Goal: Complete application form: Fill out and submit a form for a specific purpose

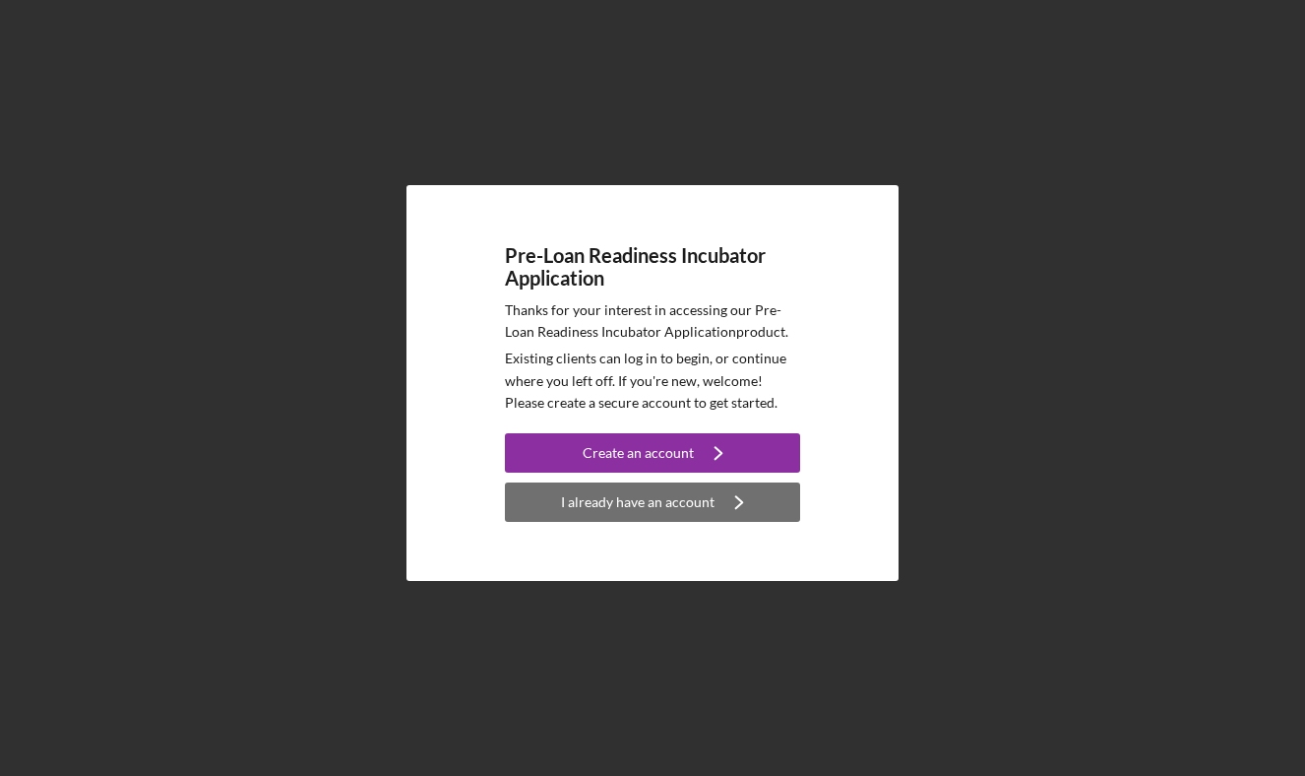
click at [565, 510] on div "I already have an account" at bounding box center [638, 501] width 154 height 39
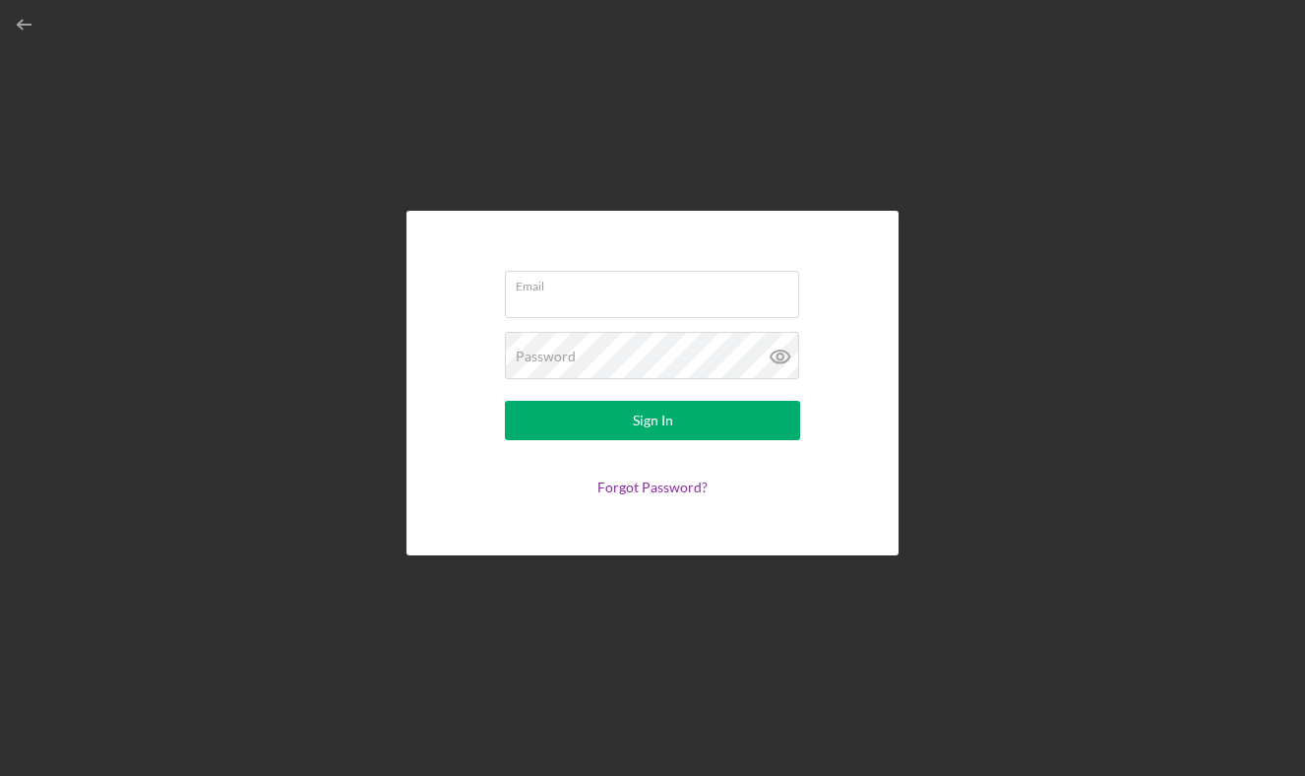
type input "[PERSON_NAME][EMAIL_ADDRESS][DOMAIN_NAME]"
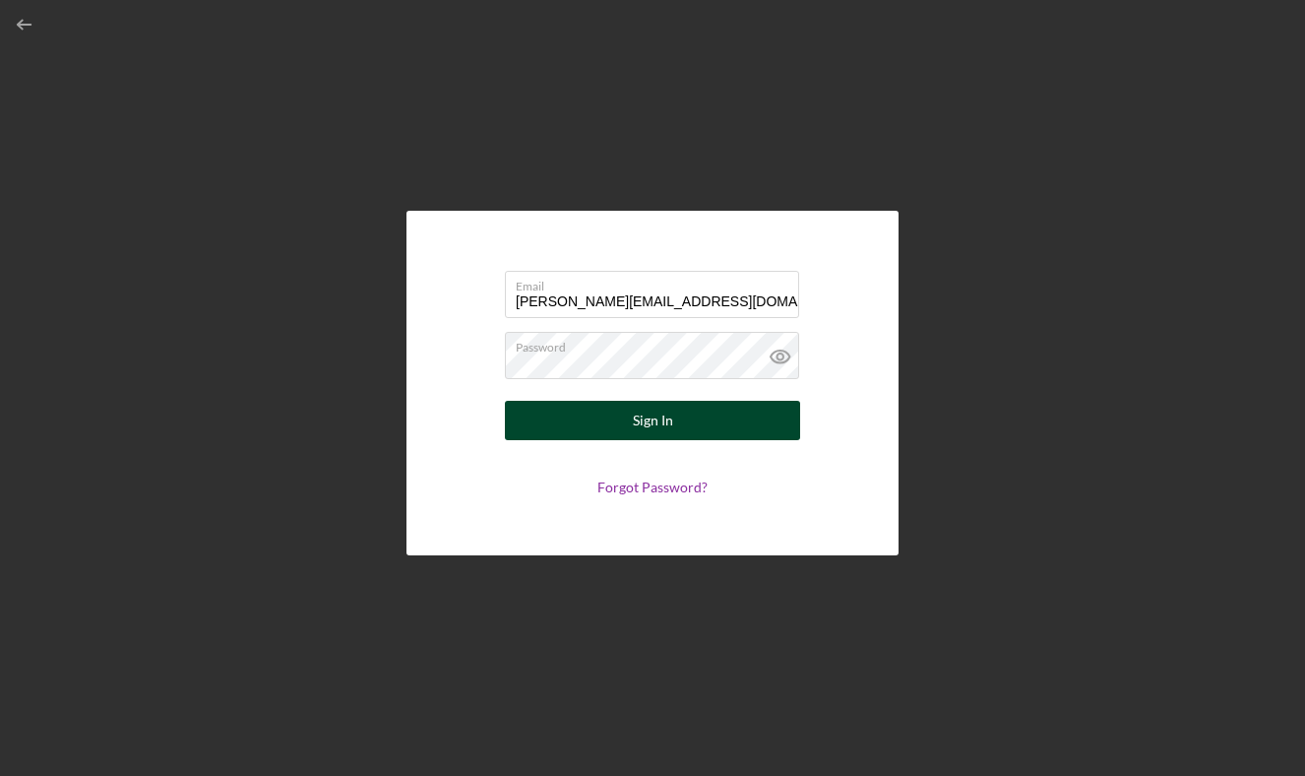
click at [620, 428] on button "Sign In" at bounding box center [652, 420] width 295 height 39
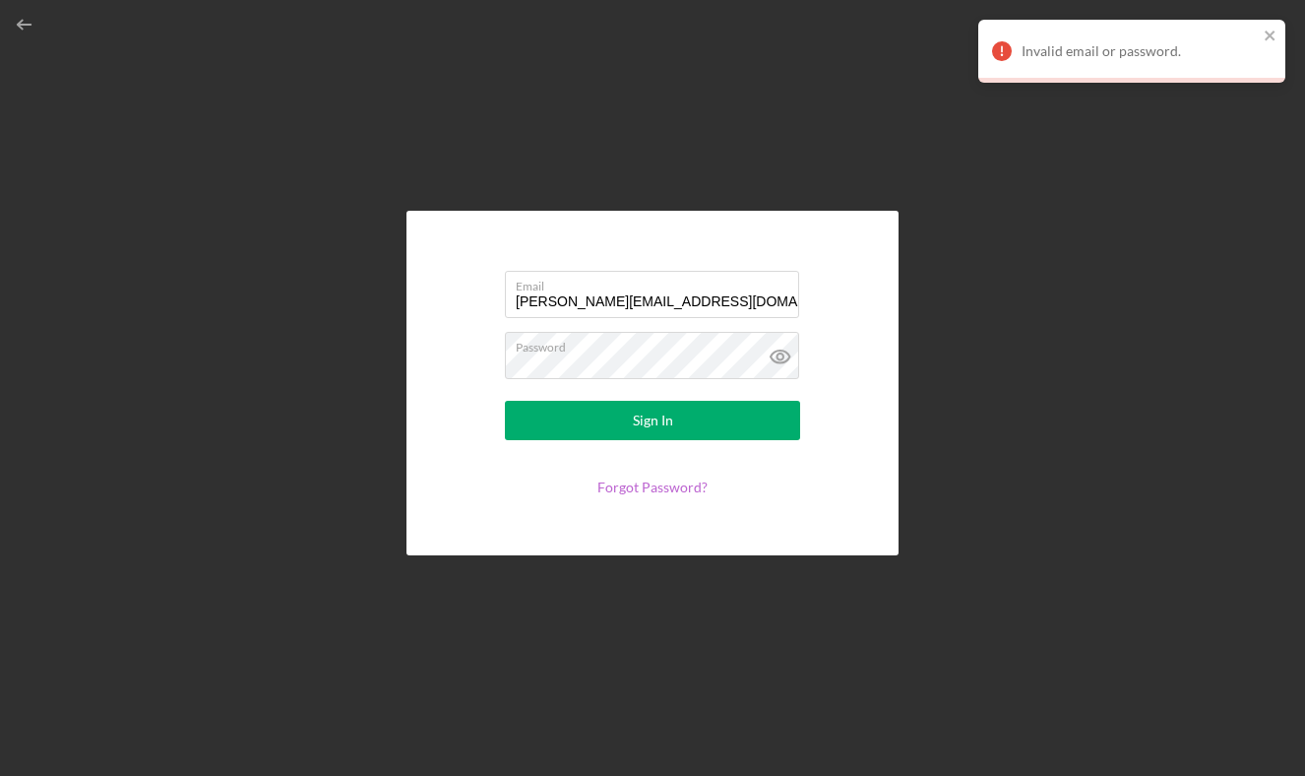
click at [659, 485] on link "Forgot Password?" at bounding box center [652, 486] width 110 height 17
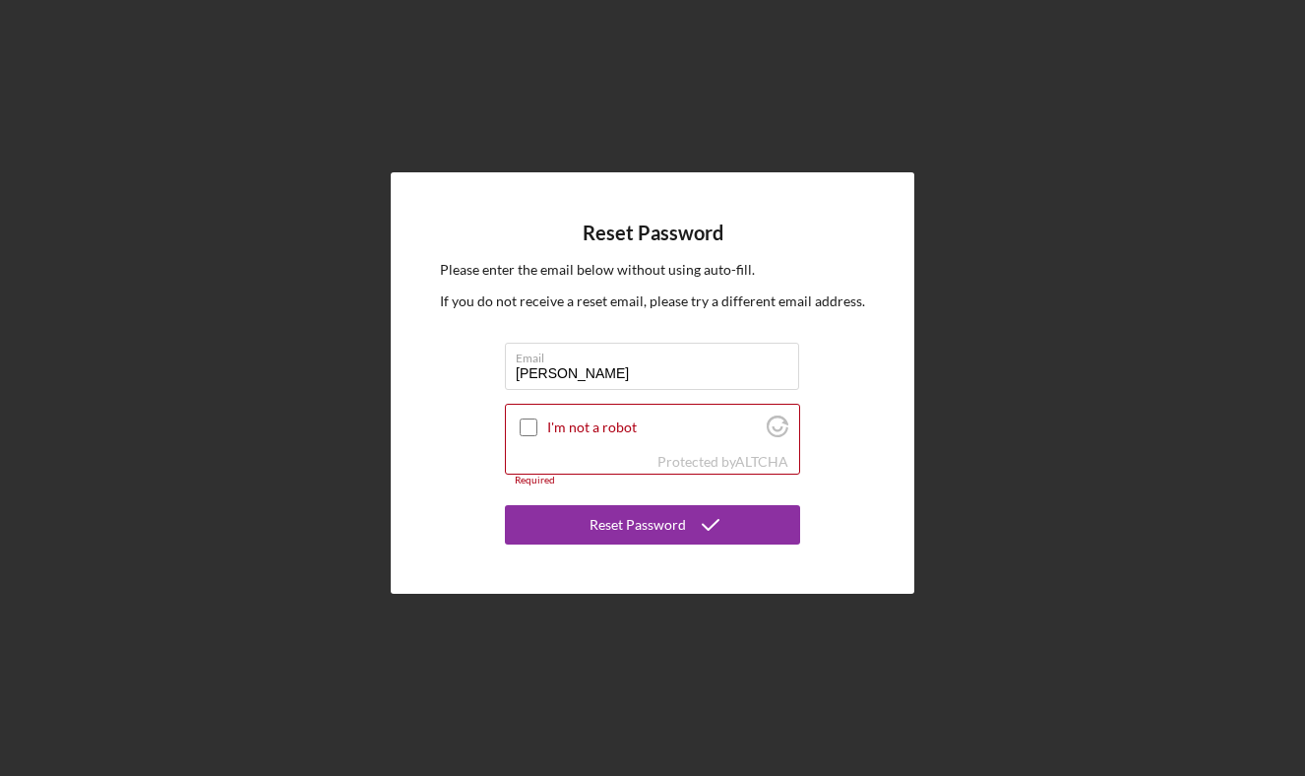
type input "[PERSON_NAME][EMAIL_ADDRESS][DOMAIN_NAME]"
click at [532, 428] on input "I'm not a robot" at bounding box center [529, 427] width 18 height 18
checkbox input "true"
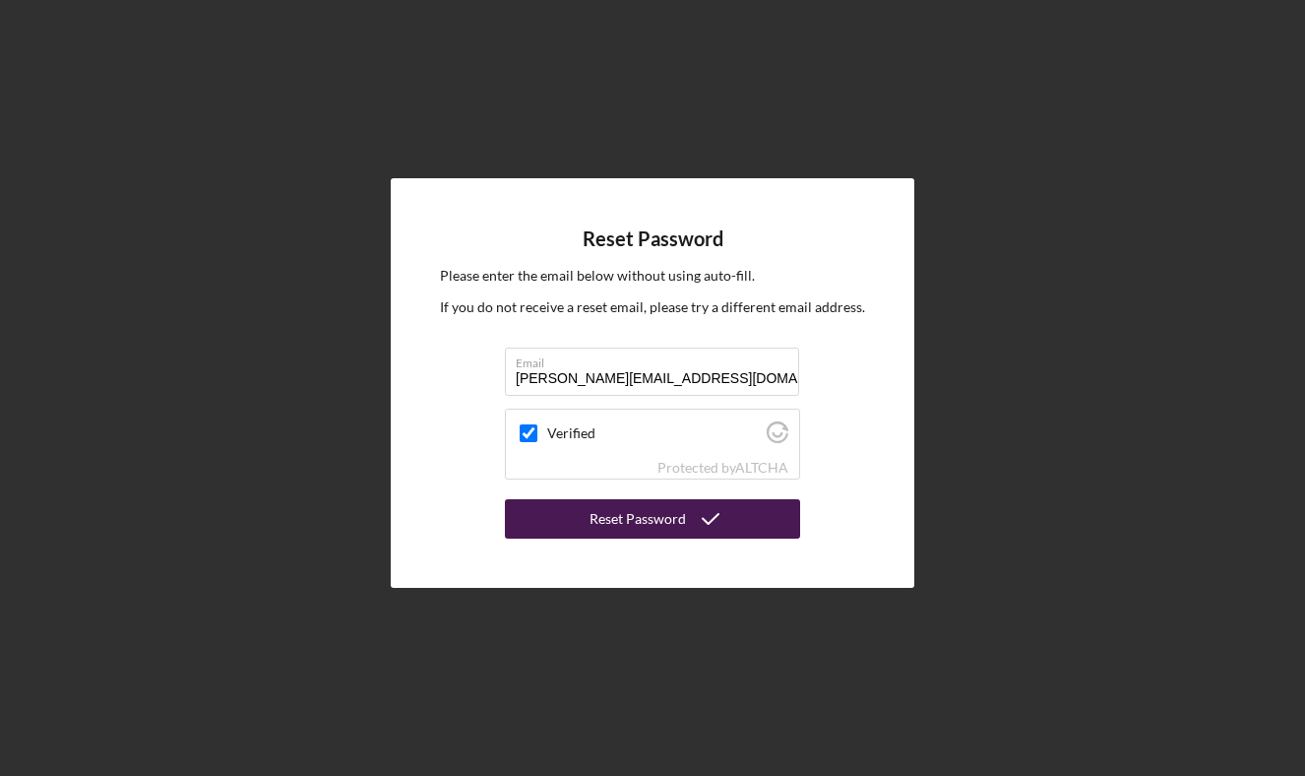
click at [586, 522] on button "Reset Password" at bounding box center [652, 518] width 295 height 39
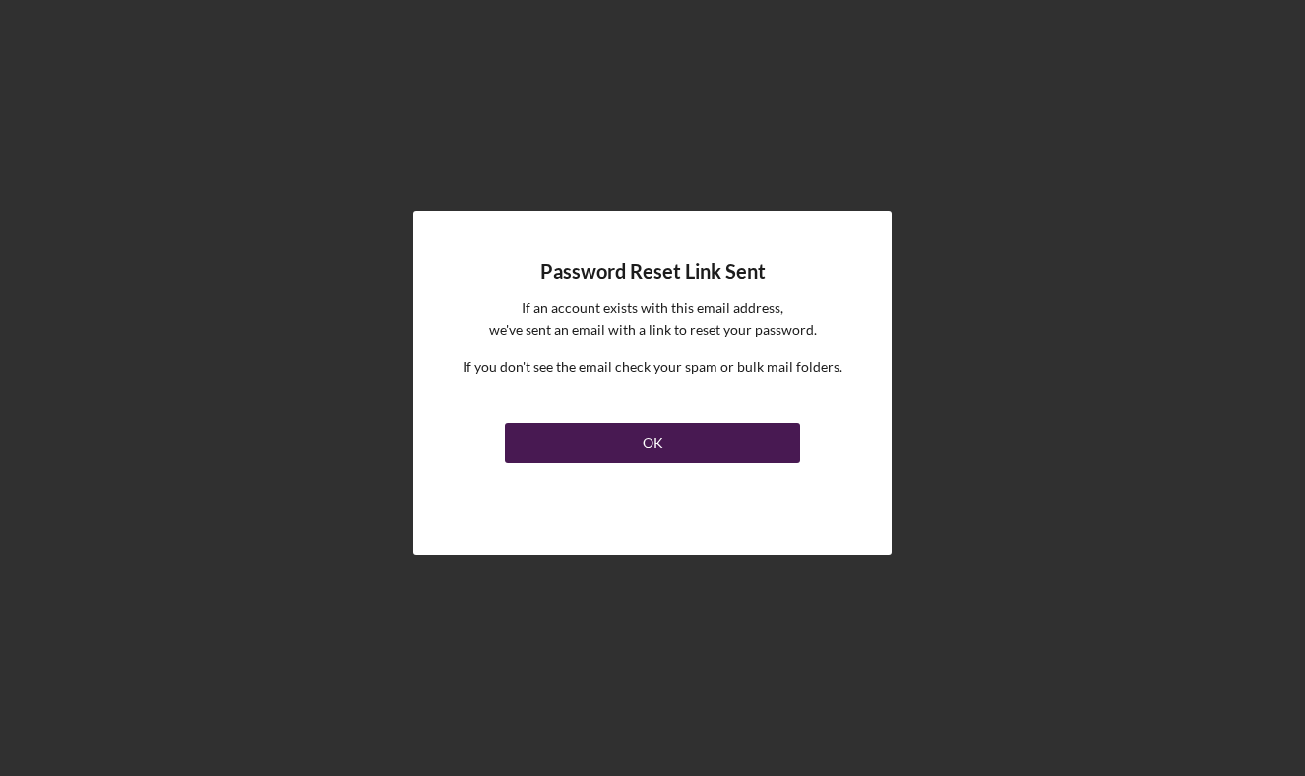
click at [577, 460] on button "OK" at bounding box center [652, 442] width 295 height 39
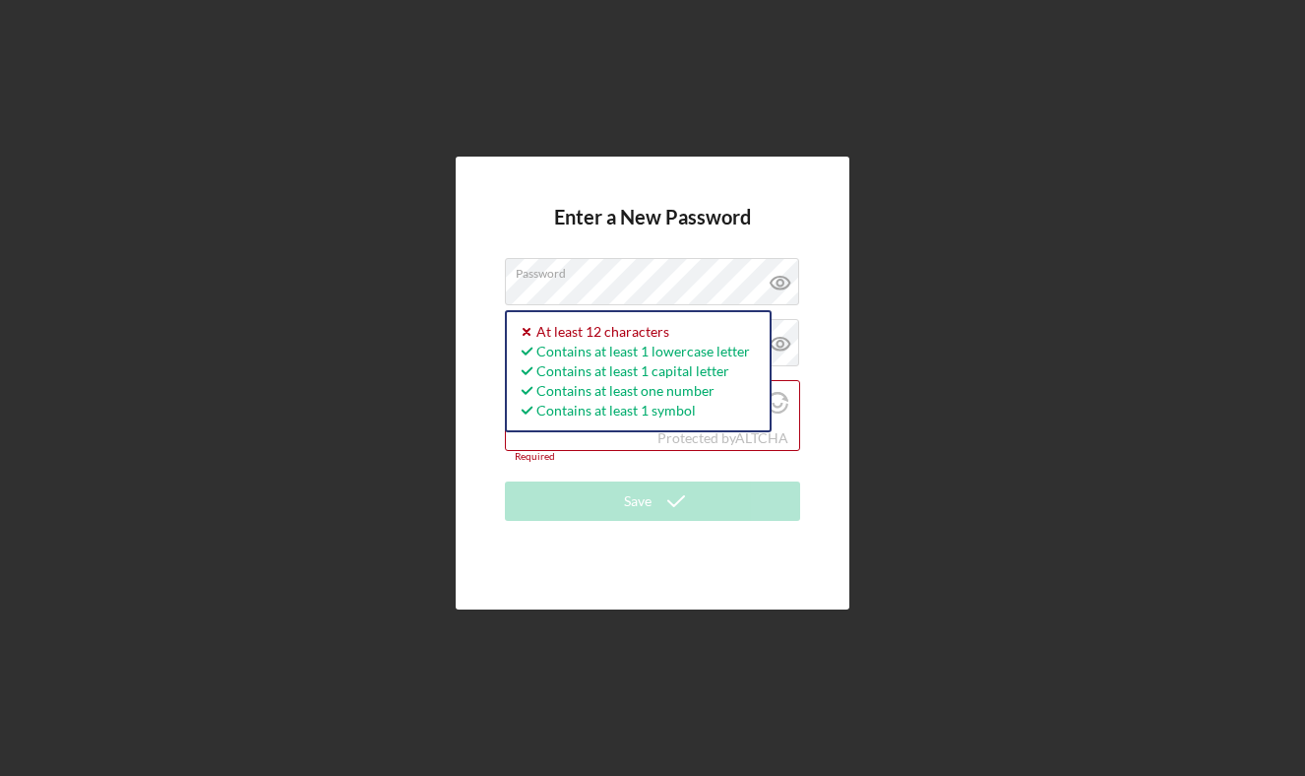
click at [481, 558] on div "Enter a New Password Password Password must be at least 12 characters. Icon/ico…" at bounding box center [653, 382] width 394 height 453
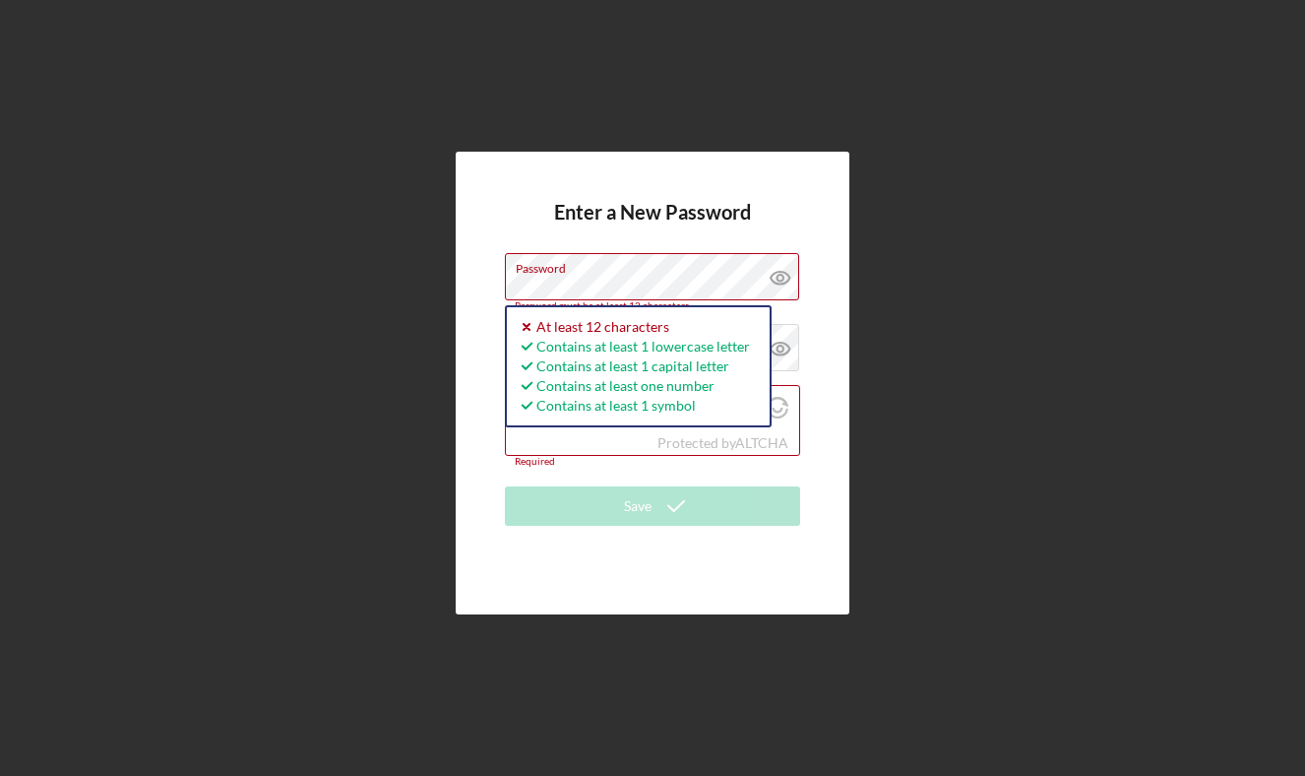
click at [209, 204] on div "Enter a New Password Password Password must be at least 12 characters. Icon/ico…" at bounding box center [652, 383] width 1285 height 766
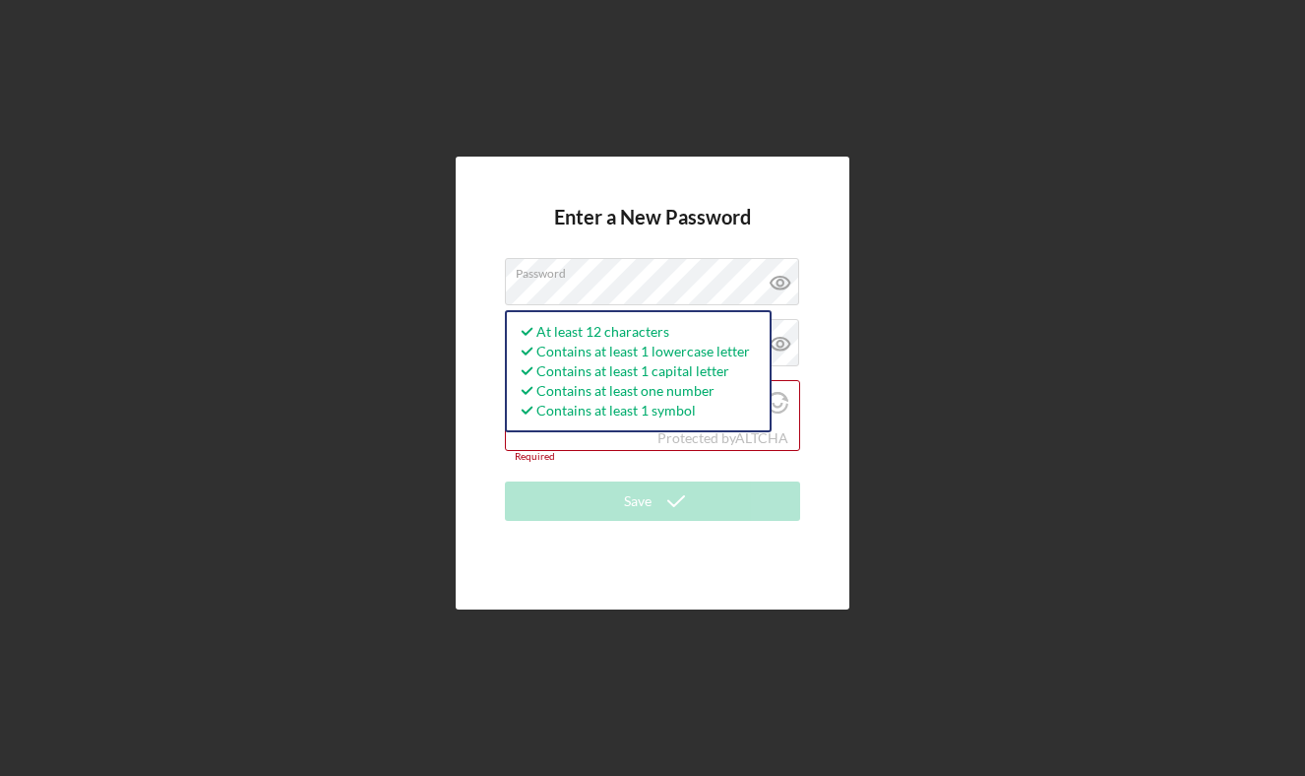
click at [475, 413] on div "Enter a New Password Password At least 12 characters Contains at least 1 lowerc…" at bounding box center [653, 382] width 394 height 453
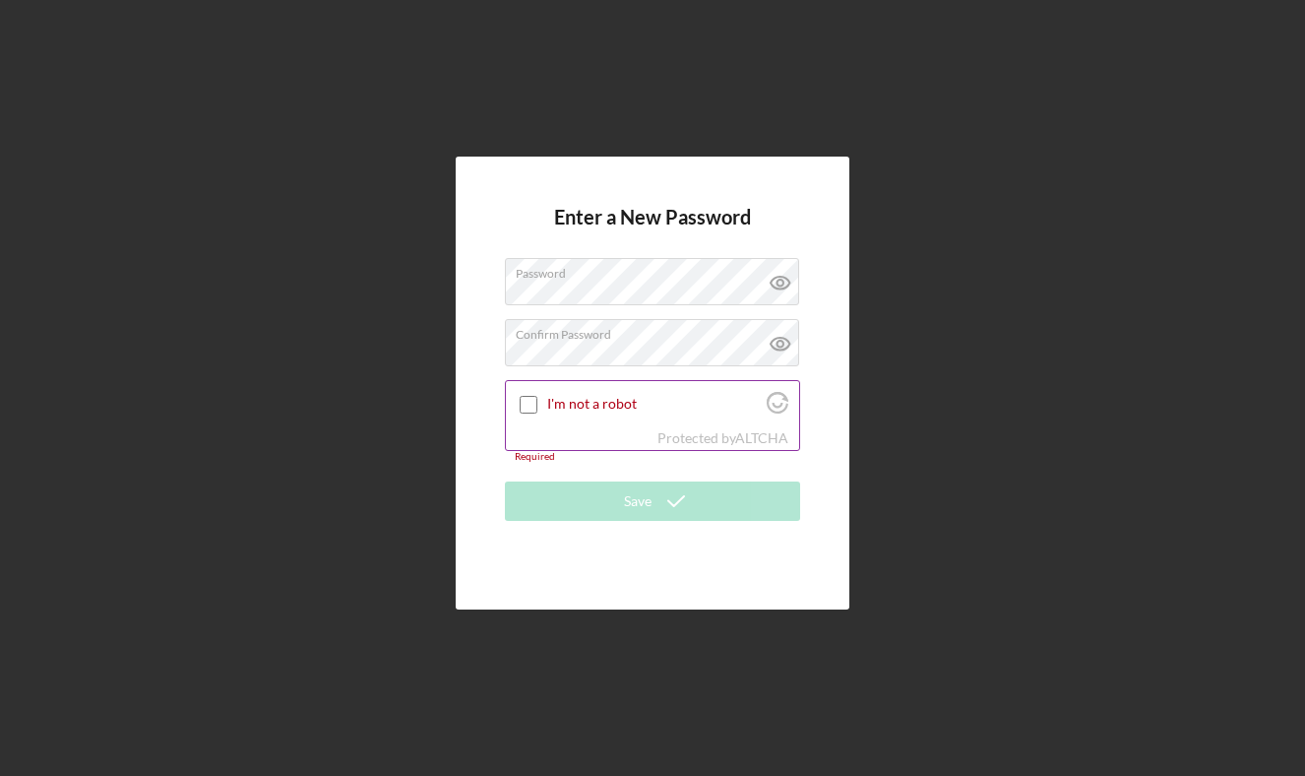
click at [528, 404] on input "I'm not a robot" at bounding box center [529, 405] width 18 height 18
checkbox input "true"
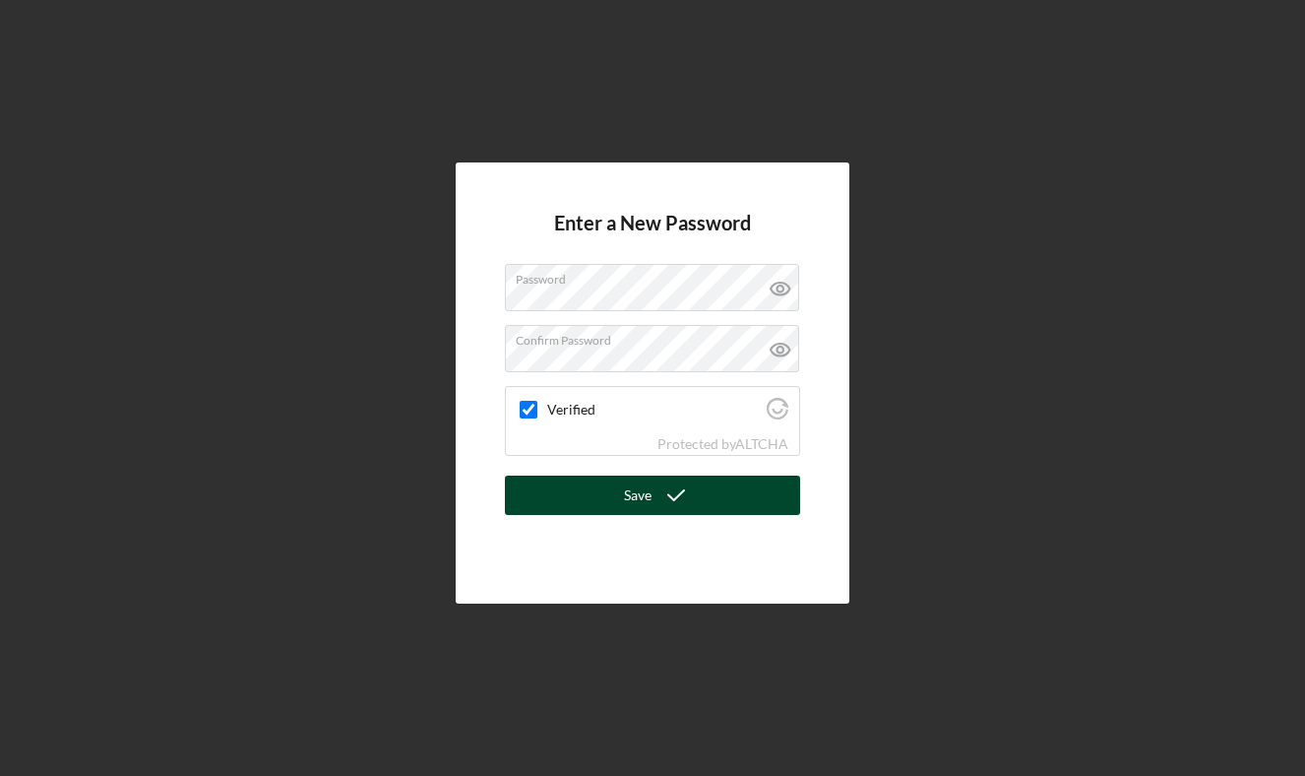
click at [583, 485] on button "Save" at bounding box center [652, 494] width 295 height 39
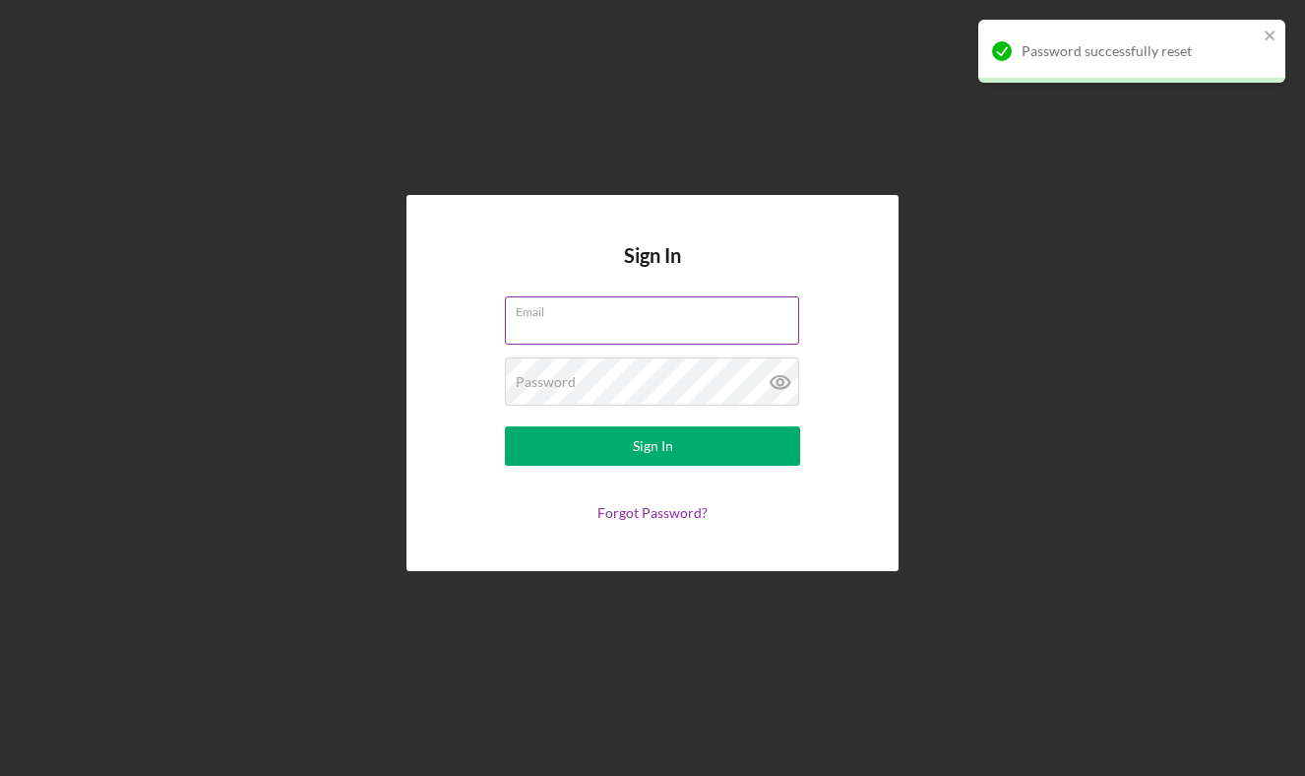
type input "[PERSON_NAME][EMAIL_ADDRESS][DOMAIN_NAME]"
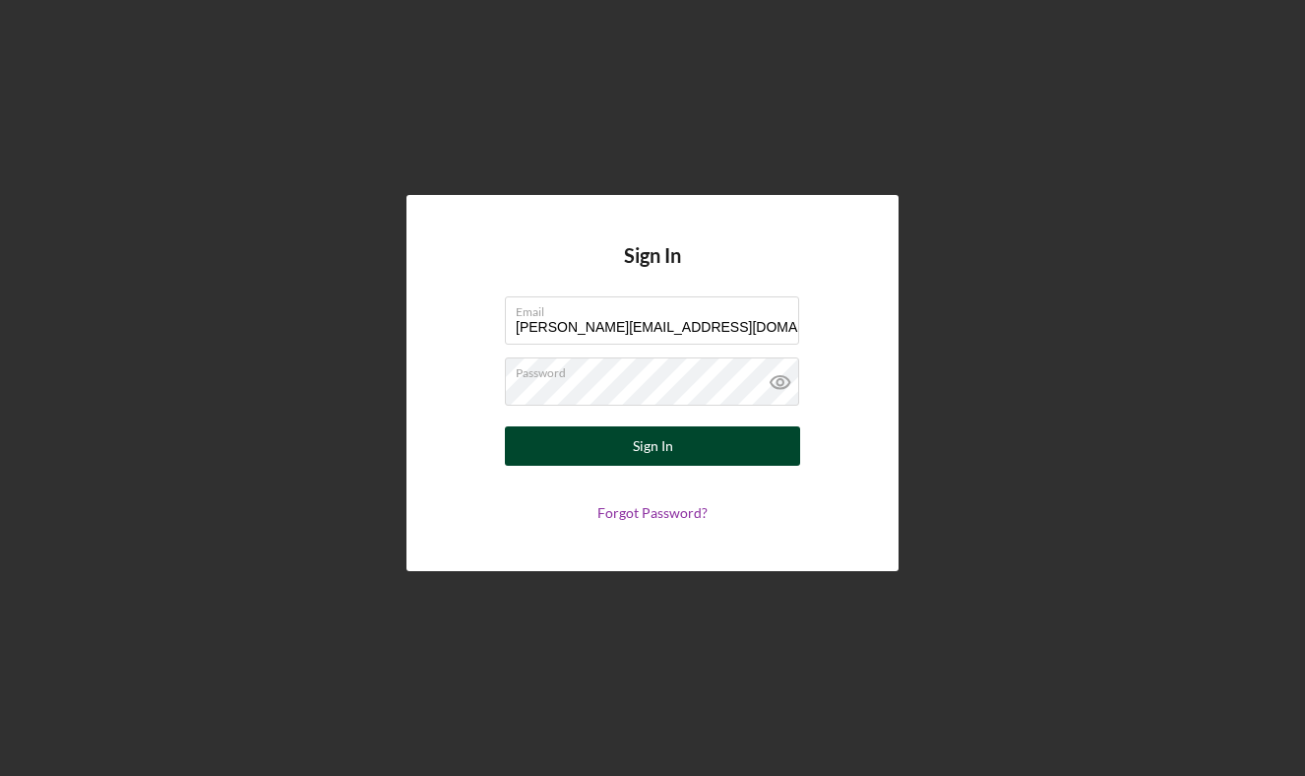
click at [608, 461] on button "Sign In" at bounding box center [652, 445] width 295 height 39
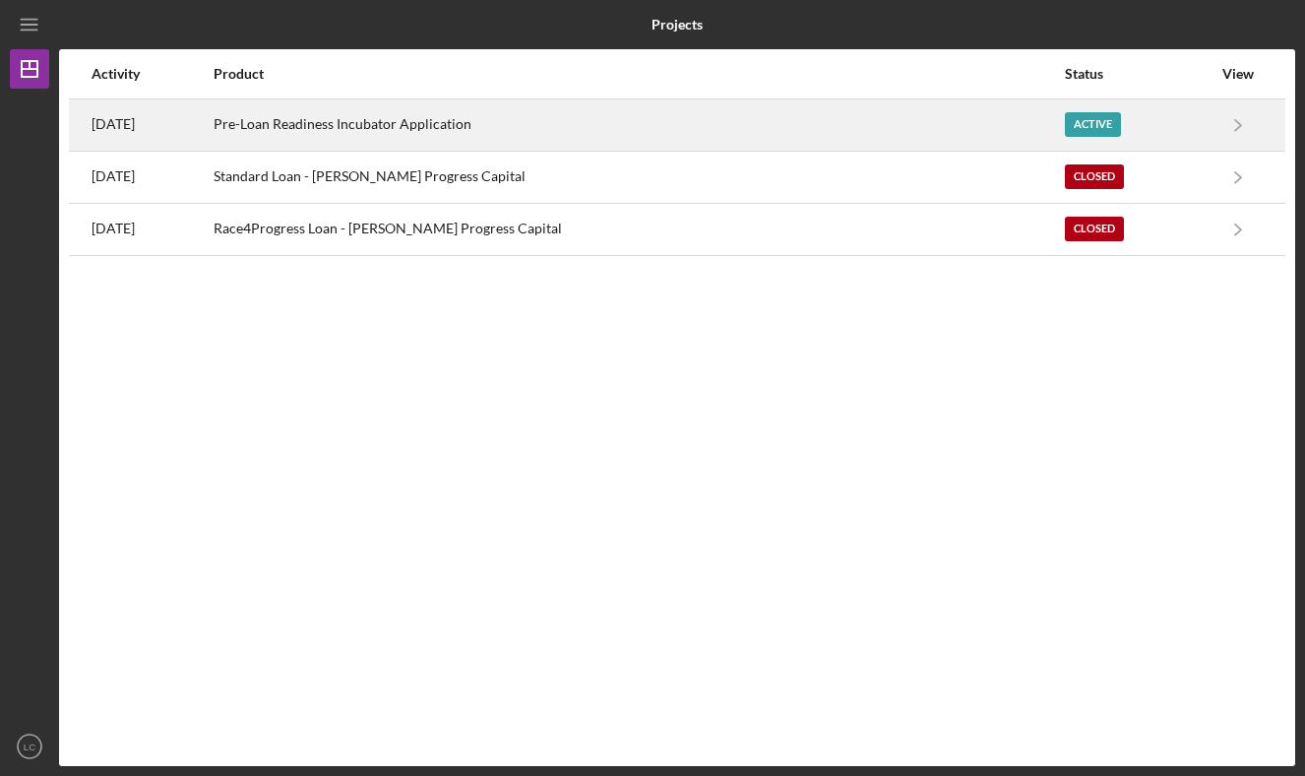
click at [466, 130] on div "Pre-Loan Readiness Incubator Application" at bounding box center [638, 124] width 849 height 49
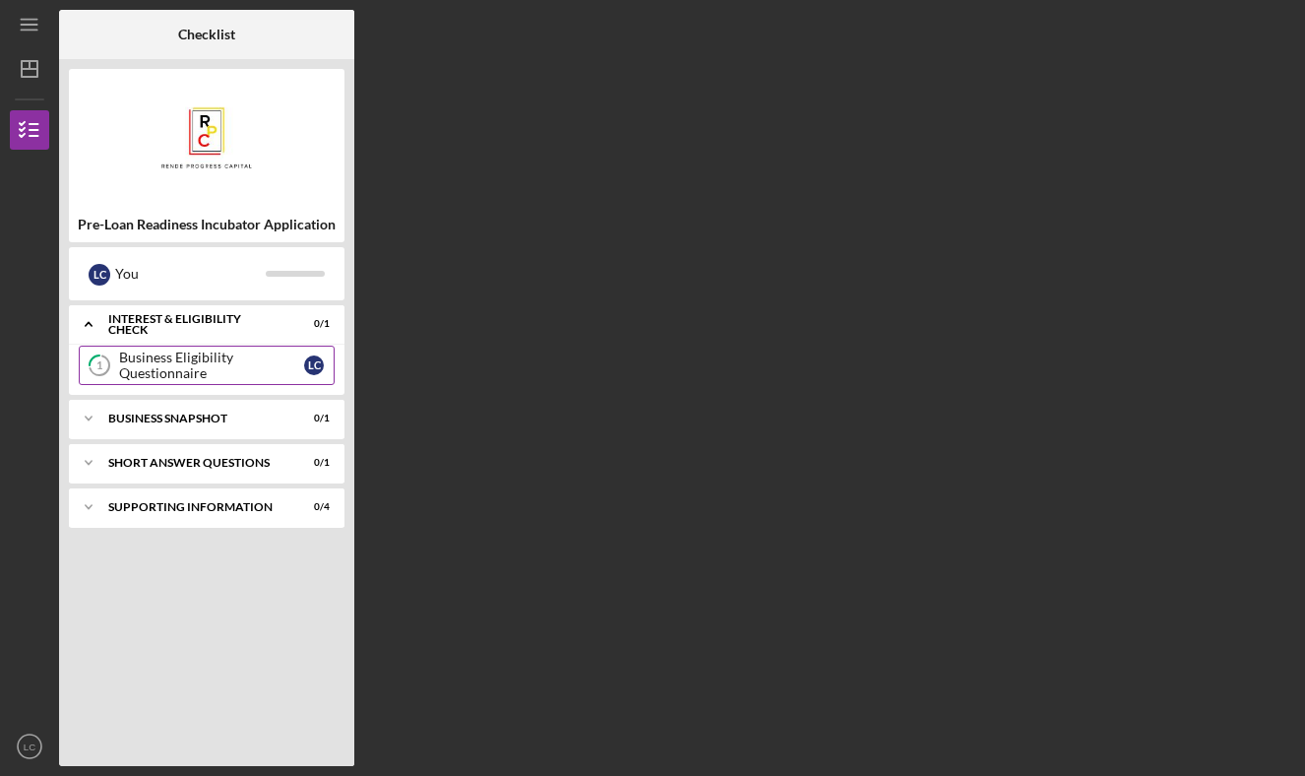
click at [232, 359] on div "Business Eligibility Questionnaire" at bounding box center [211, 364] width 185 height 31
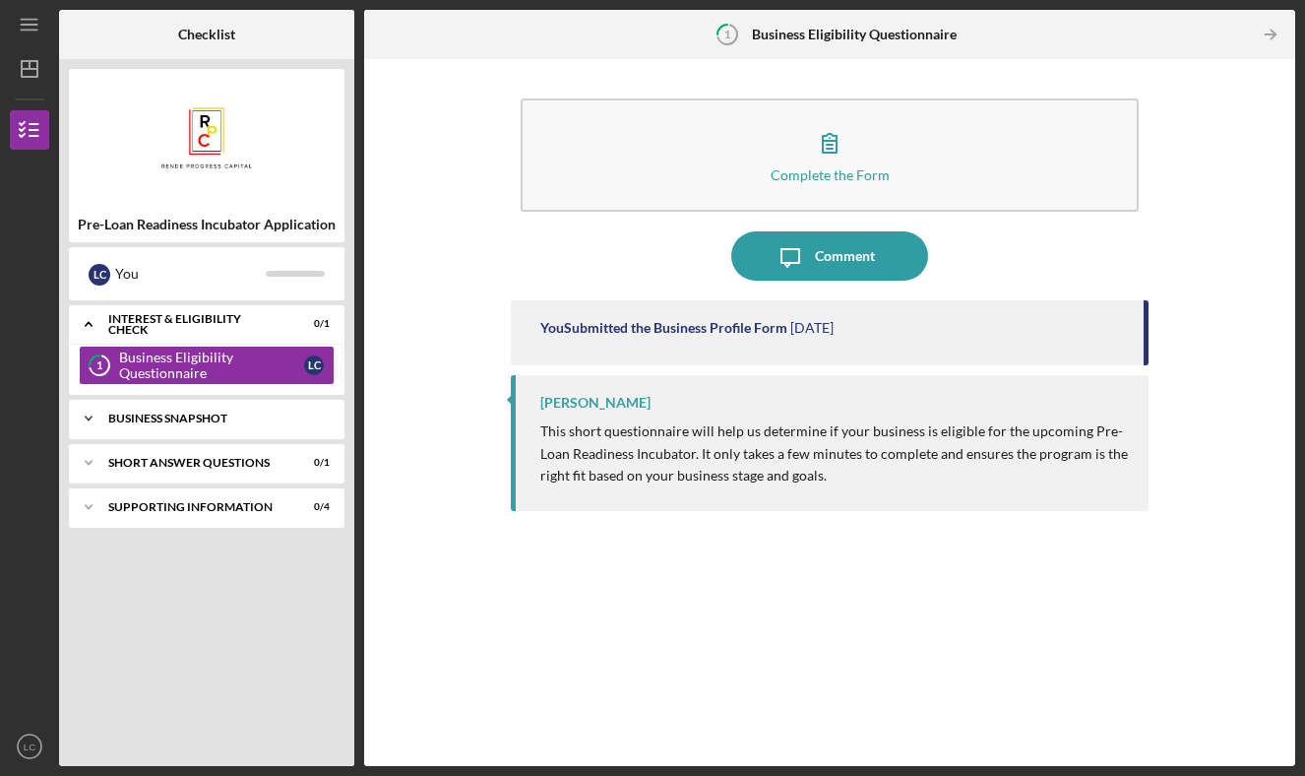
click at [235, 420] on div "Business Snapshot" at bounding box center [214, 418] width 212 height 12
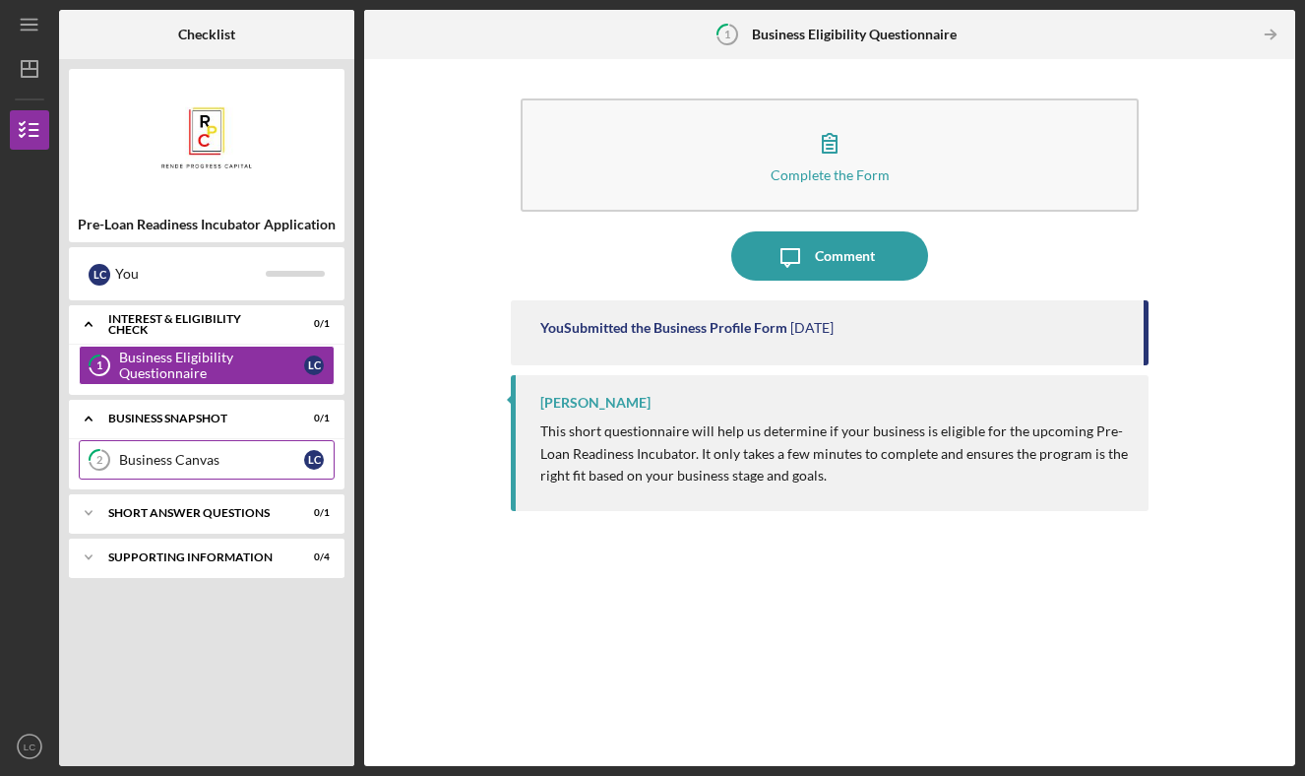
click at [248, 458] on div "Business Canvas" at bounding box center [211, 460] width 185 height 16
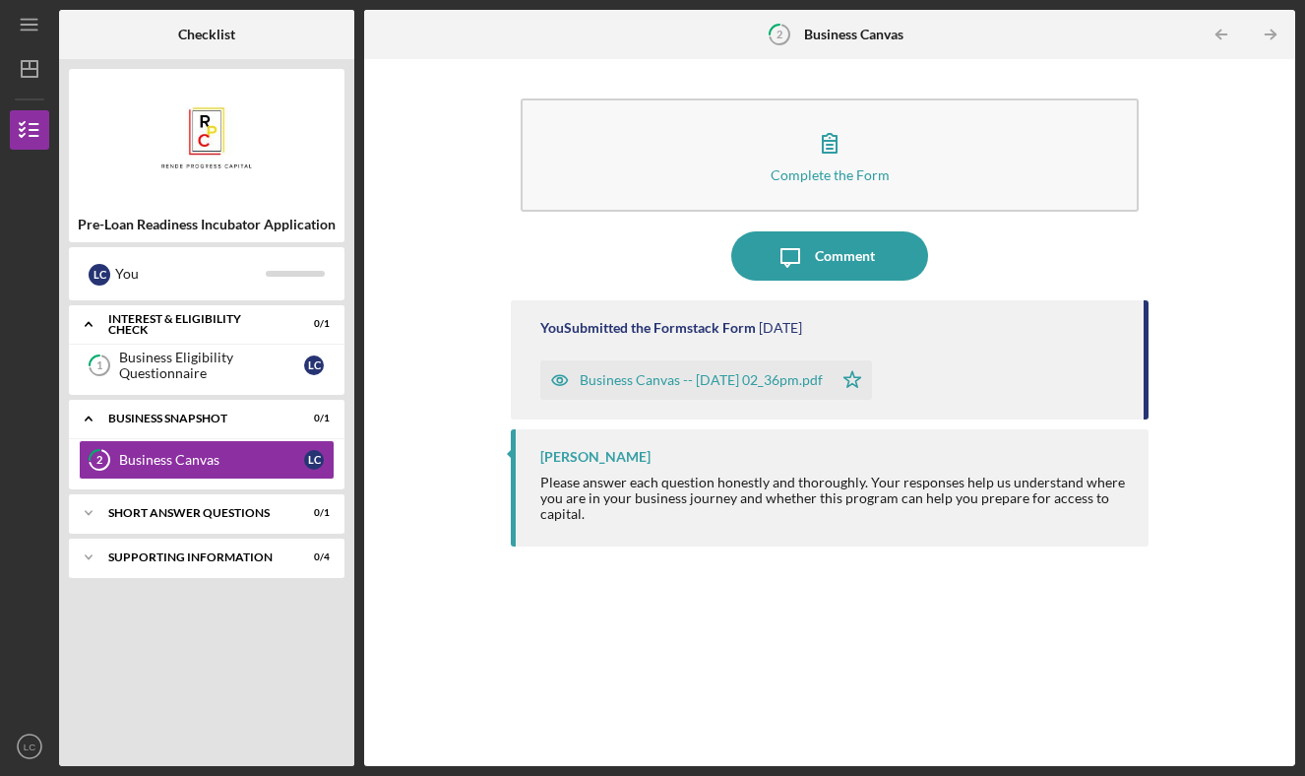
click at [822, 382] on div "Business Canvas -- [DATE] 02_36pm.pdf" at bounding box center [701, 380] width 243 height 16
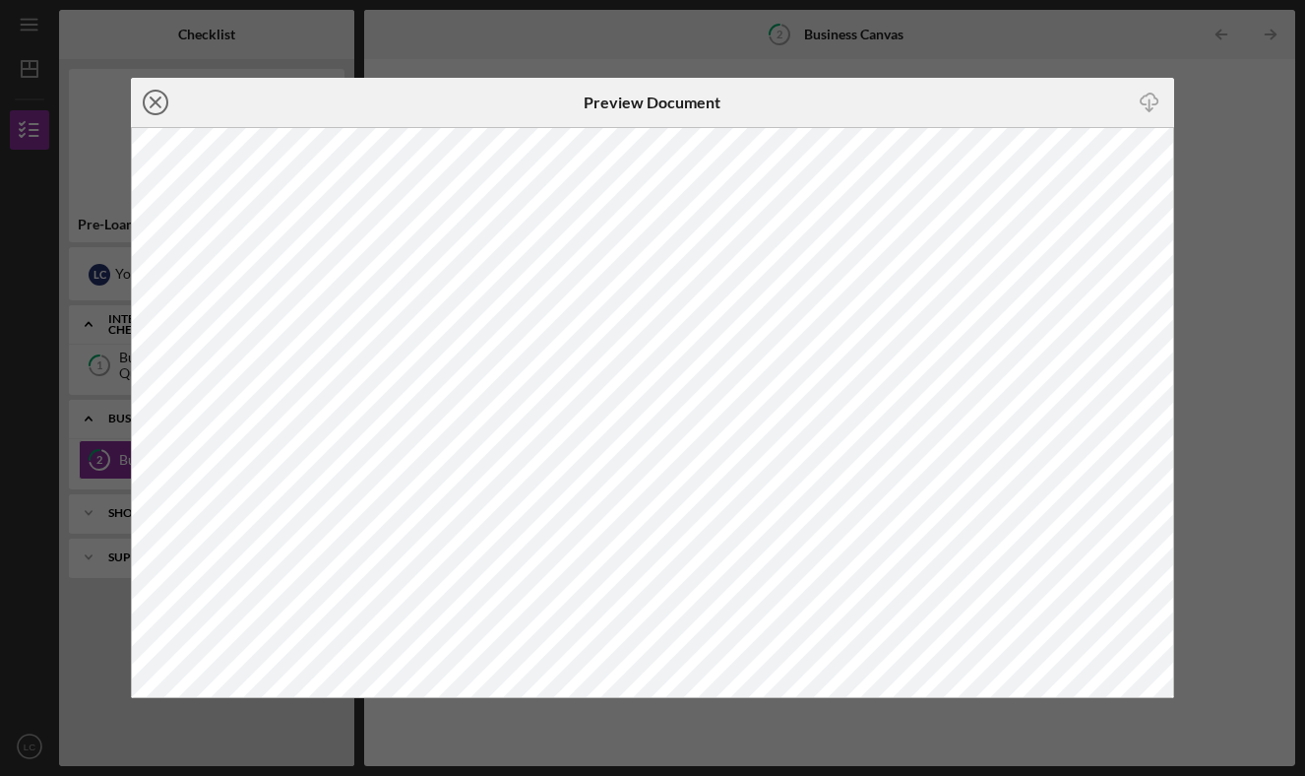
click at [151, 103] on icon "Icon/Close" at bounding box center [155, 102] width 49 height 49
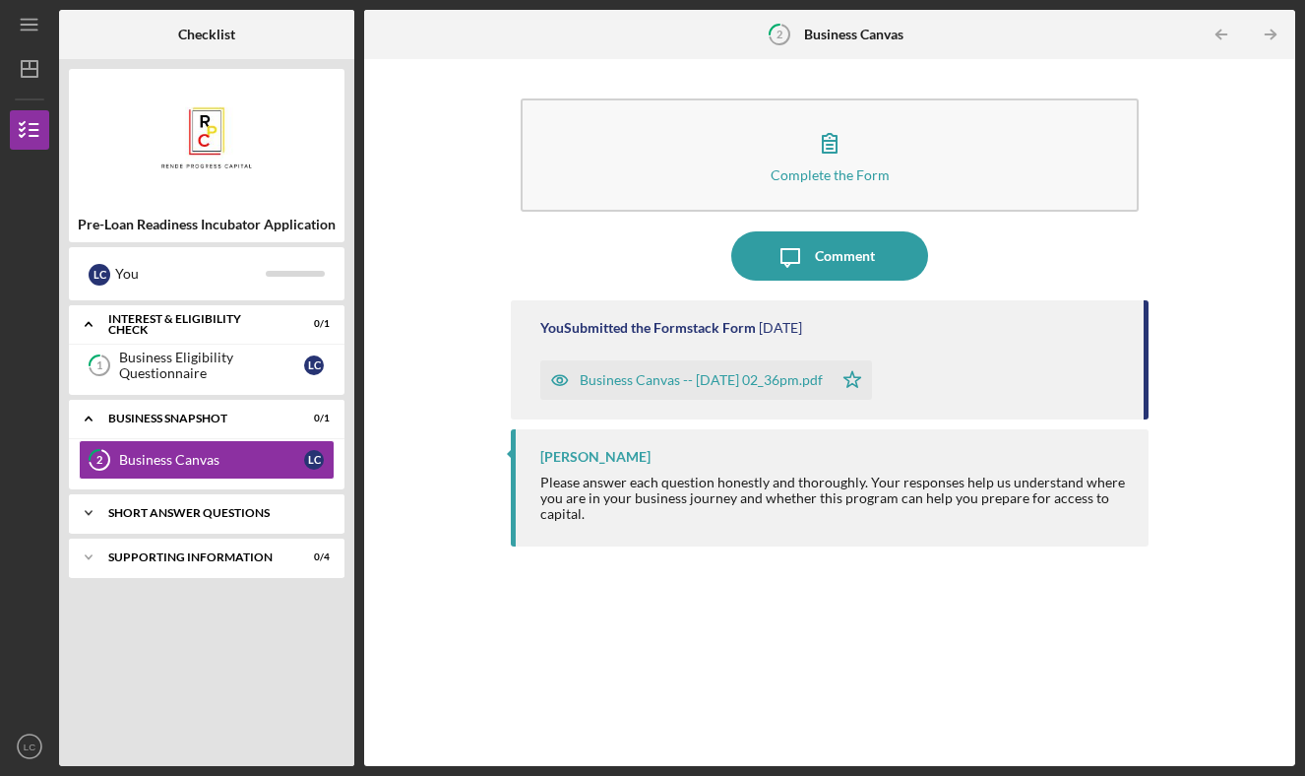
click at [245, 510] on div "Short Answer Questions" at bounding box center [214, 513] width 212 height 12
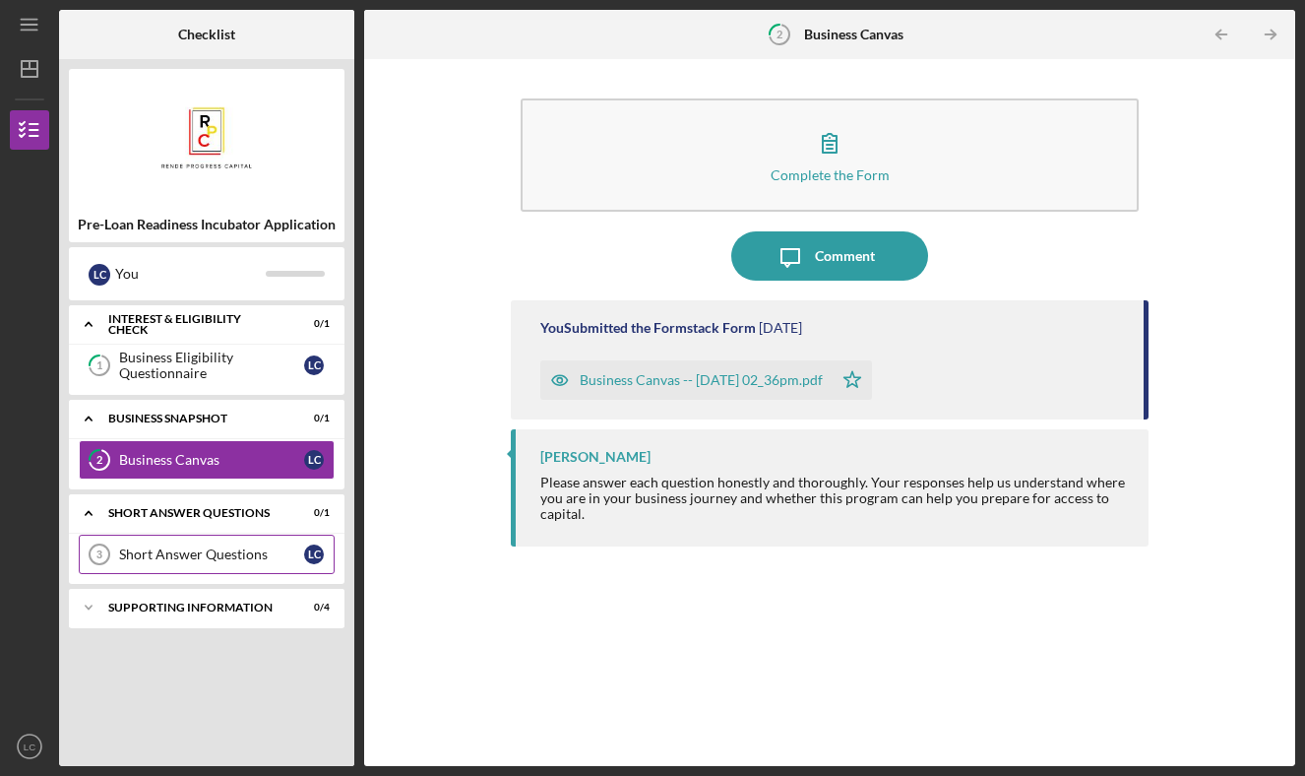
click at [266, 546] on div "Short Answer Questions" at bounding box center [211, 554] width 185 height 16
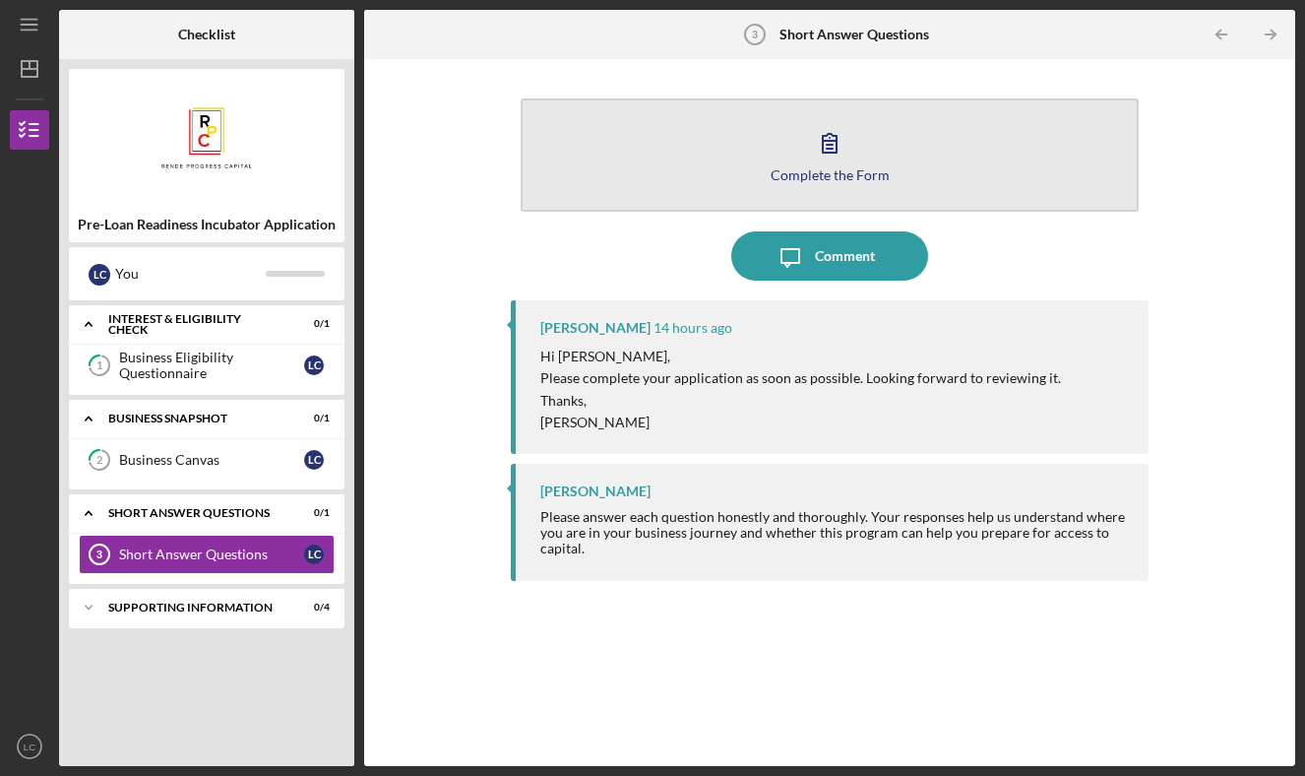
click at [803, 125] on button "Complete the Form Form" at bounding box center [830, 154] width 618 height 113
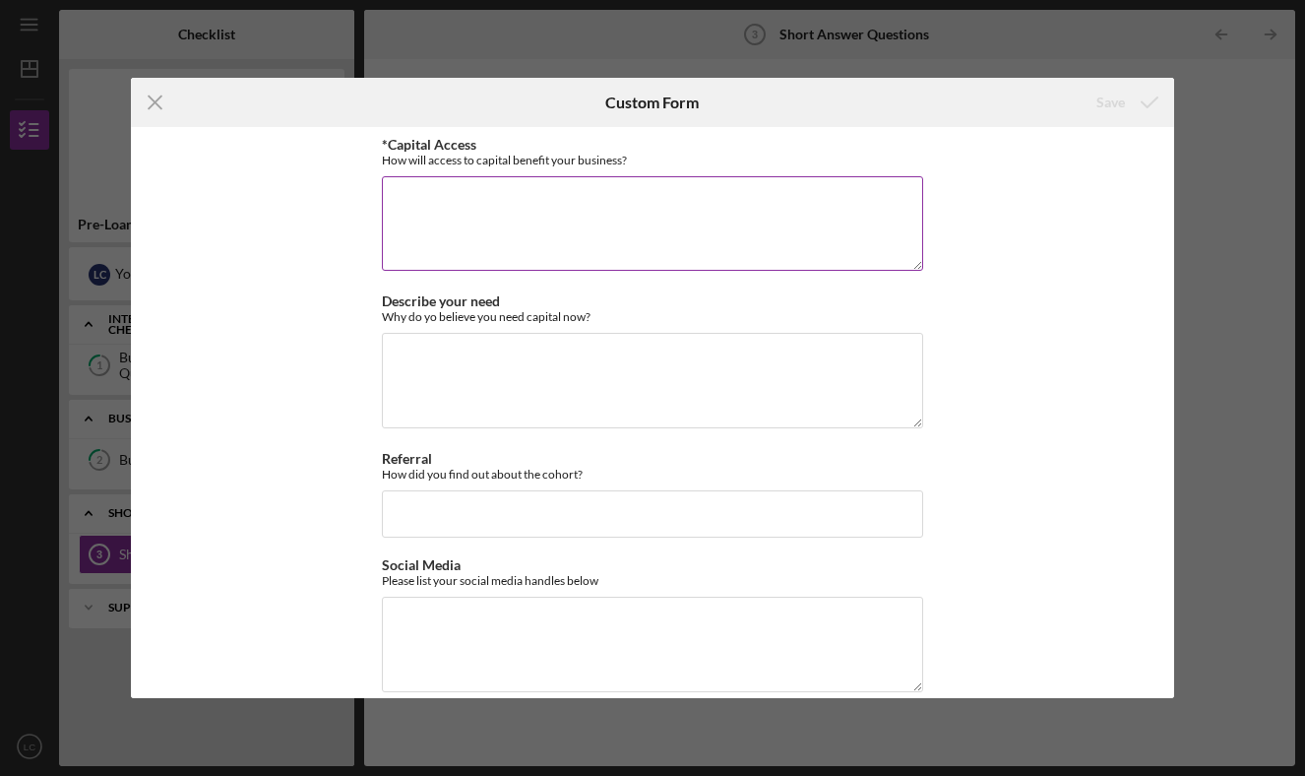
click at [623, 214] on textarea "*Capital Access" at bounding box center [652, 223] width 541 height 94
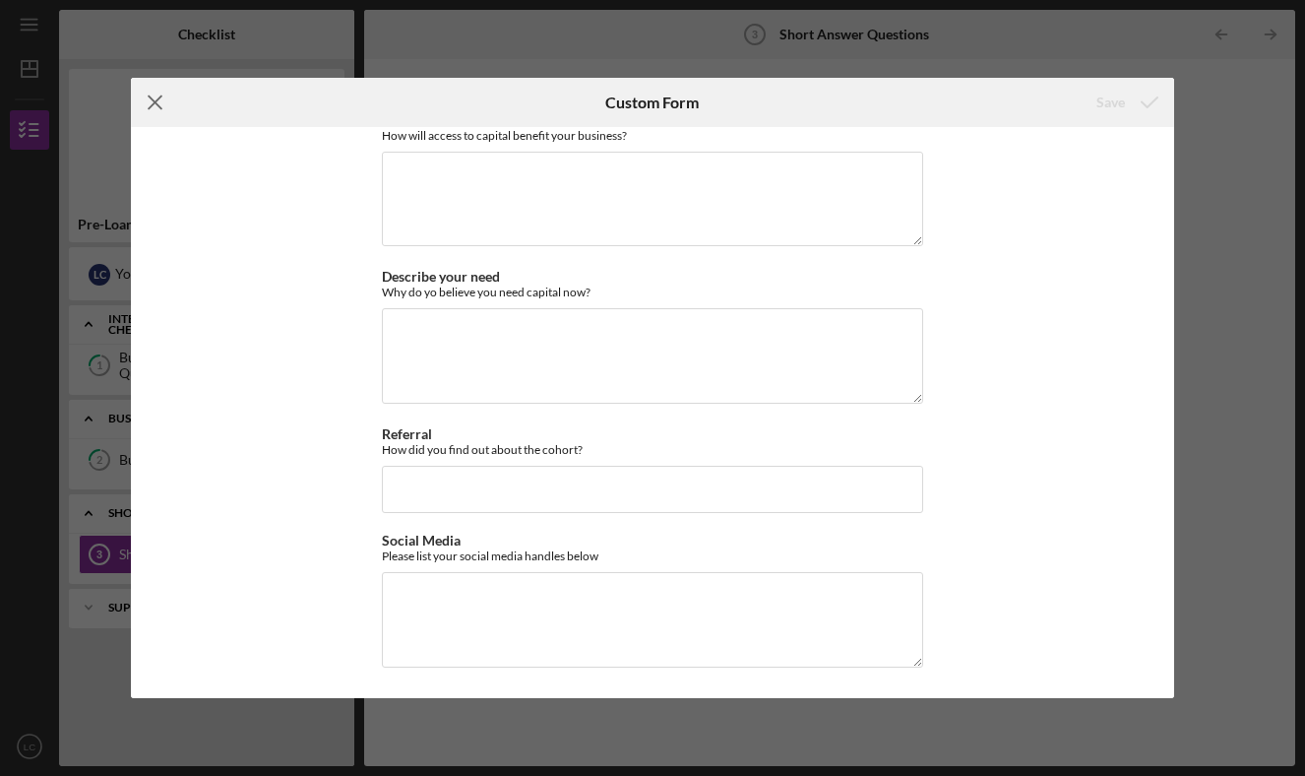
click at [154, 102] on line at bounding box center [155, 101] width 13 height 13
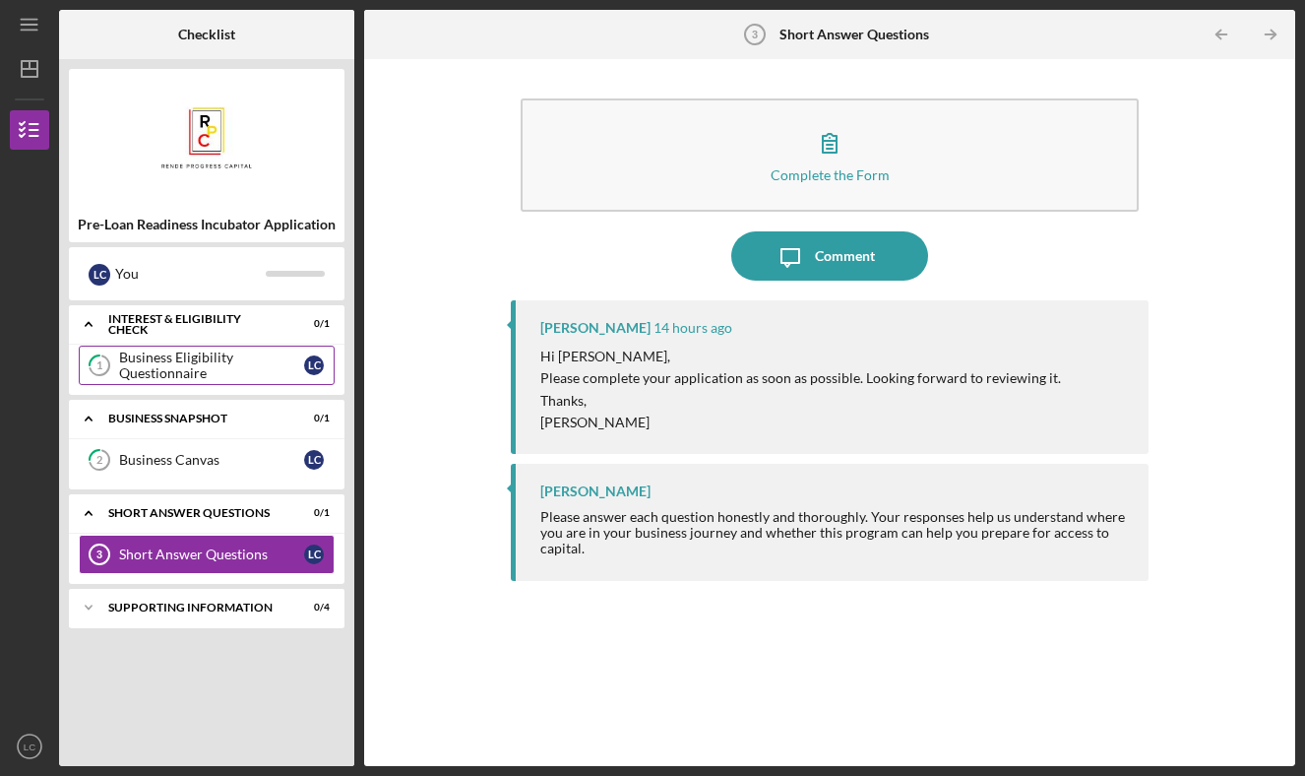
click at [176, 368] on div "Business Eligibility Questionnaire" at bounding box center [211, 364] width 185 height 31
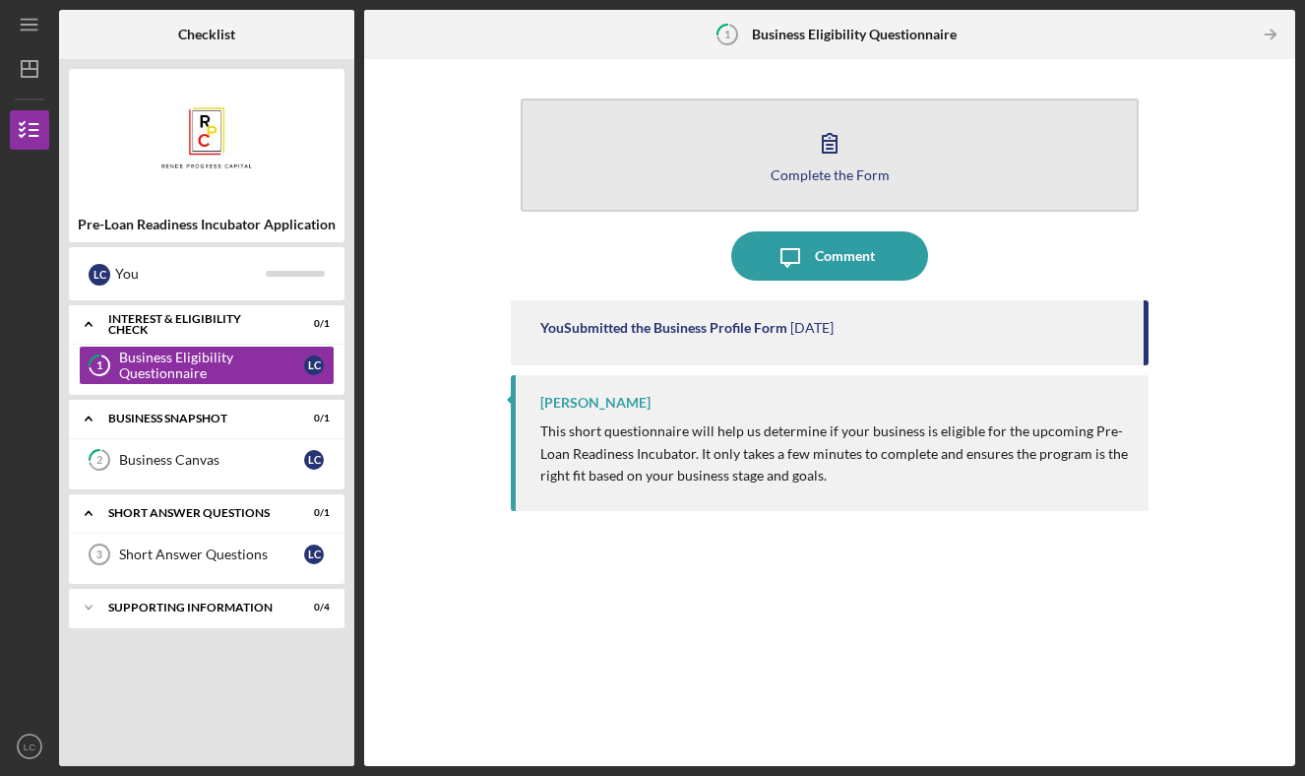
click at [732, 177] on button "Complete the Form Form" at bounding box center [830, 154] width 618 height 113
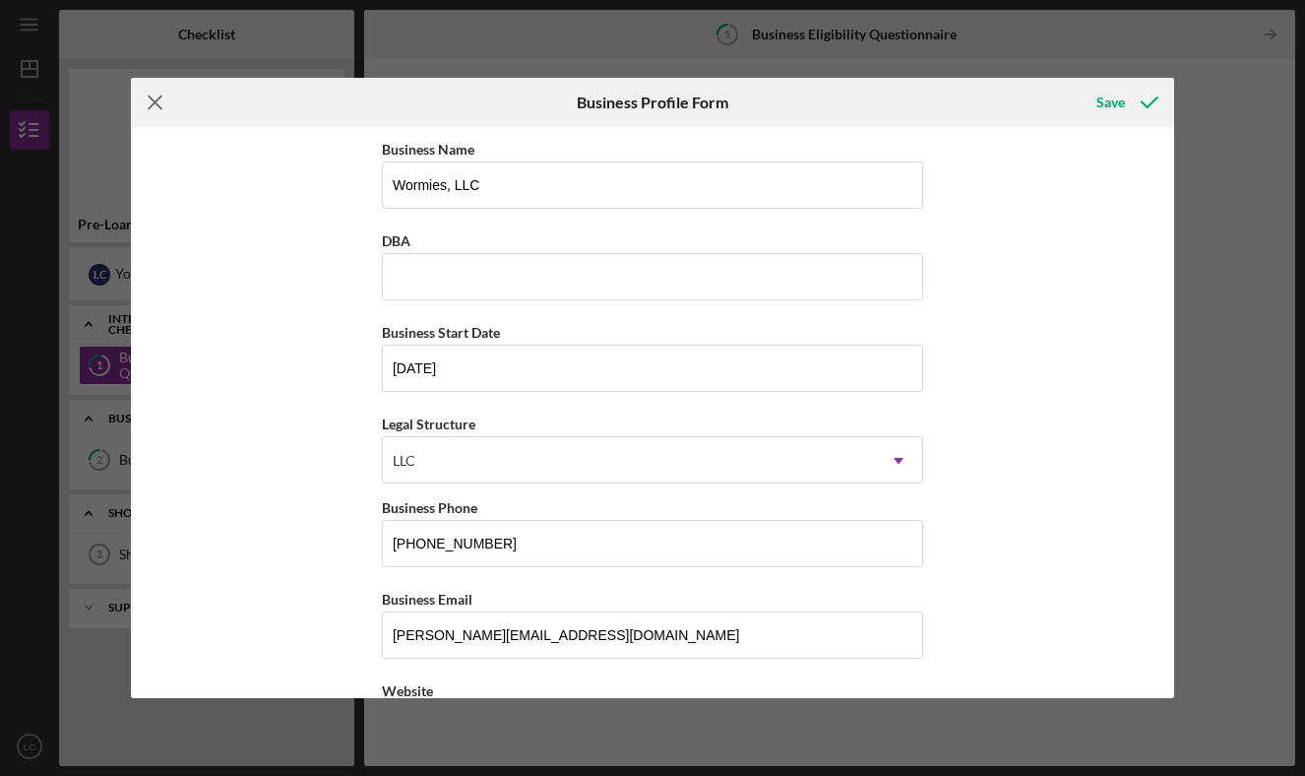
click at [142, 98] on icon "Icon/Menu Close" at bounding box center [155, 102] width 49 height 49
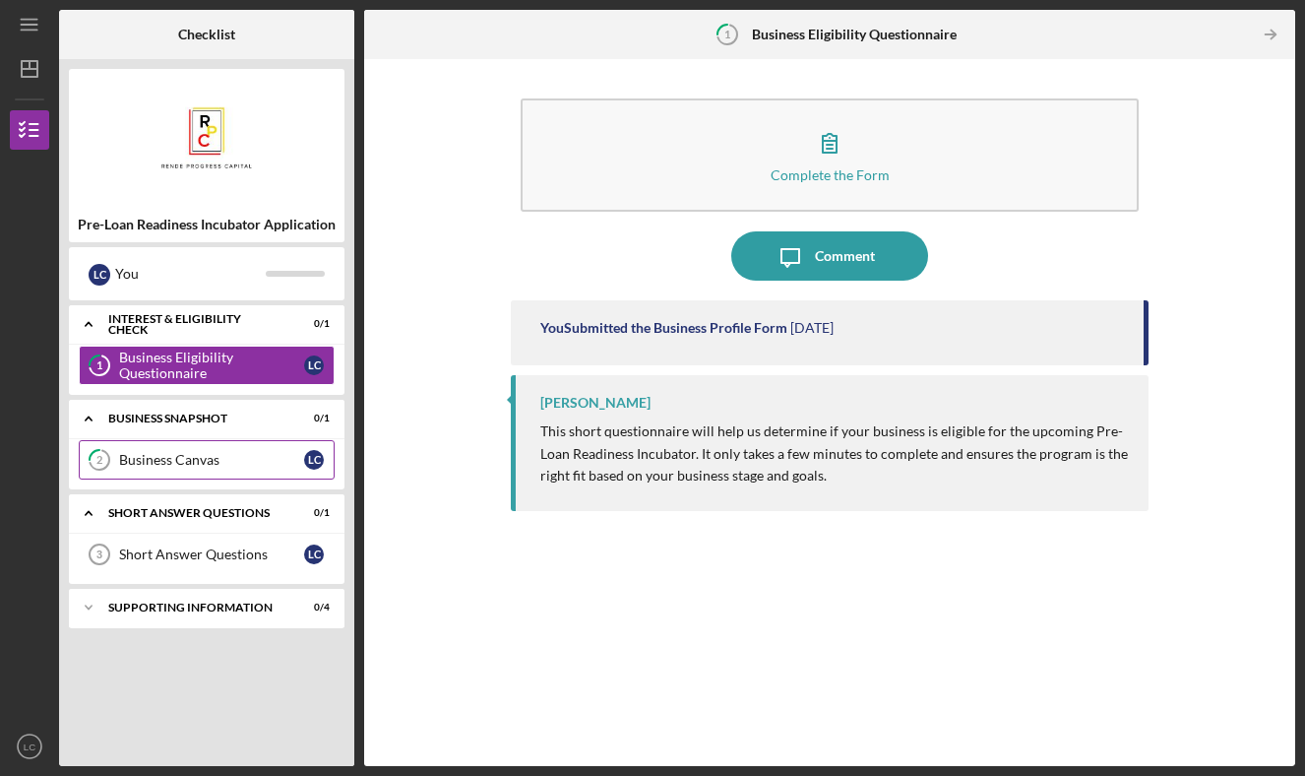
click at [172, 468] on div "Business Canvas" at bounding box center [211, 460] width 185 height 16
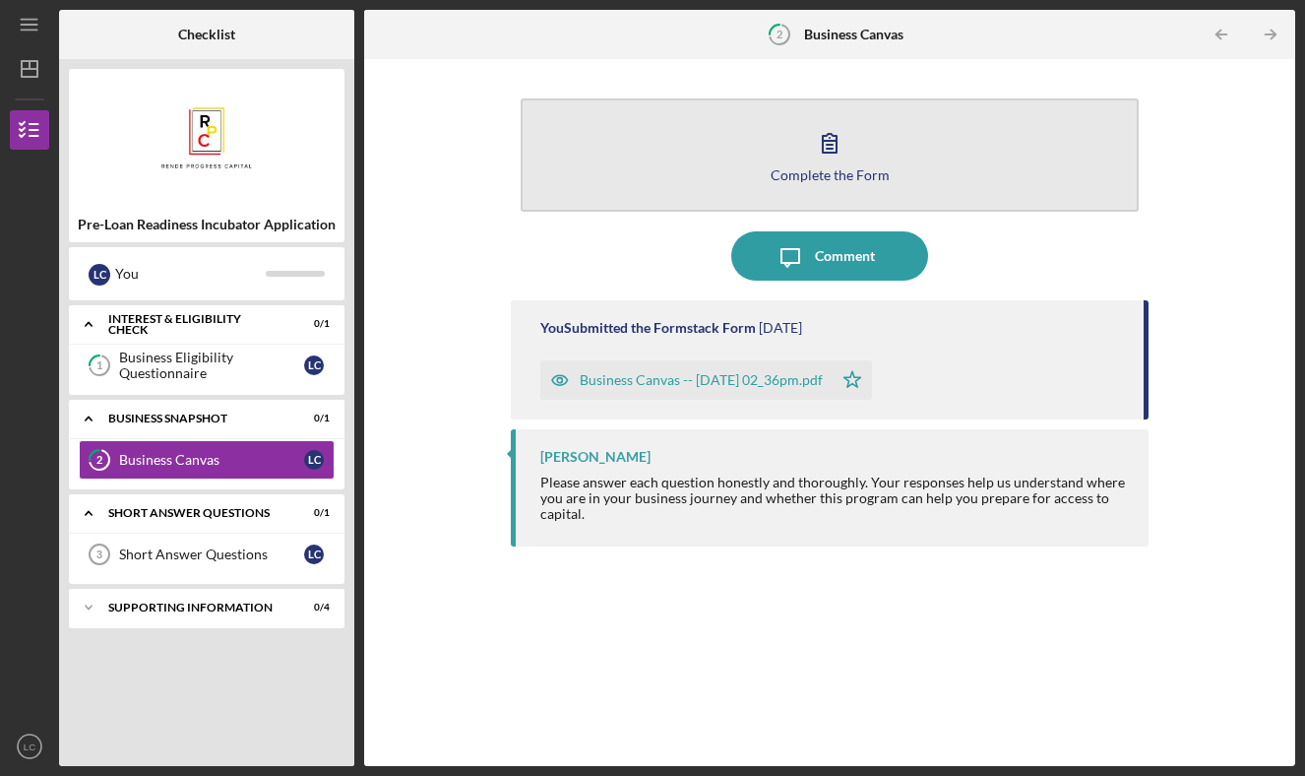
click at [787, 142] on button "Complete the Form Form" at bounding box center [830, 154] width 618 height 113
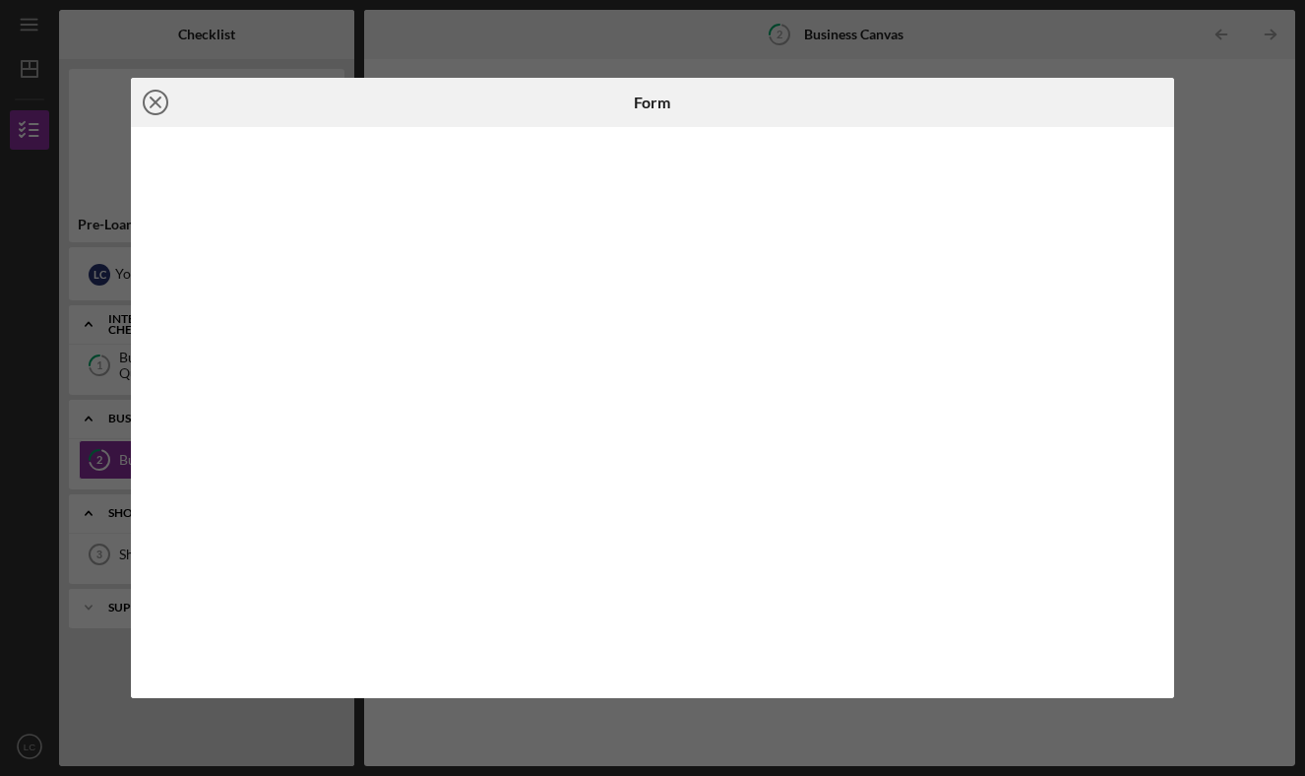
click at [141, 94] on icon "Icon/Close" at bounding box center [155, 102] width 49 height 49
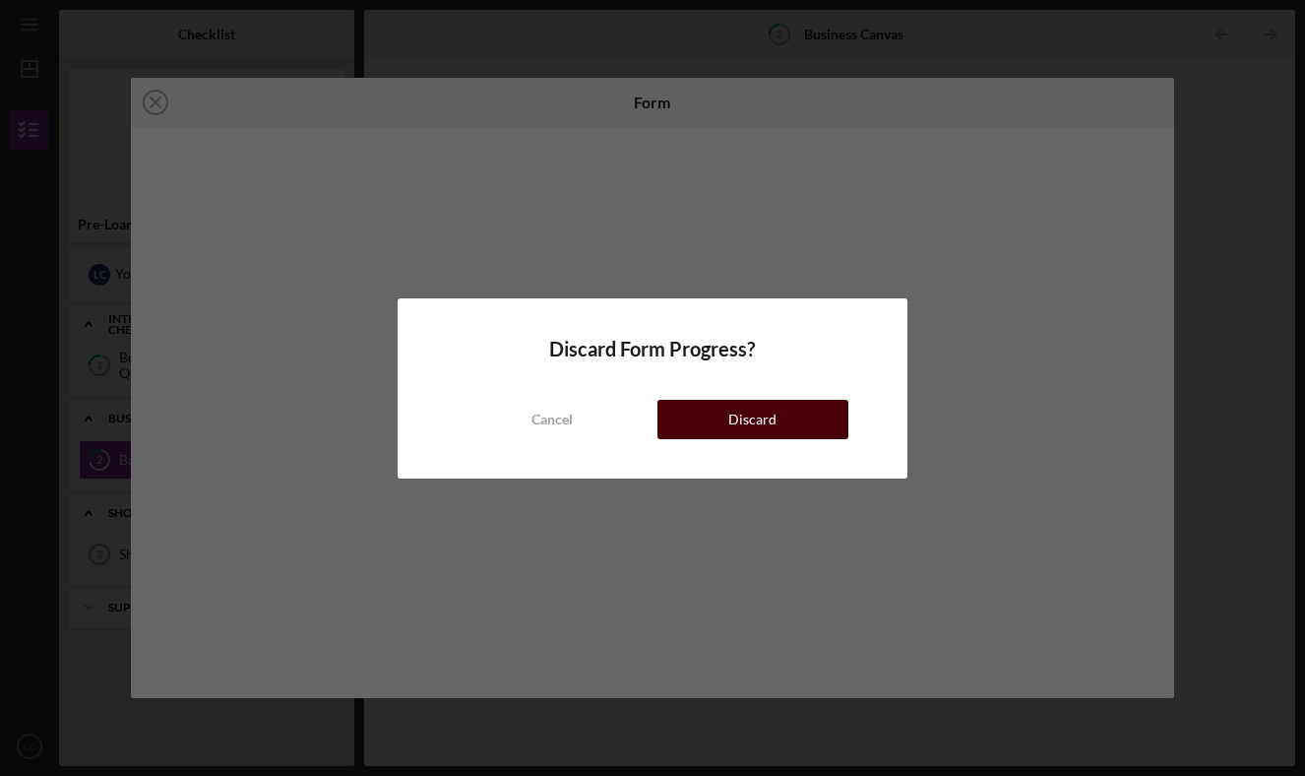
click at [790, 430] on button "Discard" at bounding box center [752, 419] width 191 height 39
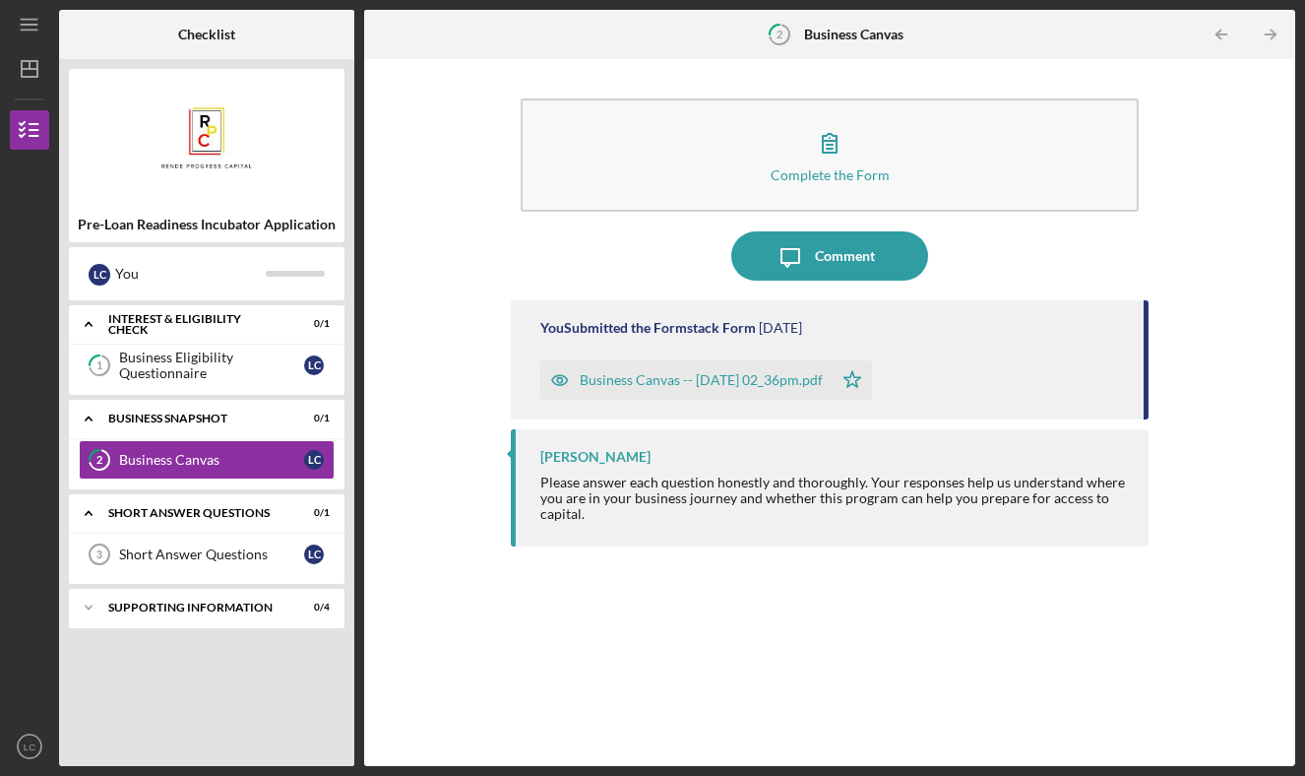
click at [769, 376] on div "Business Canvas -- [DATE] 02_36pm.pdf" at bounding box center [701, 380] width 243 height 16
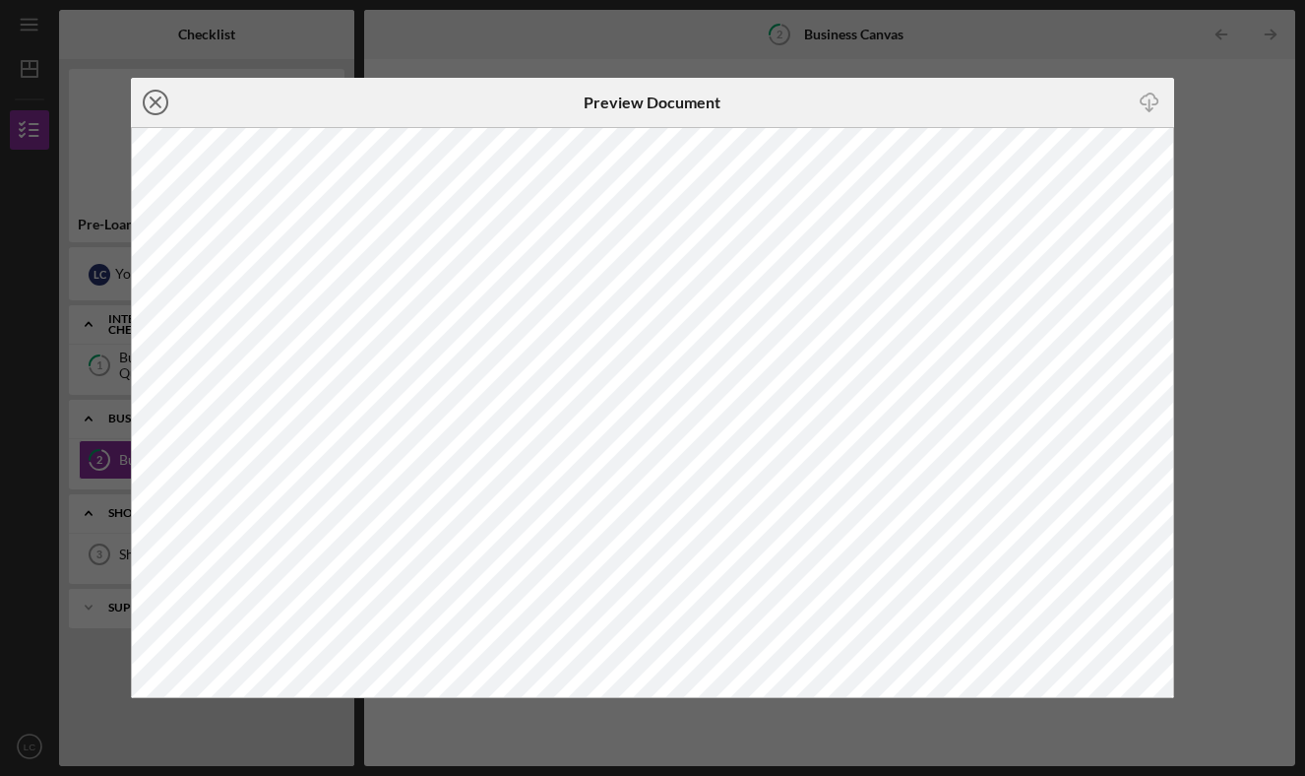
click at [151, 97] on line at bounding box center [156, 102] width 10 height 10
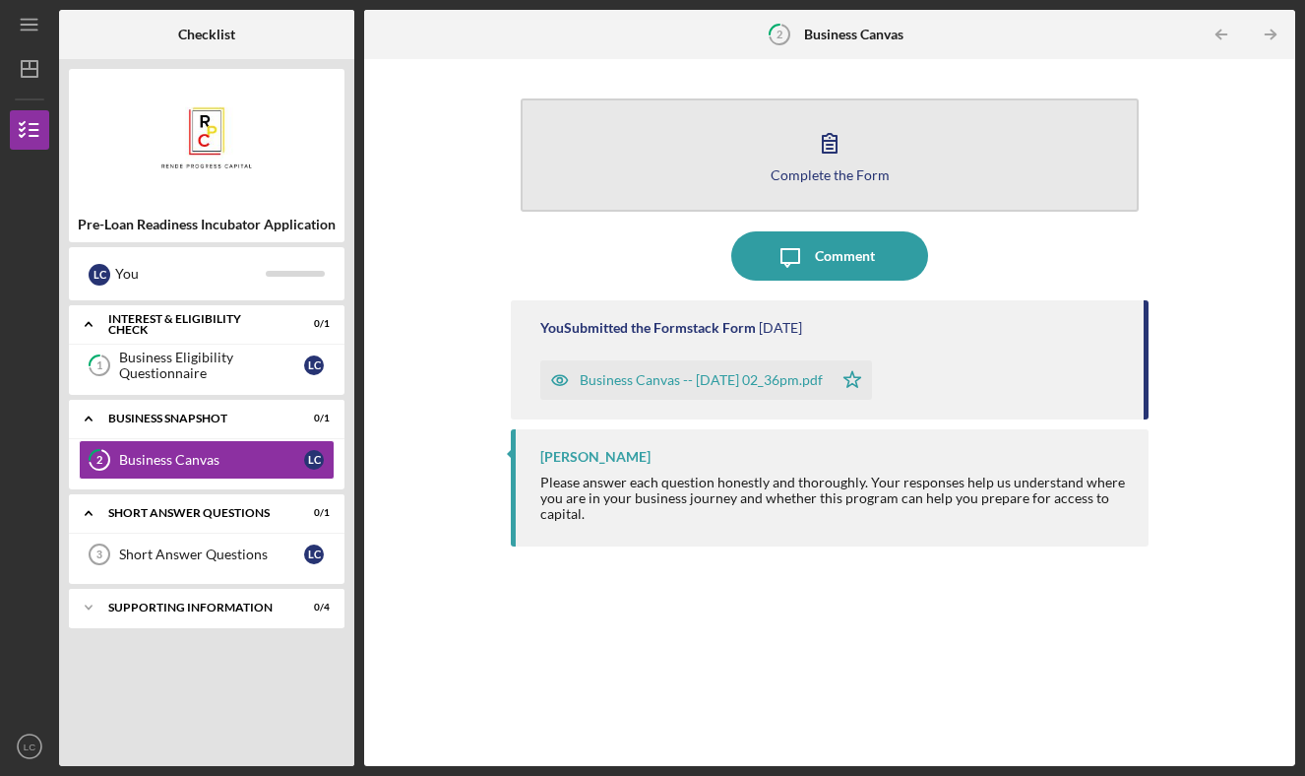
click at [822, 161] on icon "button" at bounding box center [829, 142] width 49 height 49
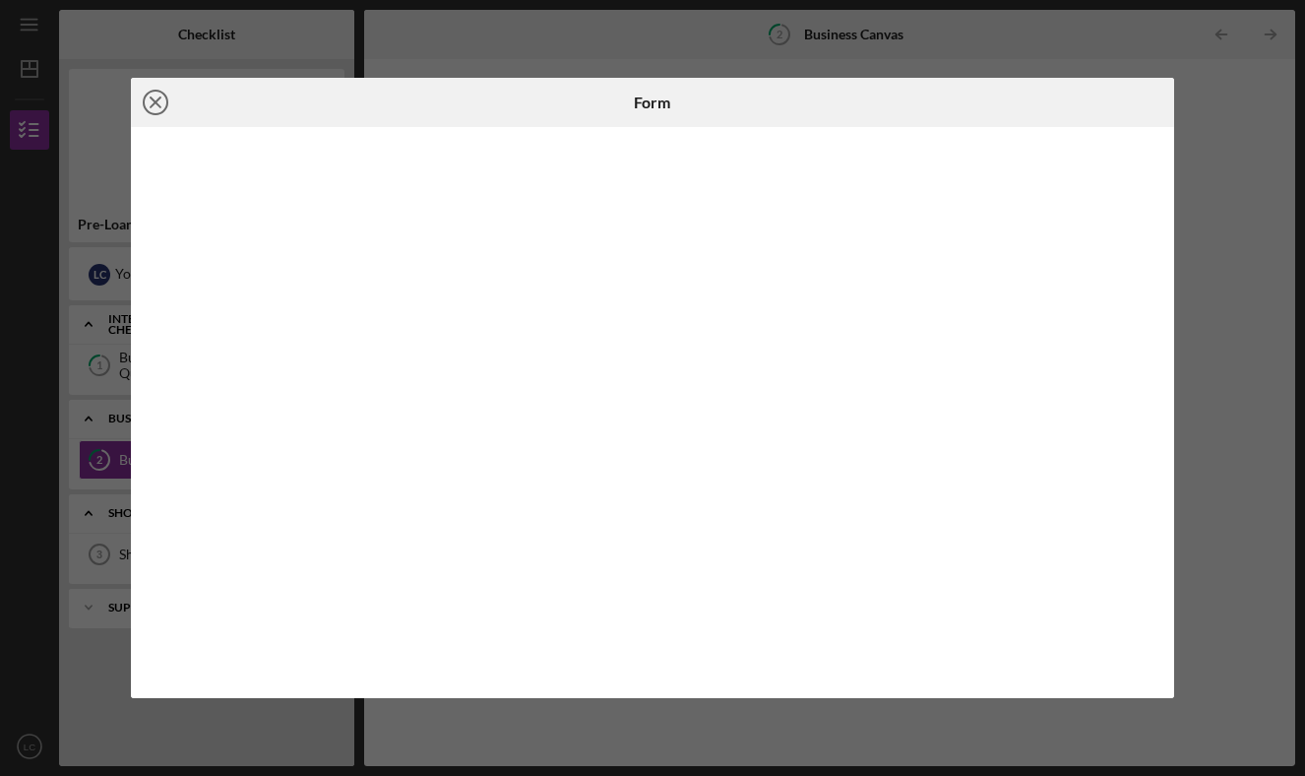
click at [155, 102] on line at bounding box center [156, 102] width 10 height 10
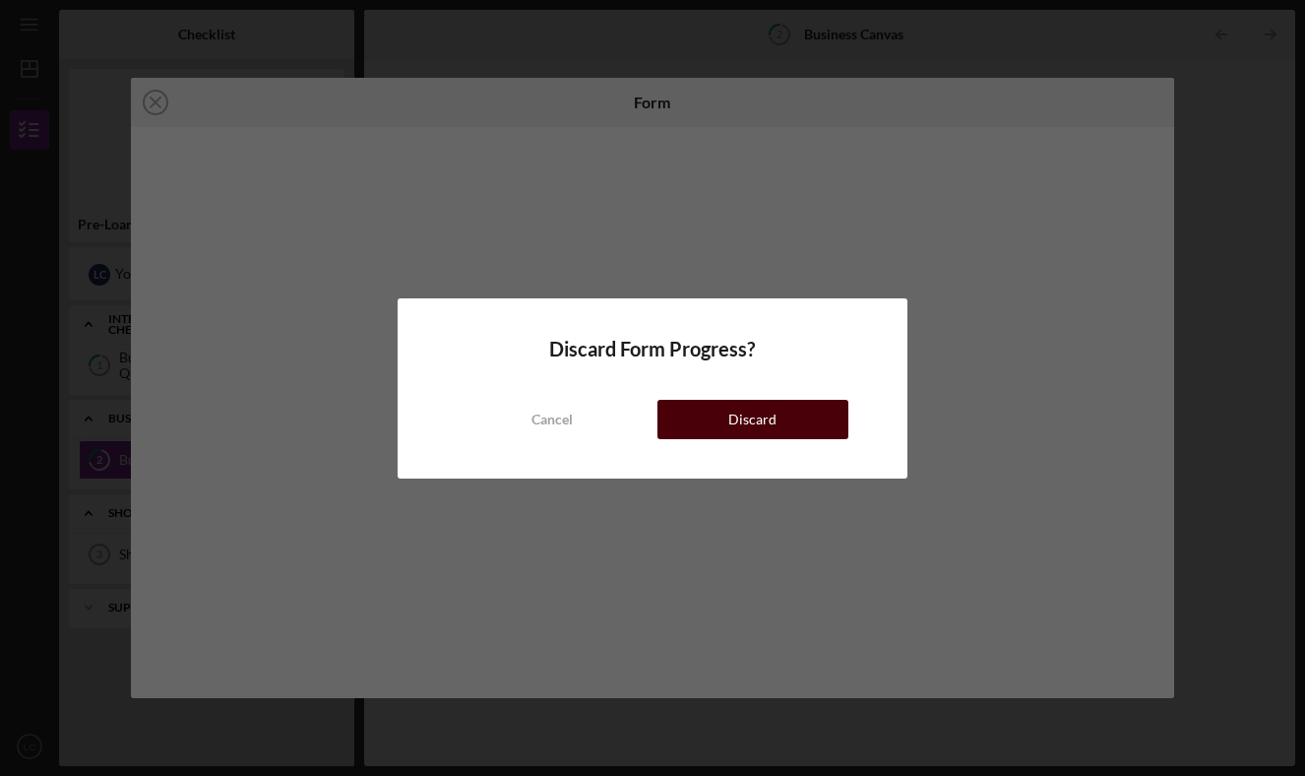
click at [694, 419] on button "Discard" at bounding box center [752, 419] width 191 height 39
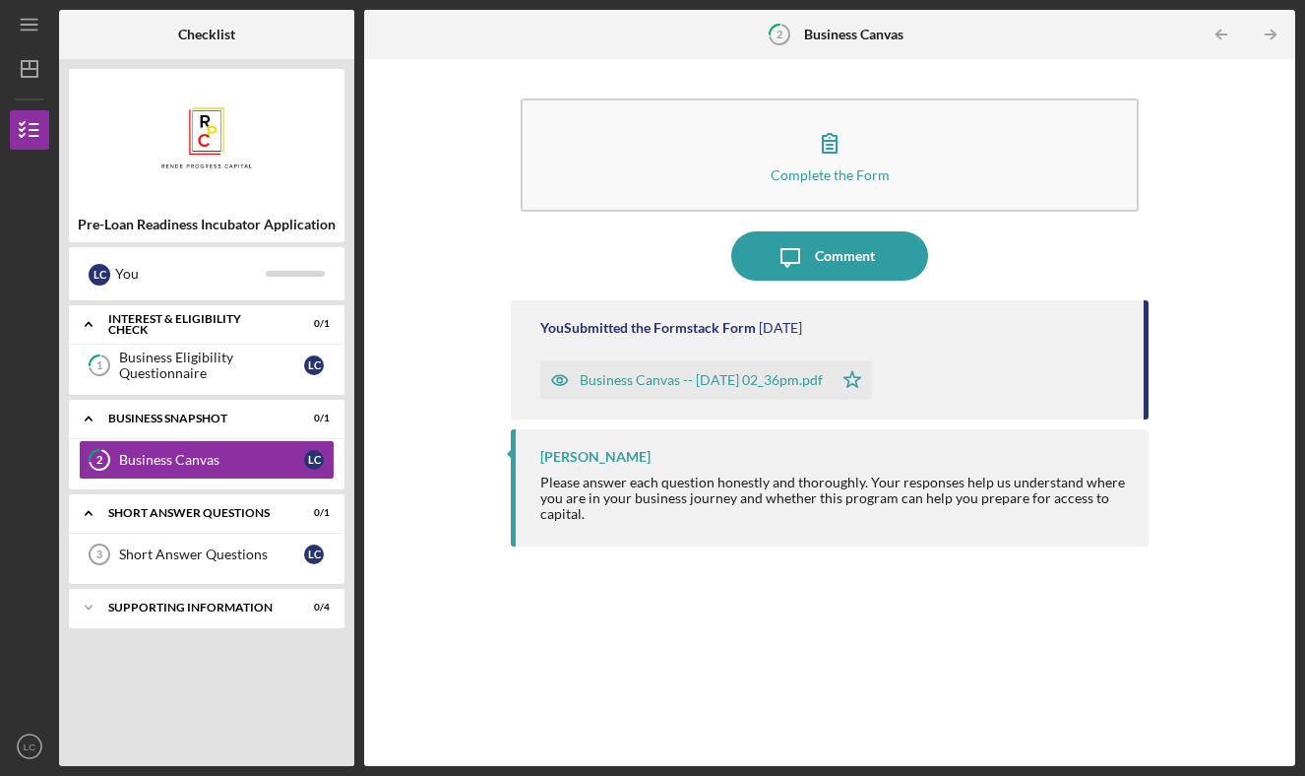
click at [622, 381] on div "Business Canvas -- [DATE] 02_36pm.pdf" at bounding box center [701, 380] width 243 height 16
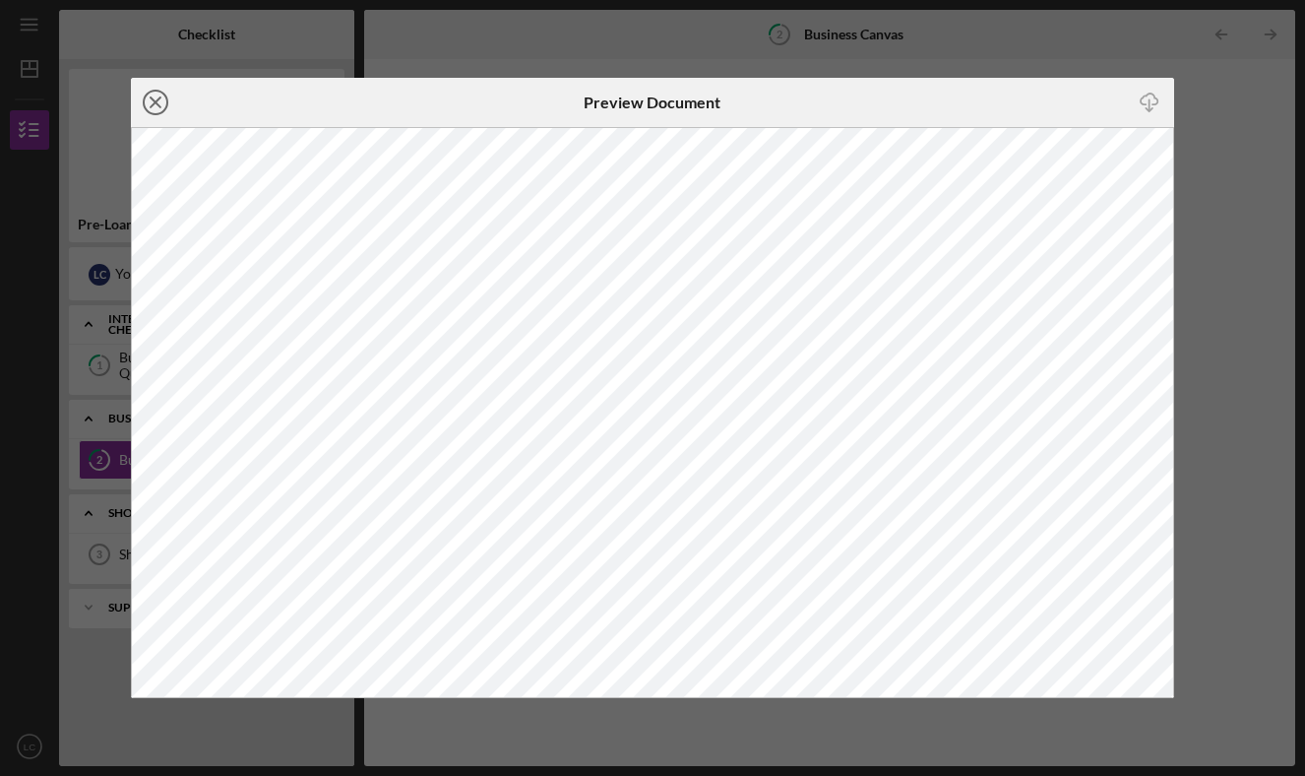
click at [161, 107] on icon "Icon/Close" at bounding box center [155, 102] width 49 height 49
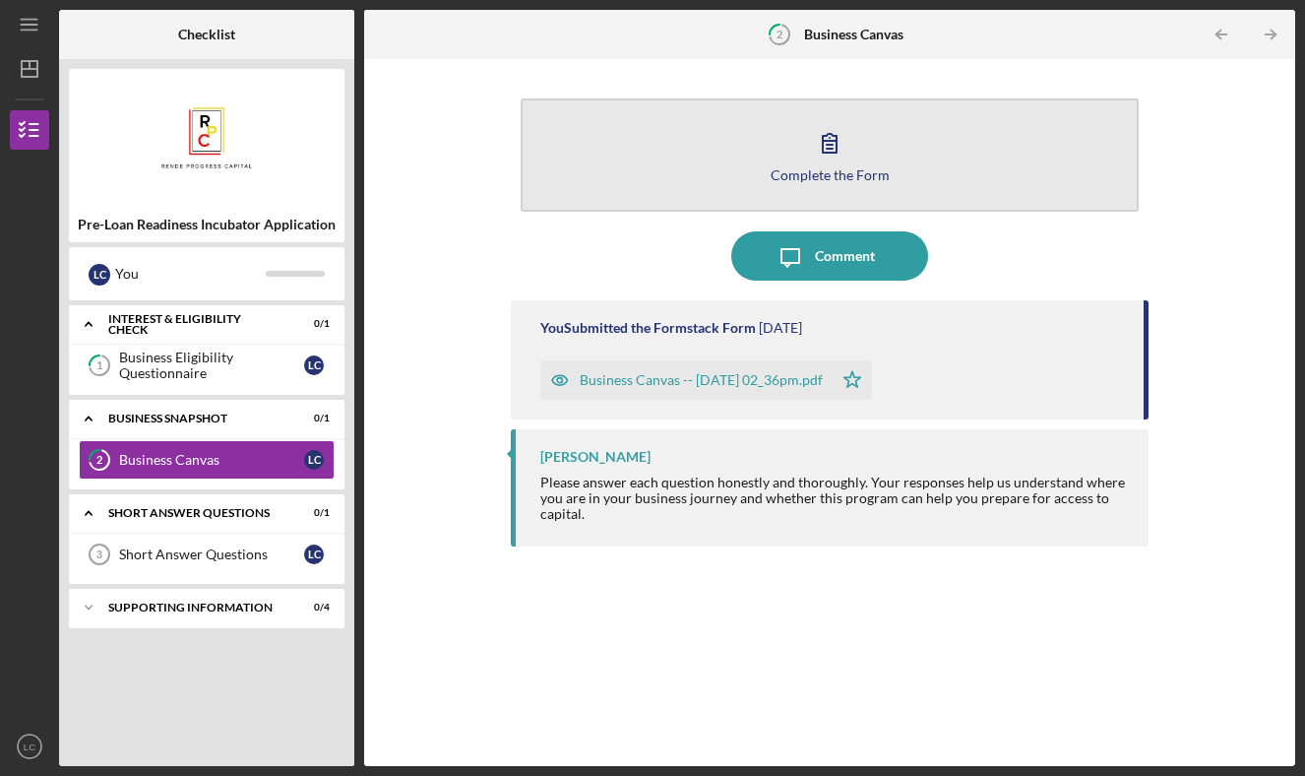
click at [601, 138] on button "Complete the Form Form" at bounding box center [830, 154] width 618 height 113
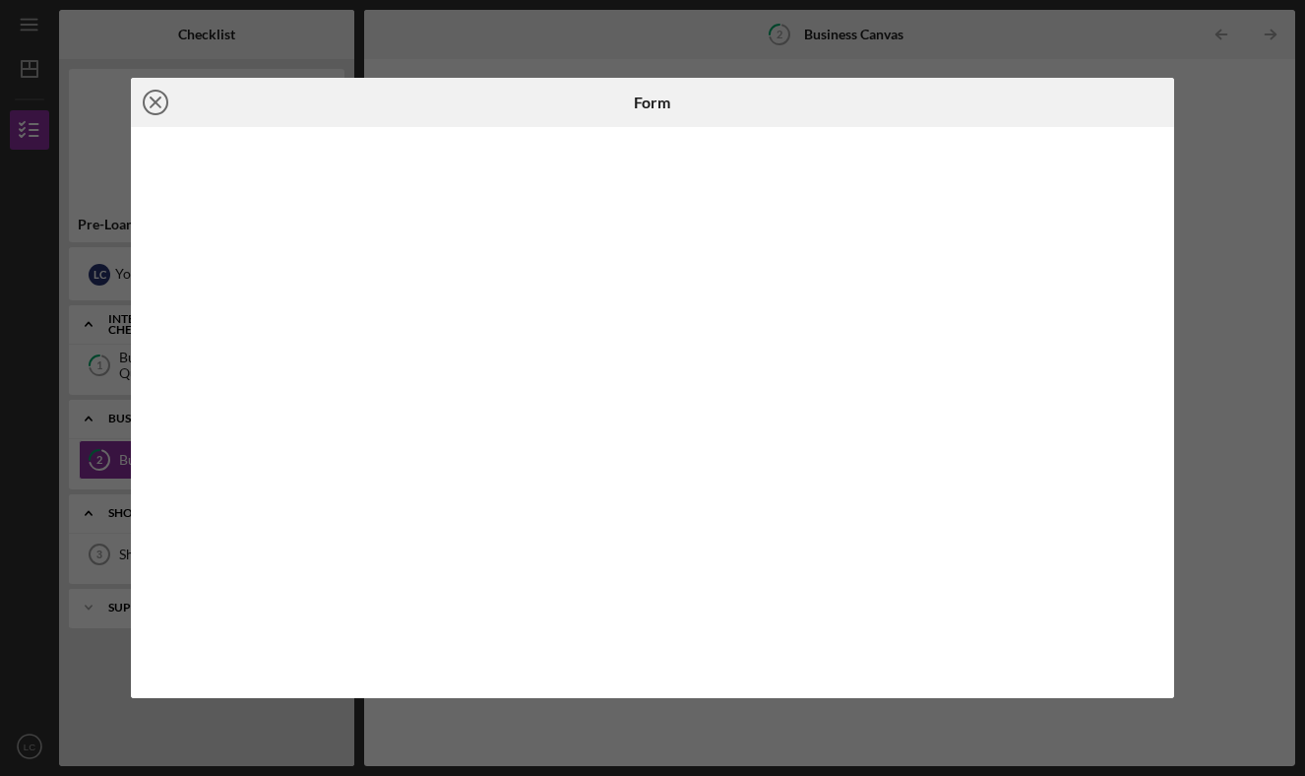
click at [156, 106] on icon "Icon/Close" at bounding box center [155, 102] width 49 height 49
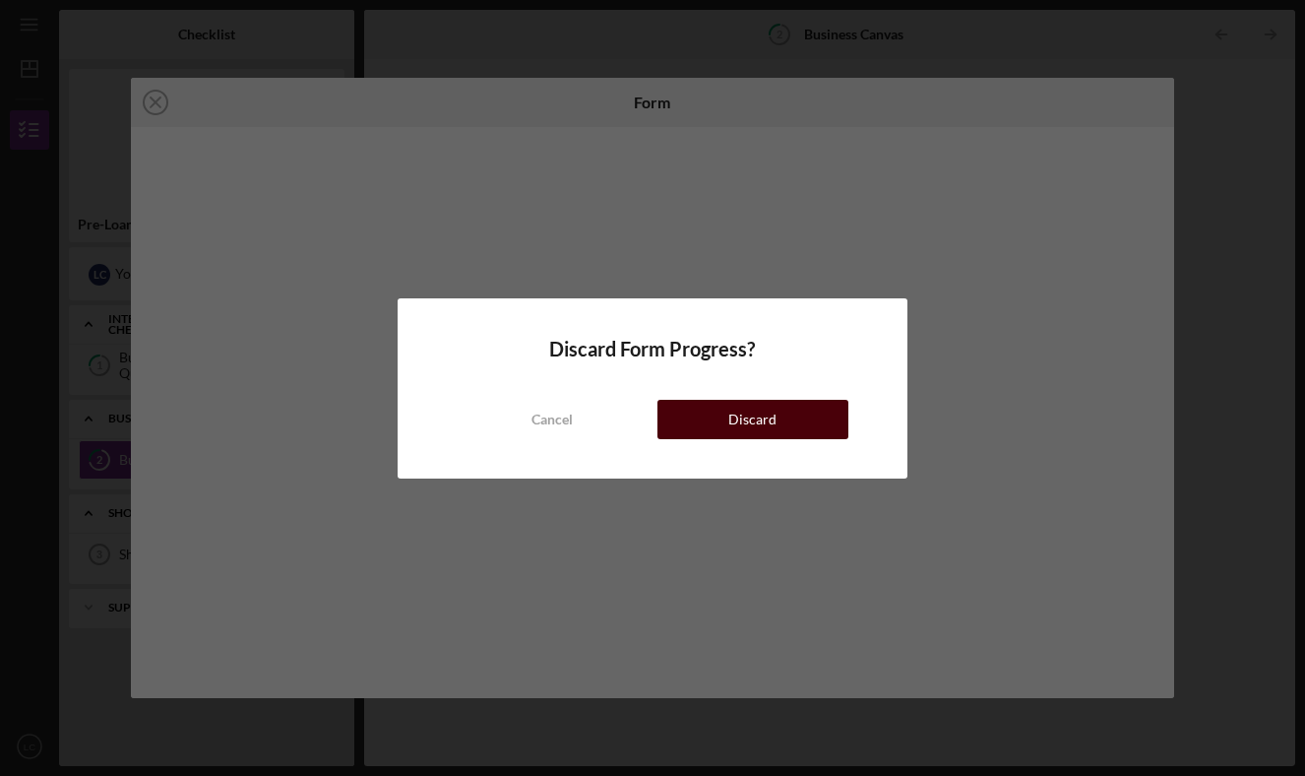
click at [737, 420] on div "Discard" at bounding box center [752, 419] width 48 height 39
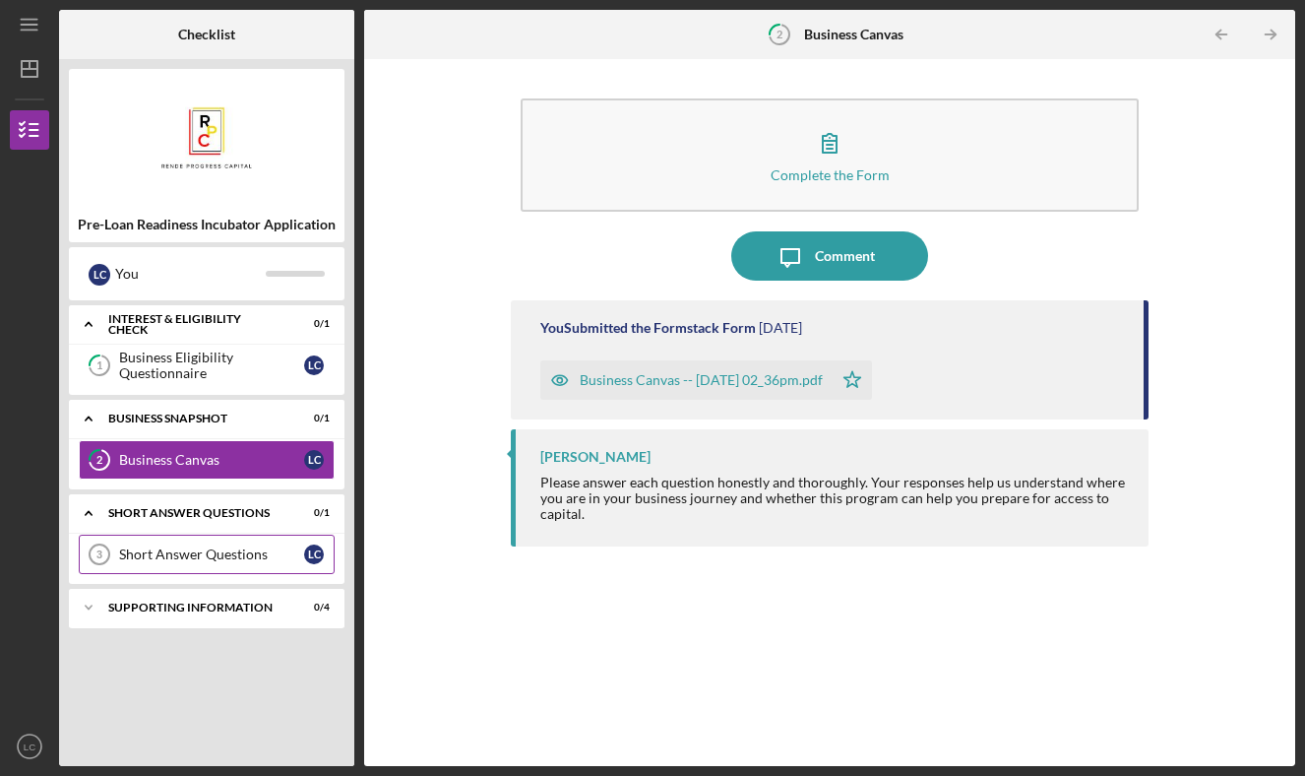
click at [164, 543] on link "Short Answer Questions 3 Short Answer Questions L C" at bounding box center [207, 553] width 256 height 39
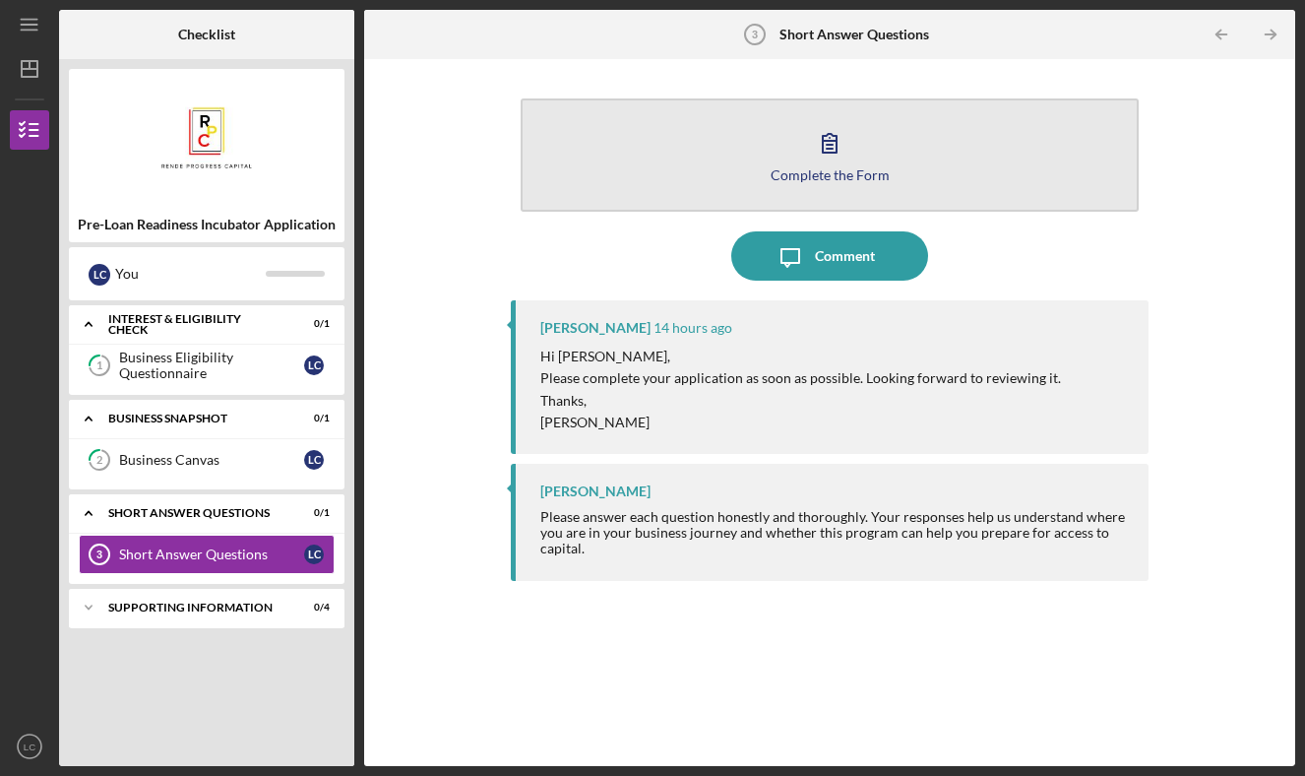
click at [759, 157] on button "Complete the Form Form" at bounding box center [830, 154] width 618 height 113
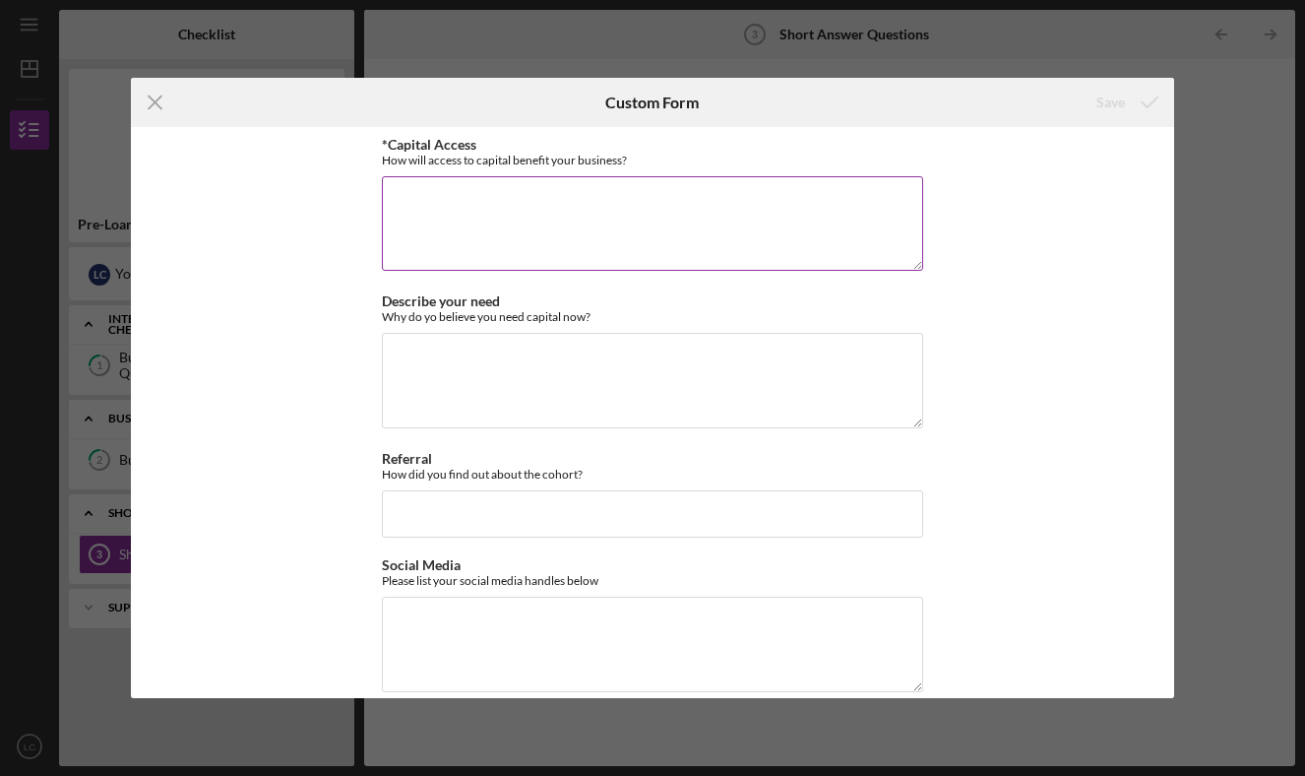
click at [568, 226] on textarea "*Capital Access" at bounding box center [652, 223] width 541 height 94
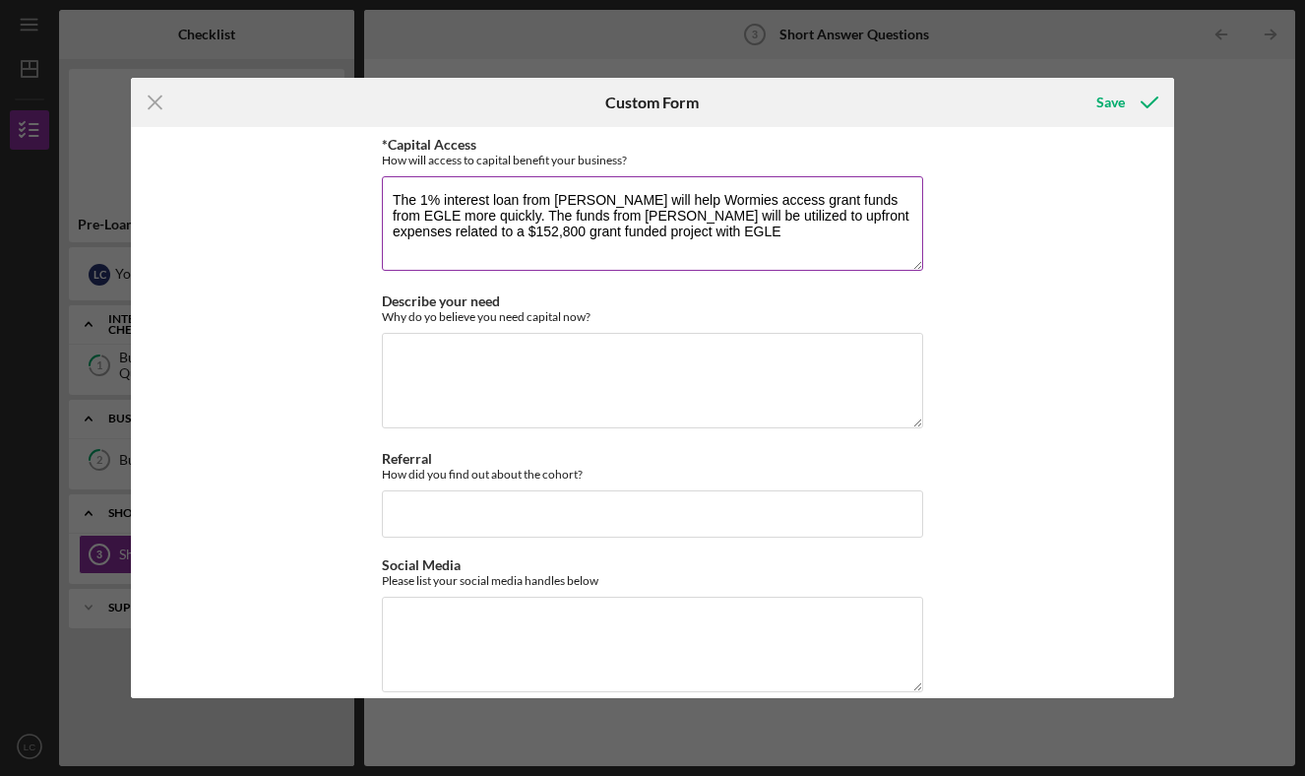
click at [898, 203] on textarea "The 1% interest loan from [PERSON_NAME] will help Wormies access grant funds fr…" at bounding box center [652, 223] width 541 height 94
click at [416, 202] on textarea "The 1% interest loan from [PERSON_NAME] will help Wormies access grant funds fr…" at bounding box center [652, 223] width 541 height 94
click at [620, 218] on textarea "The 1% interest loan from [PERSON_NAME] will help Wormies access grant funds fr…" at bounding box center [652, 223] width 541 height 94
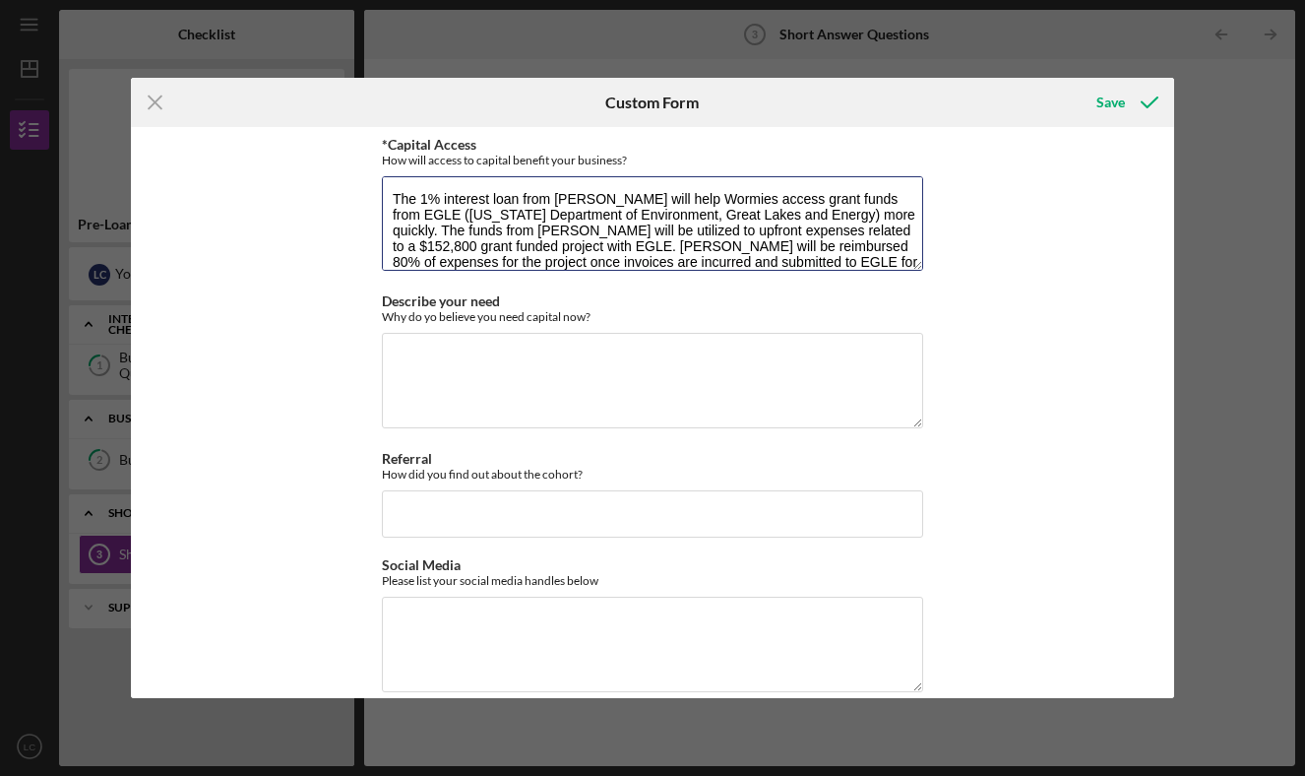
scroll to position [25, 0]
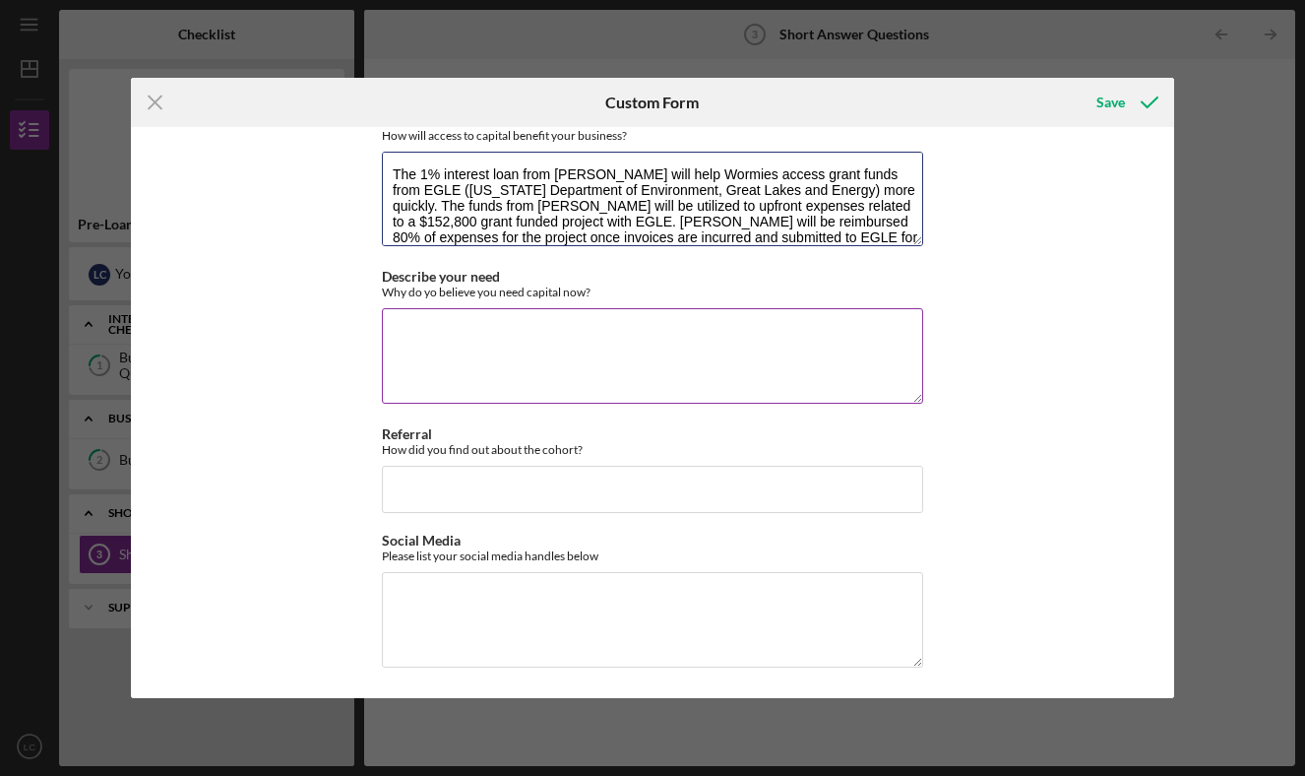
type textarea "The 1% interest loan from [PERSON_NAME] will help Wormies access grant funds fr…"
click at [677, 335] on textarea "Describe your need" at bounding box center [652, 355] width 541 height 94
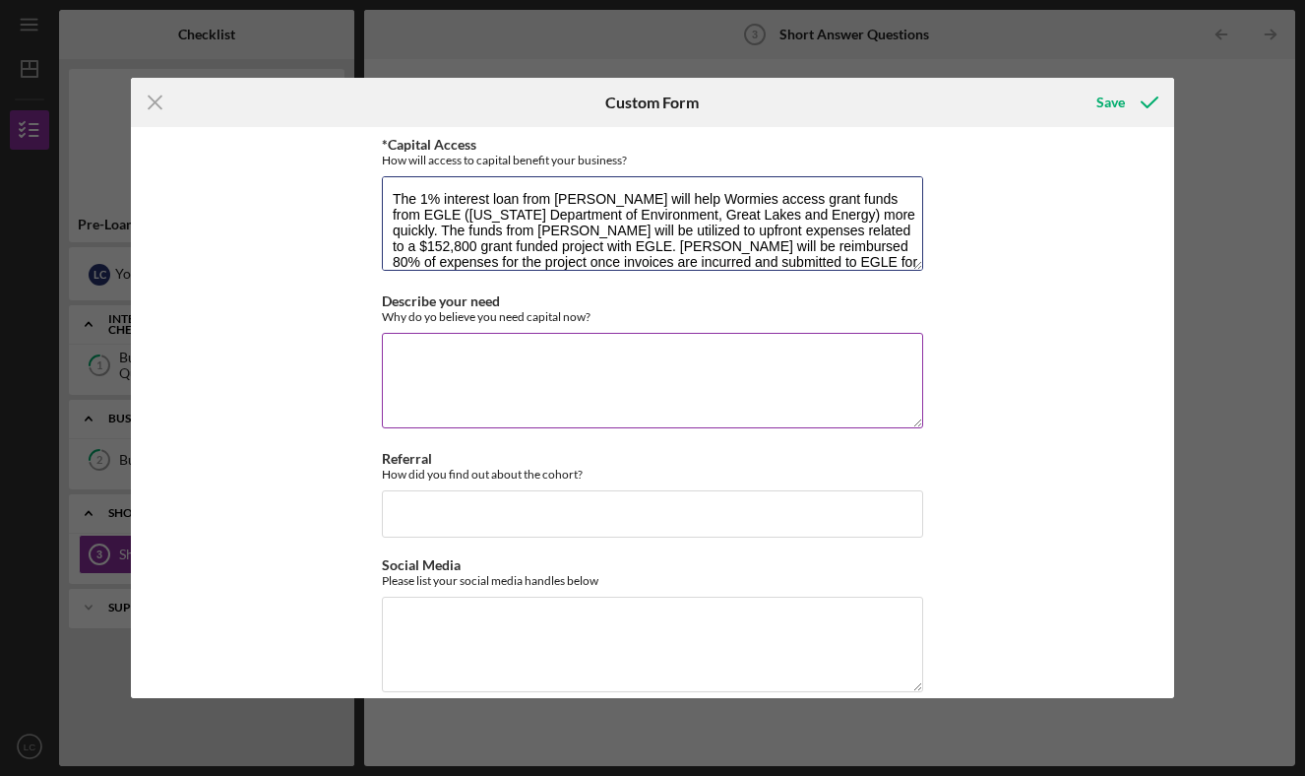
scroll to position [16, 0]
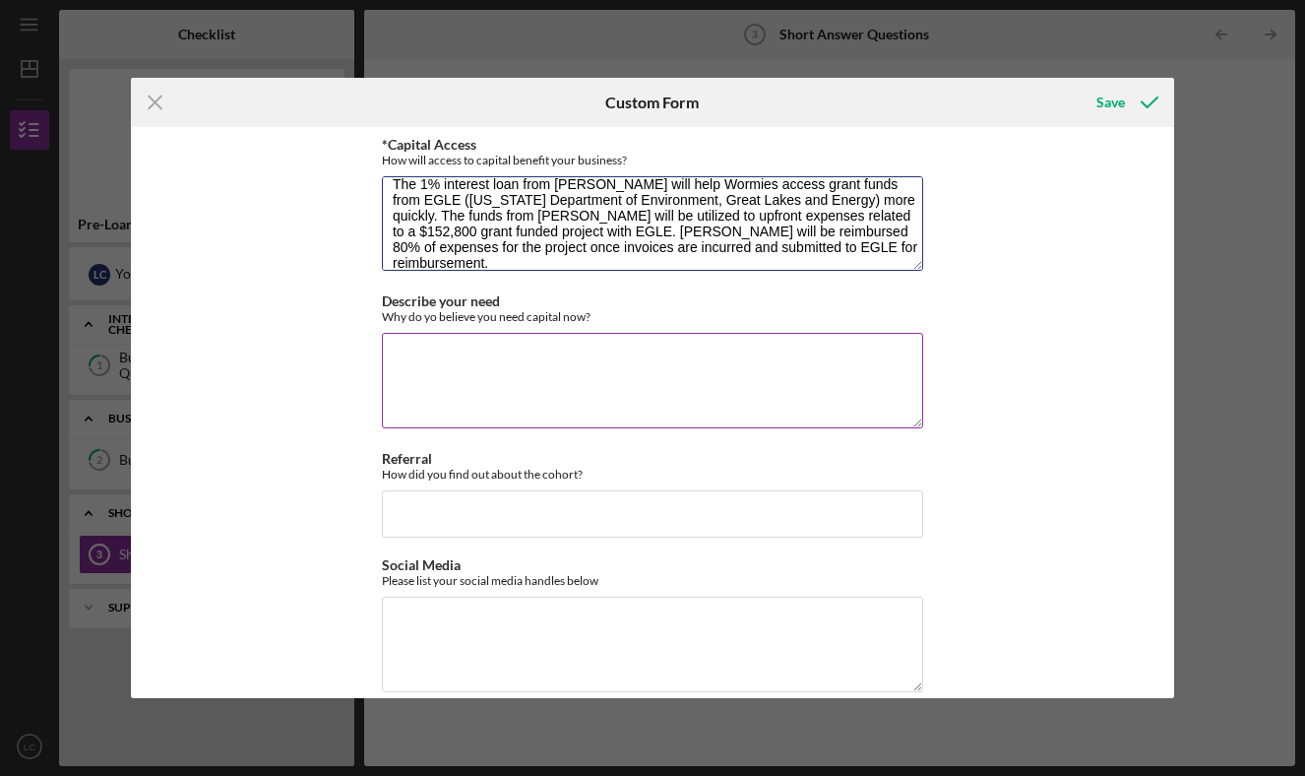
drag, startPoint x: 389, startPoint y: 196, endPoint x: 633, endPoint y: 383, distance: 307.5
click at [633, 383] on div "*Capital Access How will access to capital benefit your business? The 1% intere…" at bounding box center [652, 426] width 541 height 578
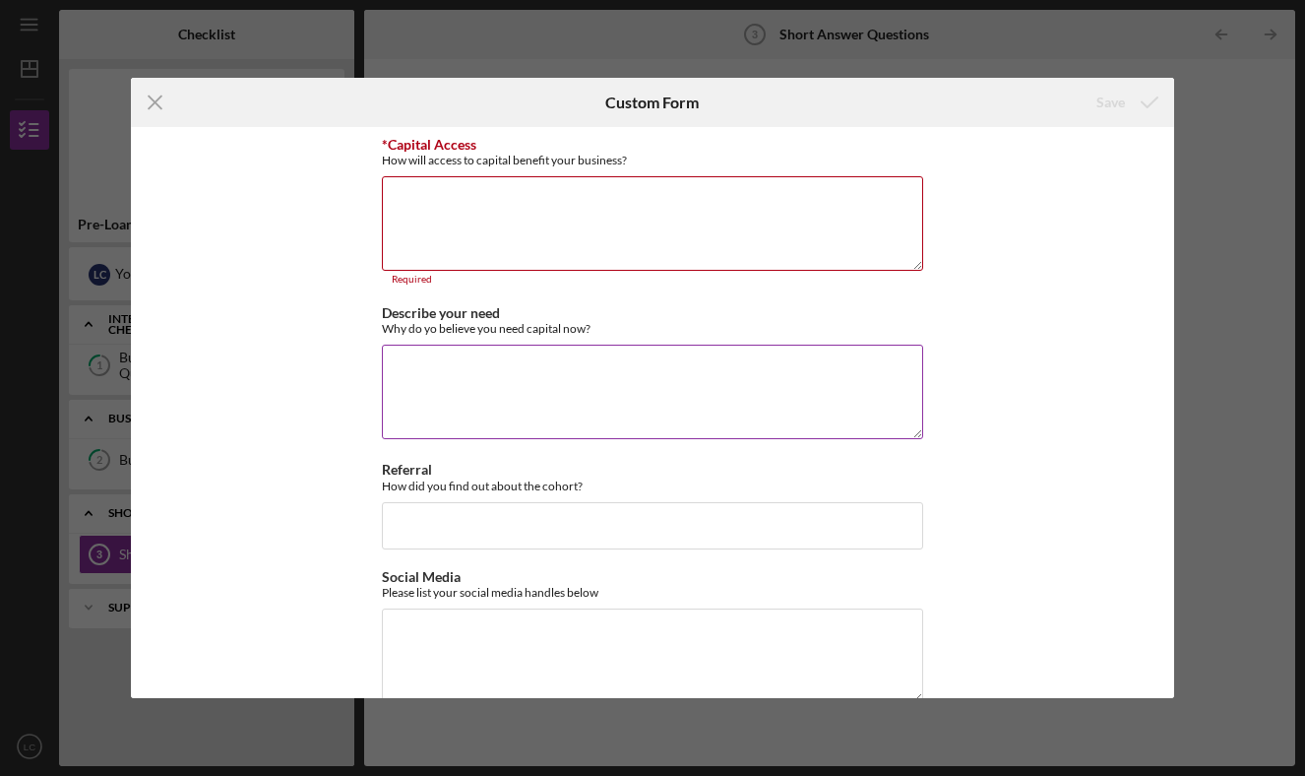
scroll to position [0, 0]
click at [524, 382] on textarea "Describe your need" at bounding box center [652, 391] width 541 height 94
paste textarea "The 1% interest loan from [PERSON_NAME] will help Wormies access grant funds fr…"
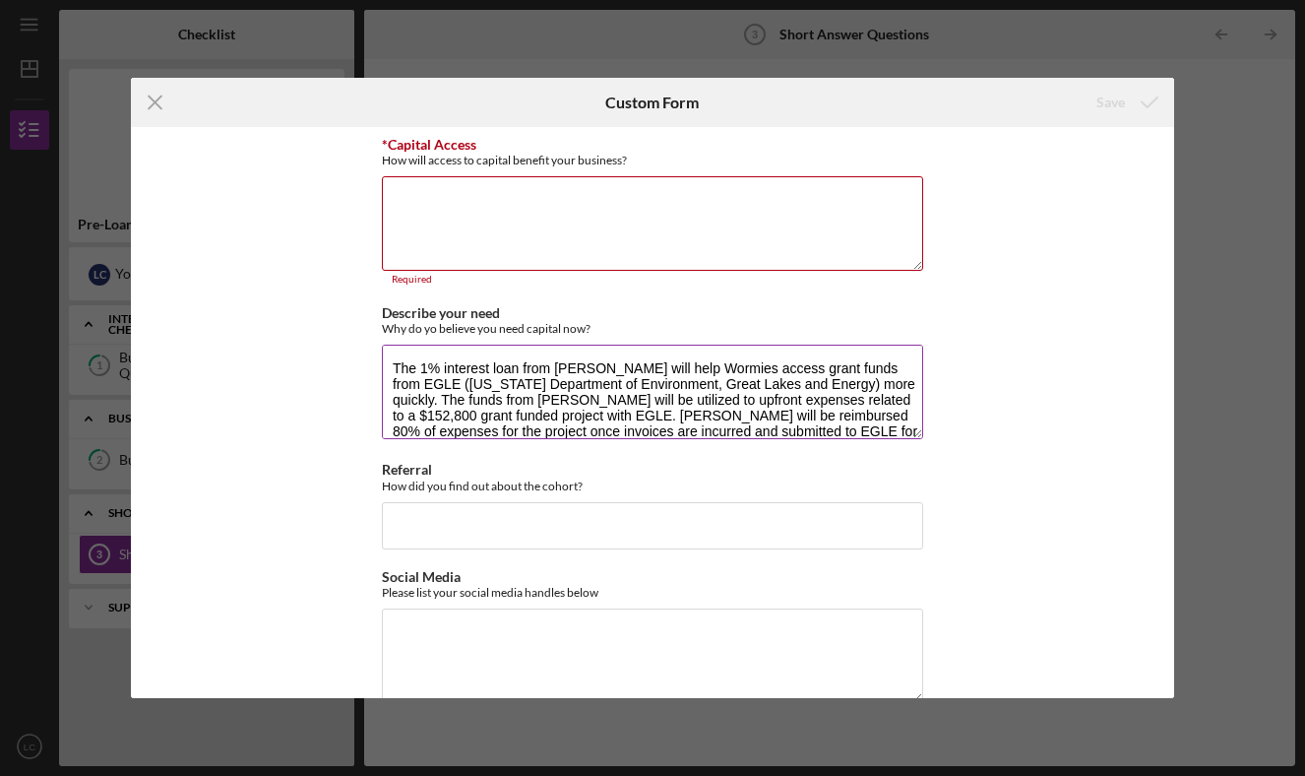
scroll to position [1, 0]
type textarea "The 1% interest loan from [PERSON_NAME] will help Wormies access grant funds fr…"
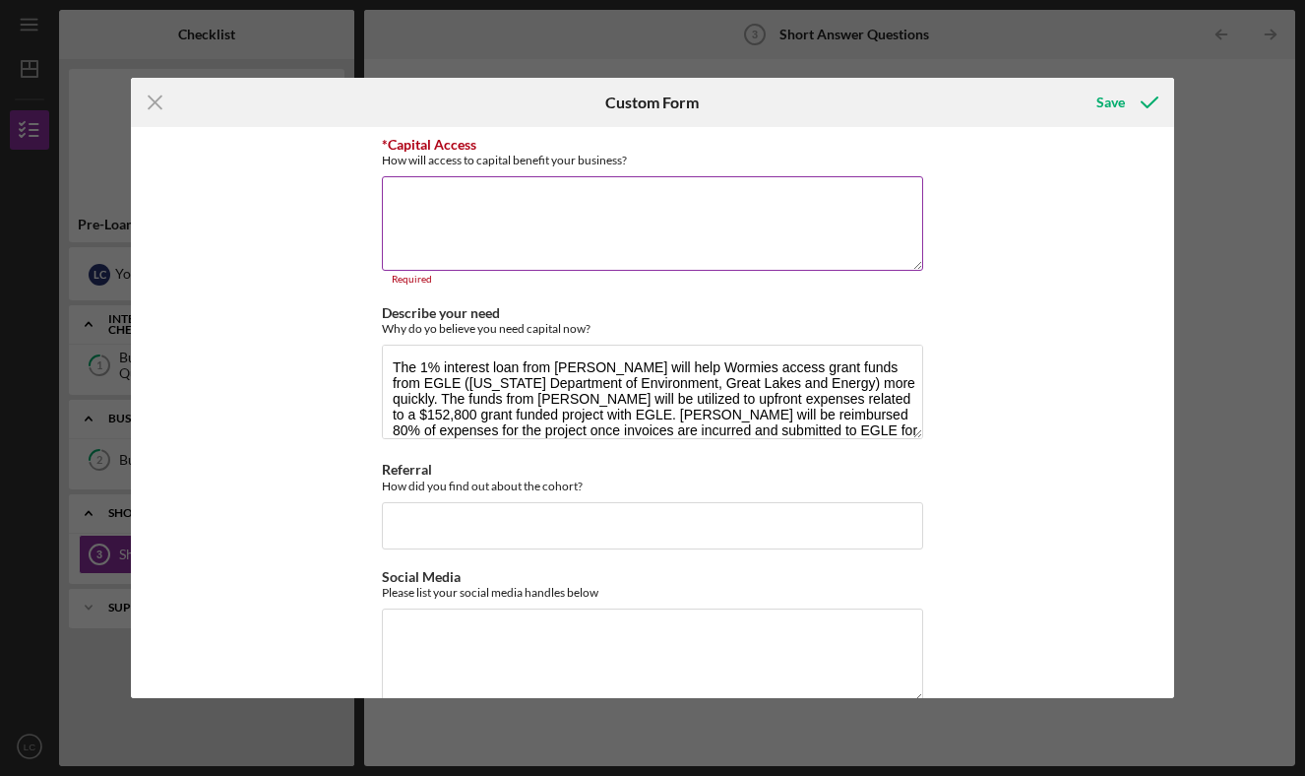
click at [414, 210] on textarea "*Capital Access" at bounding box center [652, 223] width 541 height 94
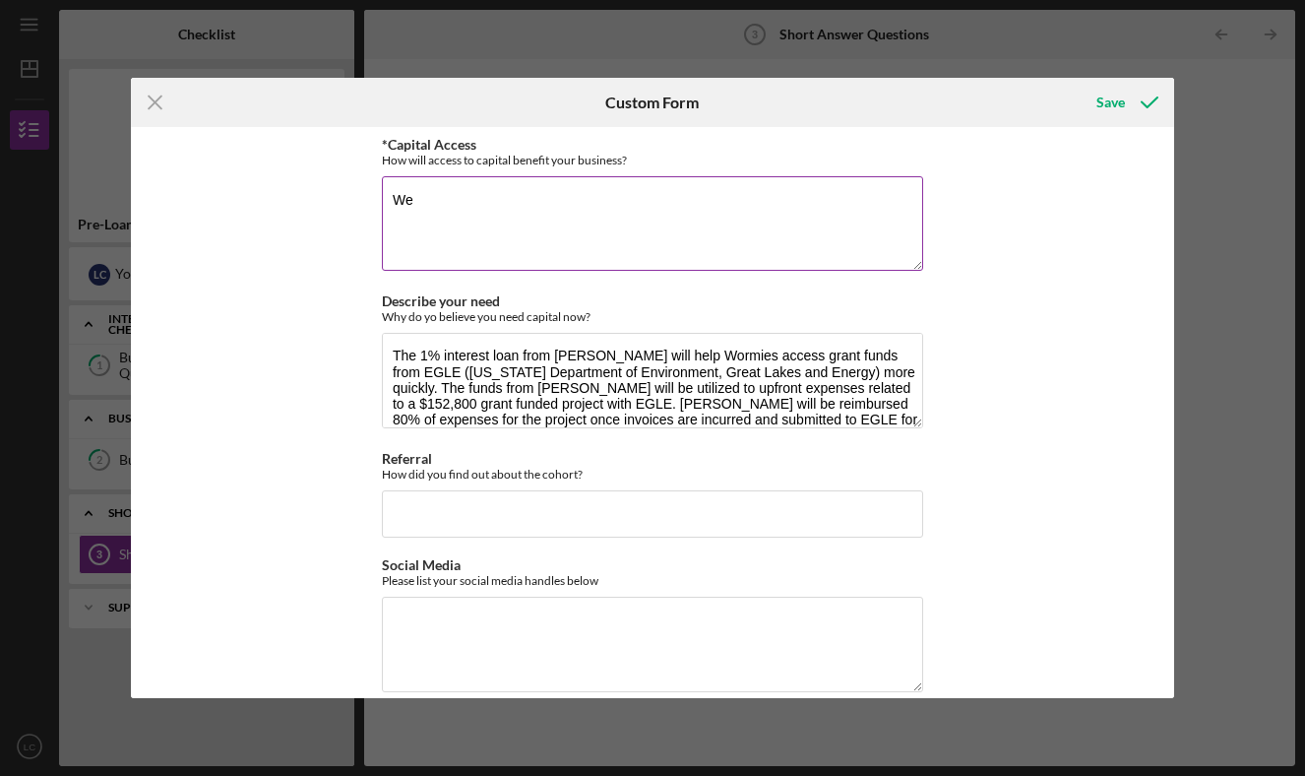
type textarea "W"
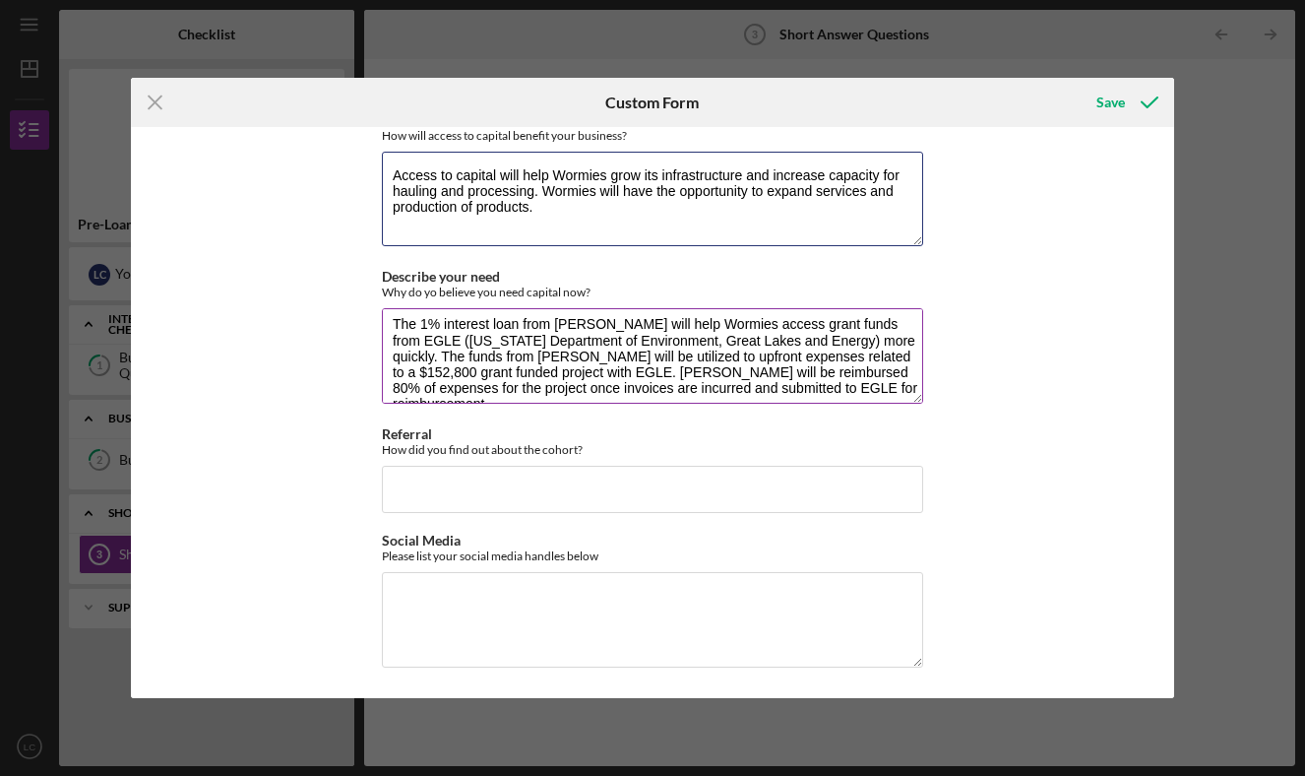
scroll to position [9, 0]
type textarea "Access to capital will help Wormies grow its infrastructure and increase capaci…"
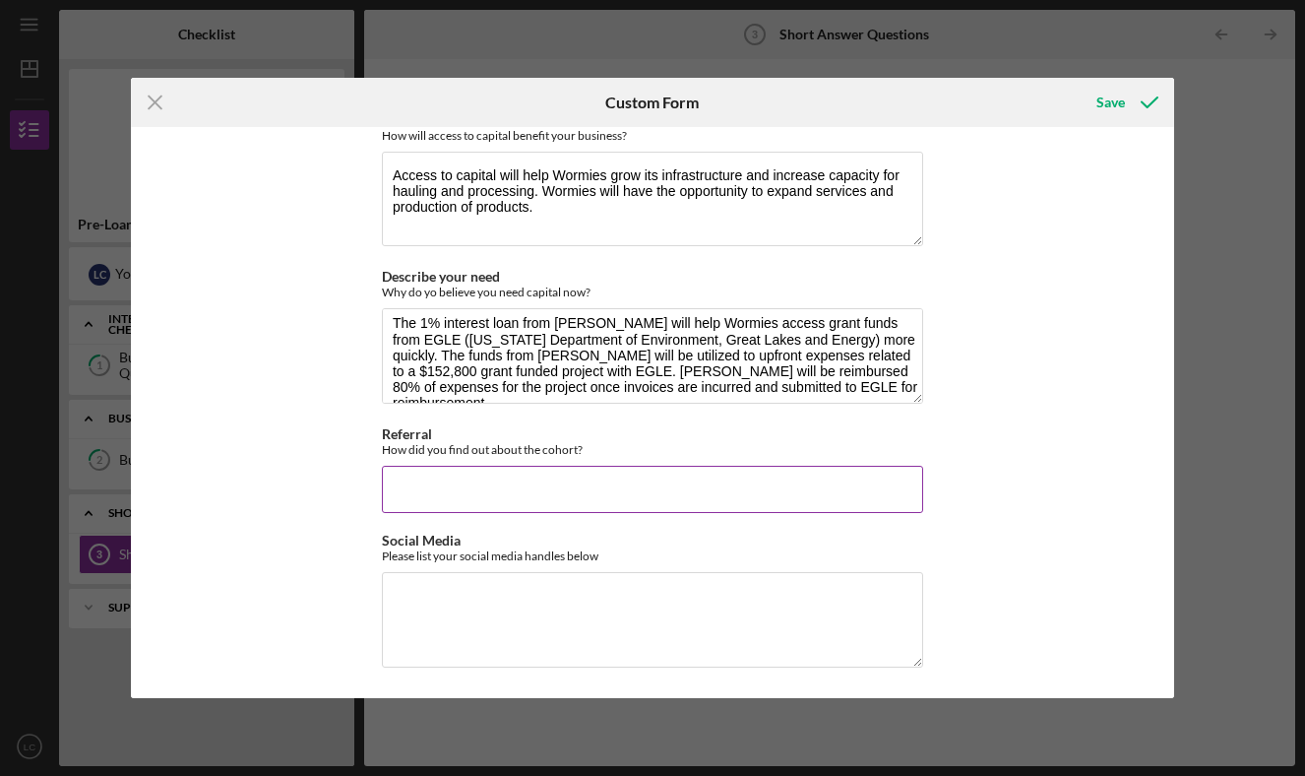
click at [427, 471] on input "Referral" at bounding box center [652, 489] width 541 height 47
type input "e"
type input "Email from [PERSON_NAME]"
click at [448, 612] on textarea "Social Media" at bounding box center [652, 619] width 541 height 94
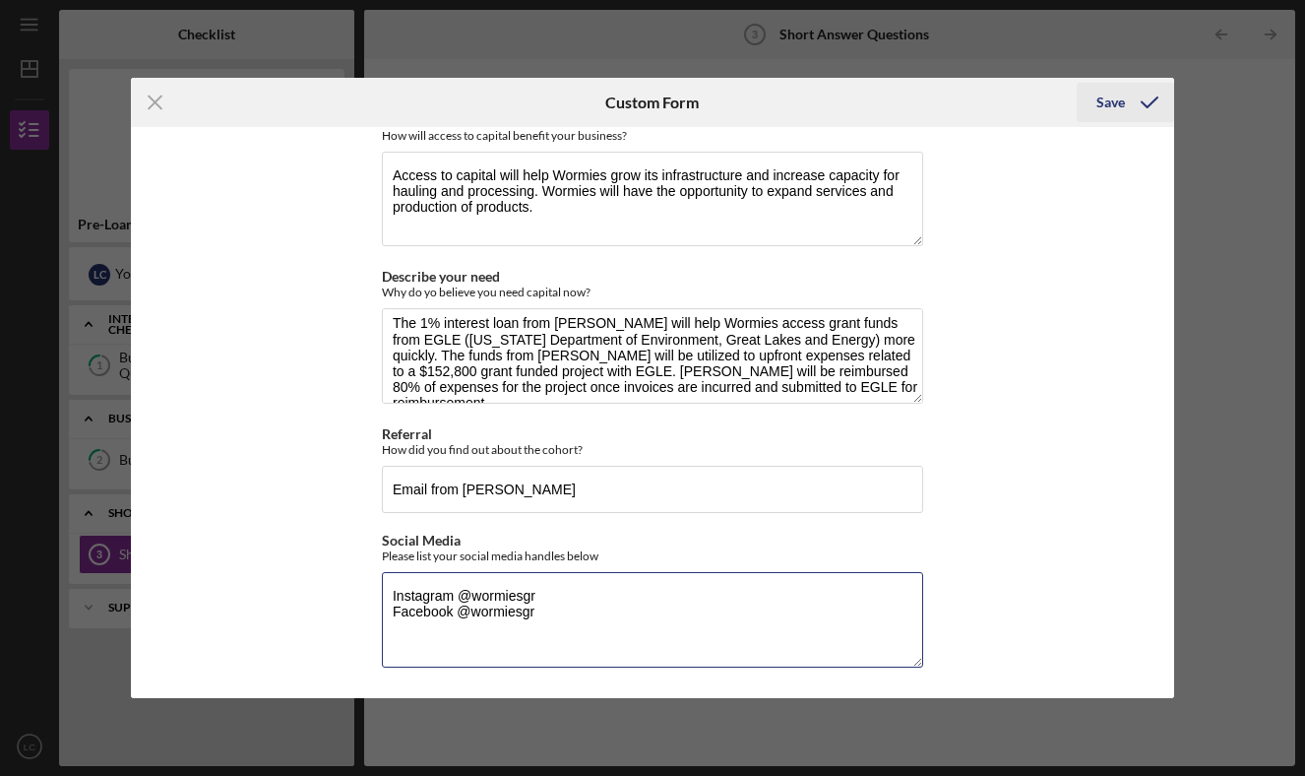
type textarea "Instagram @wormiesgr Facebook @wormiesgr"
click at [1112, 102] on div "Save" at bounding box center [1110, 102] width 29 height 39
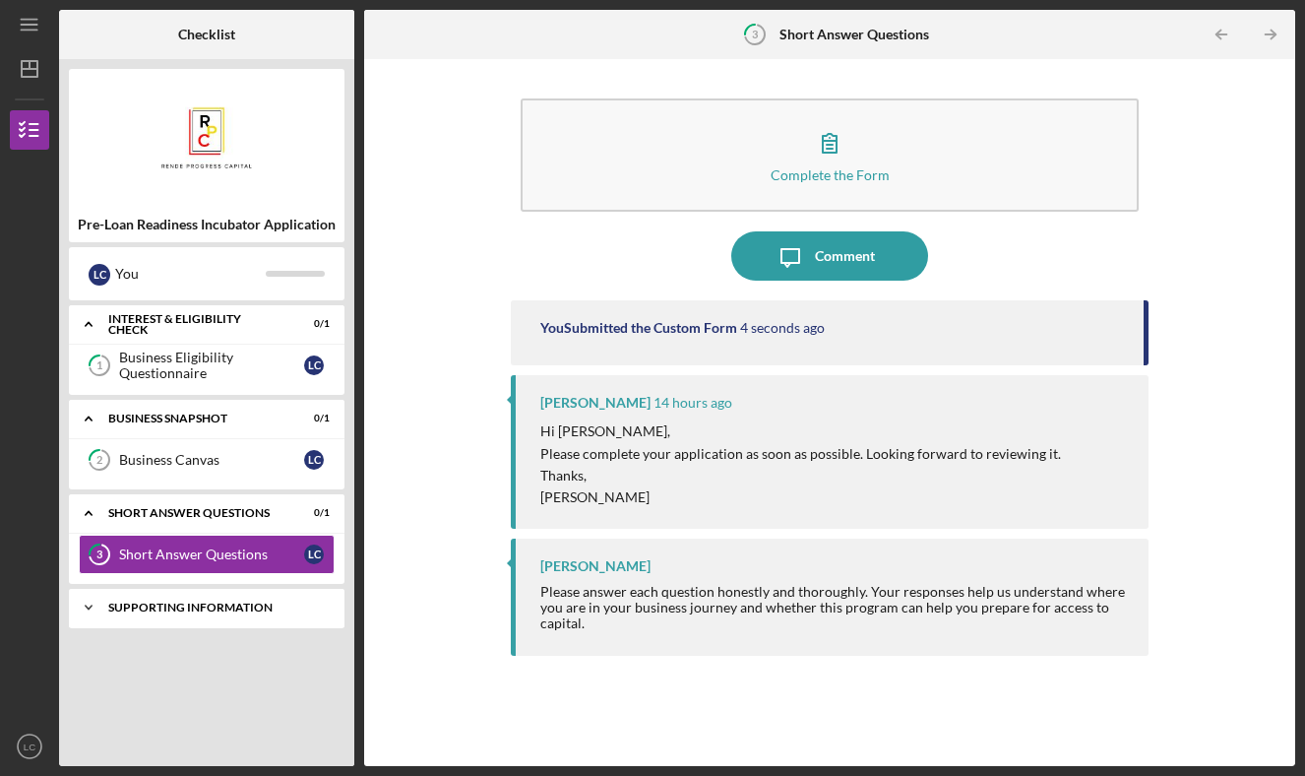
click at [183, 608] on div "Supporting Information" at bounding box center [214, 607] width 212 height 12
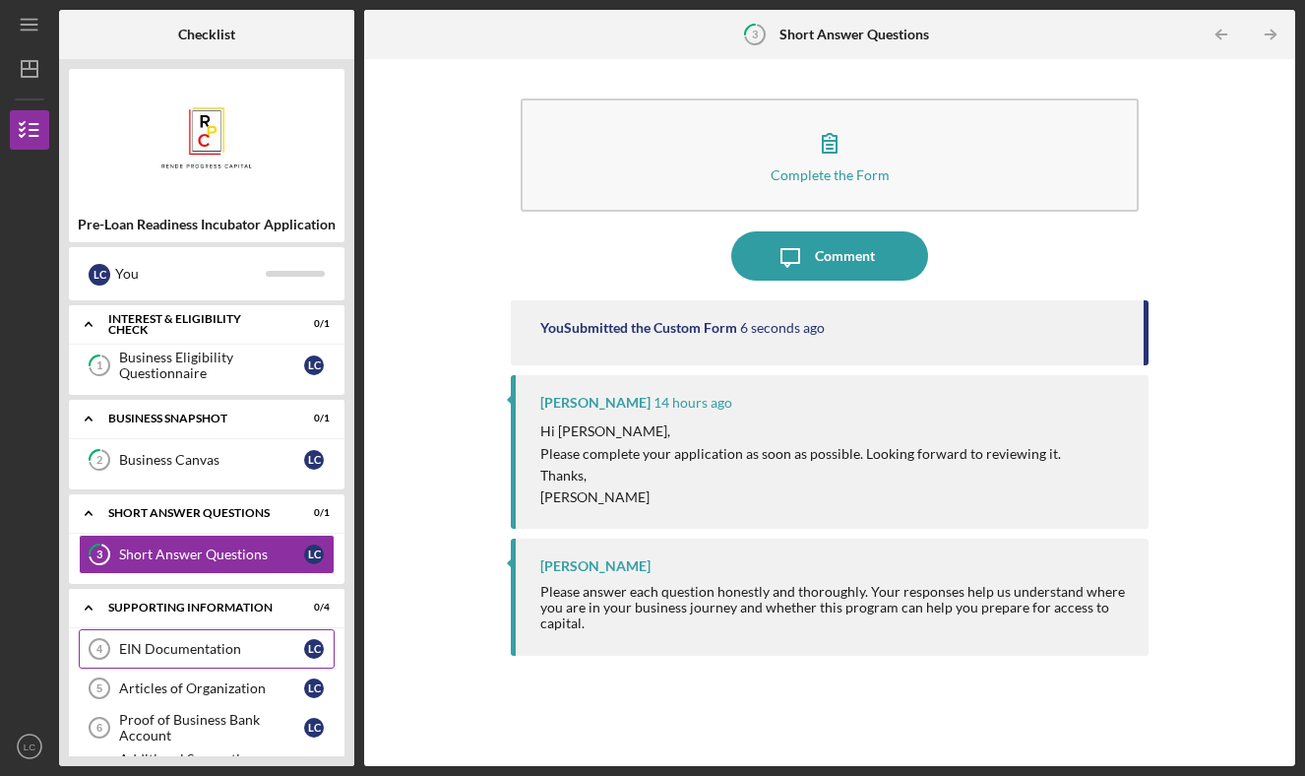
click at [219, 641] on div "EIN Documentation" at bounding box center [211, 649] width 185 height 16
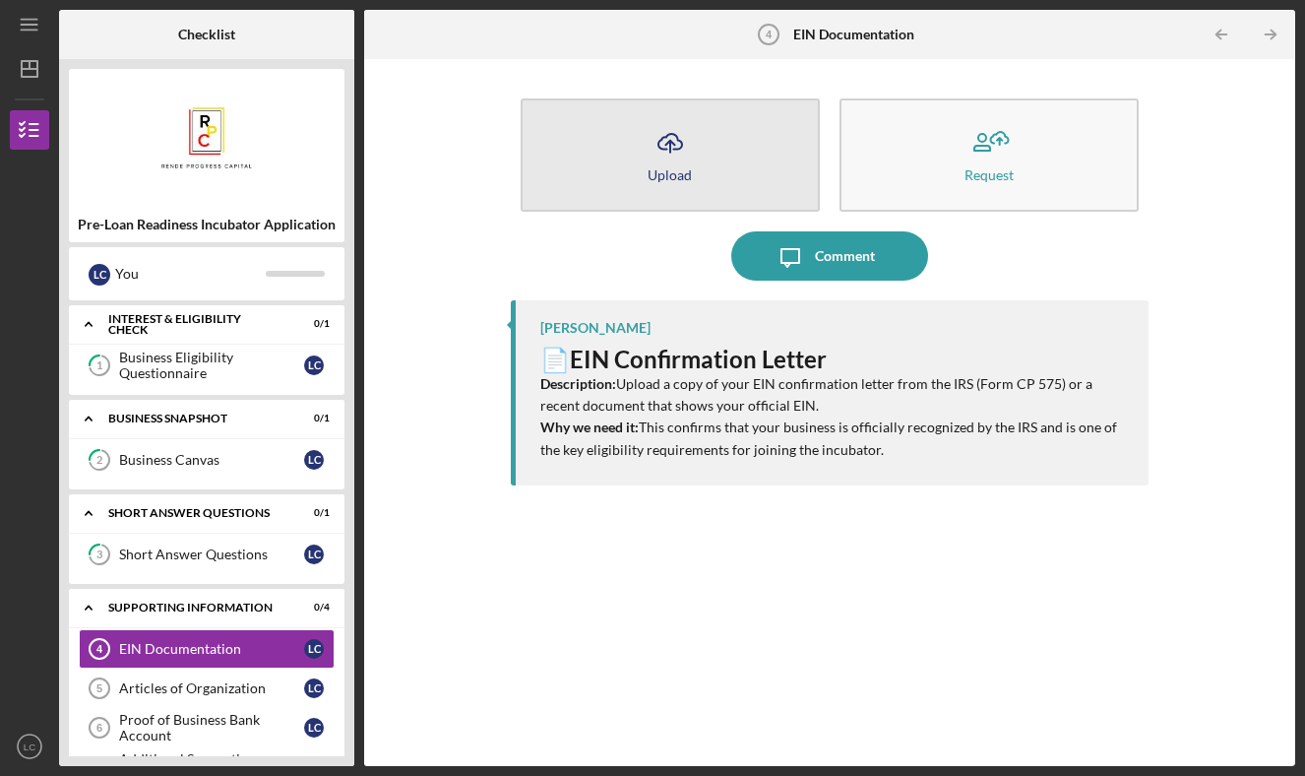
click at [620, 193] on button "Icon/Upload Upload" at bounding box center [670, 154] width 299 height 113
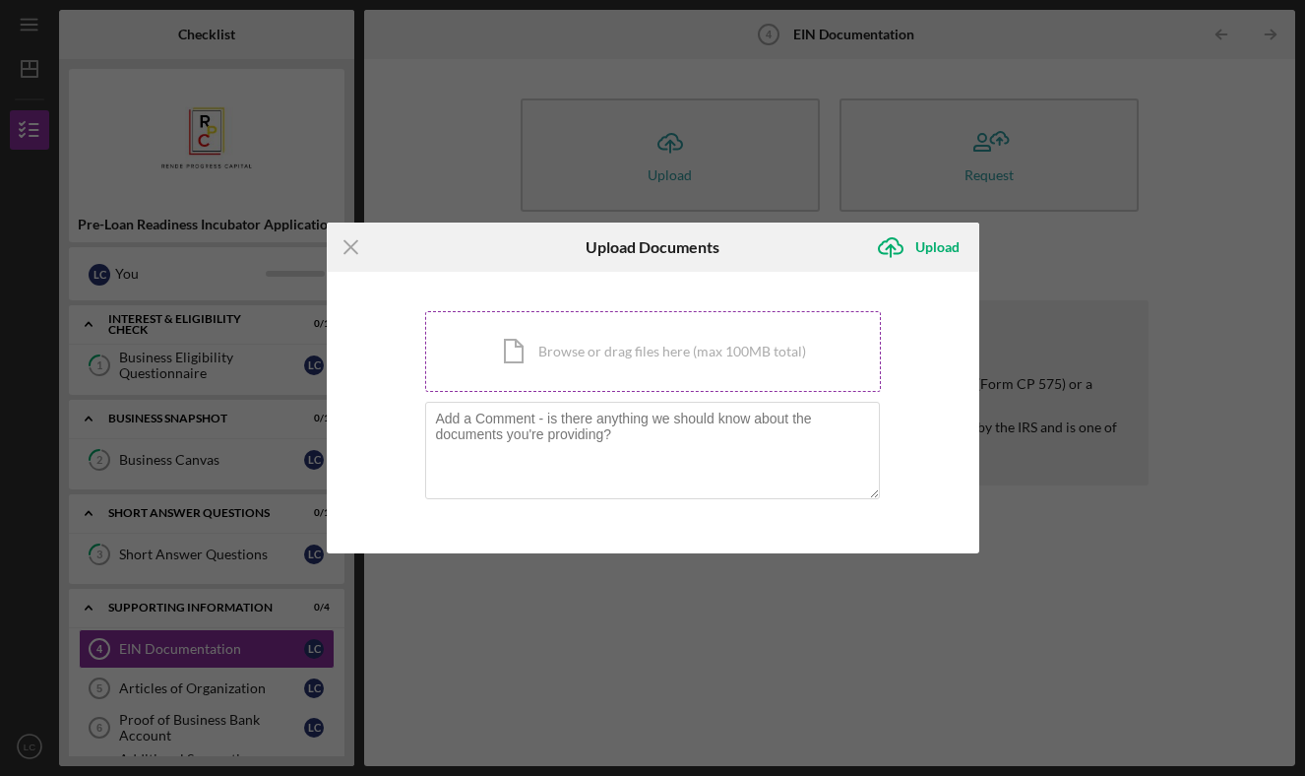
click at [596, 343] on div "Icon/Document Browse or drag files here (max 100MB total) Tap to choose files o…" at bounding box center [653, 351] width 456 height 81
click at [644, 346] on div "Icon/Document Browse or drag files here (max 100MB total) Tap to choose files o…" at bounding box center [653, 351] width 456 height 81
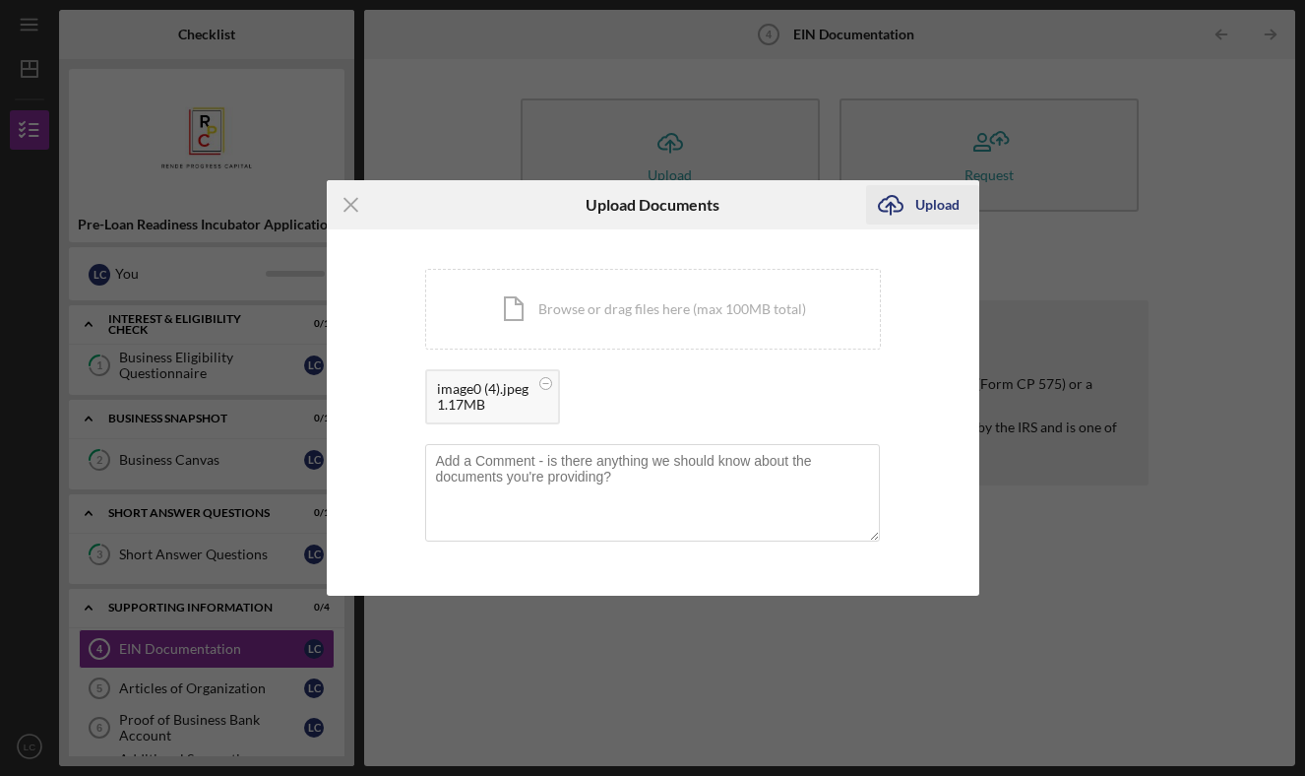
click at [926, 206] on div "Upload" at bounding box center [937, 204] width 44 height 39
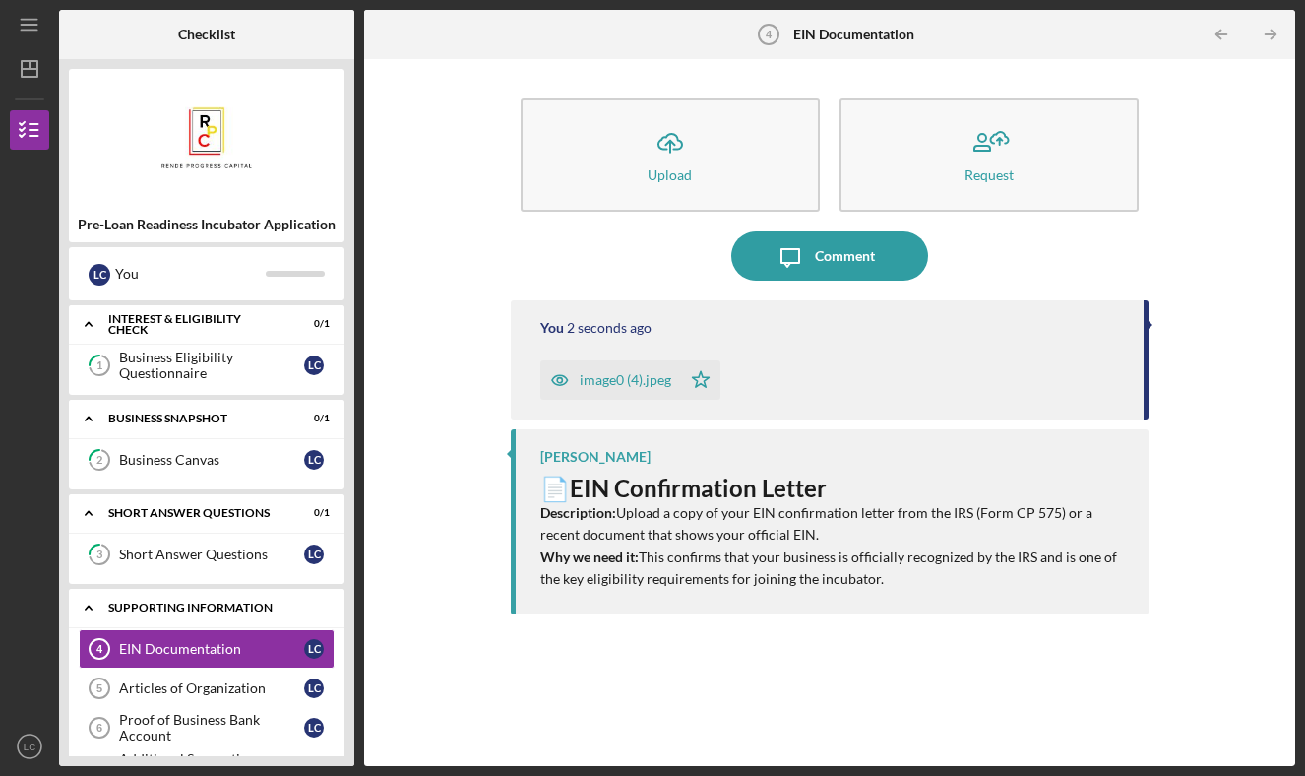
scroll to position [50, 0]
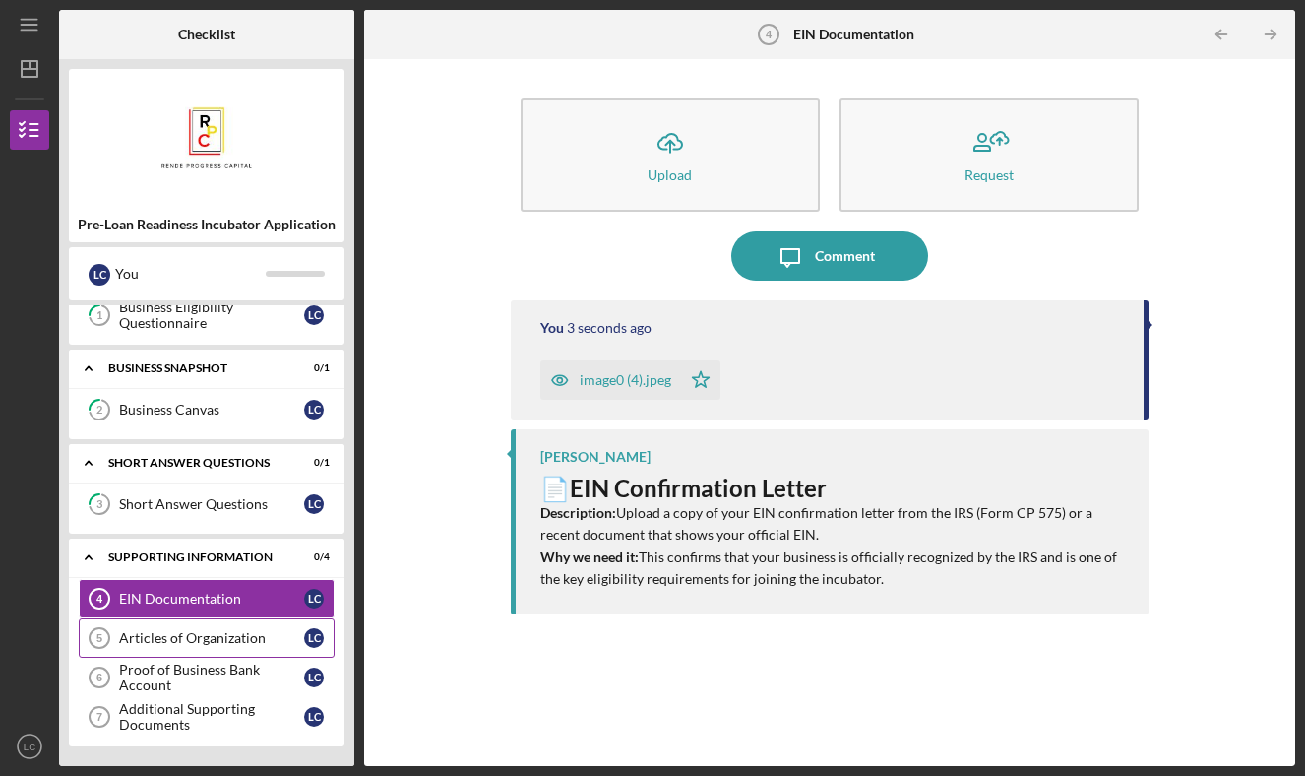
click at [205, 630] on div "Articles of Organization" at bounding box center [211, 638] width 185 height 16
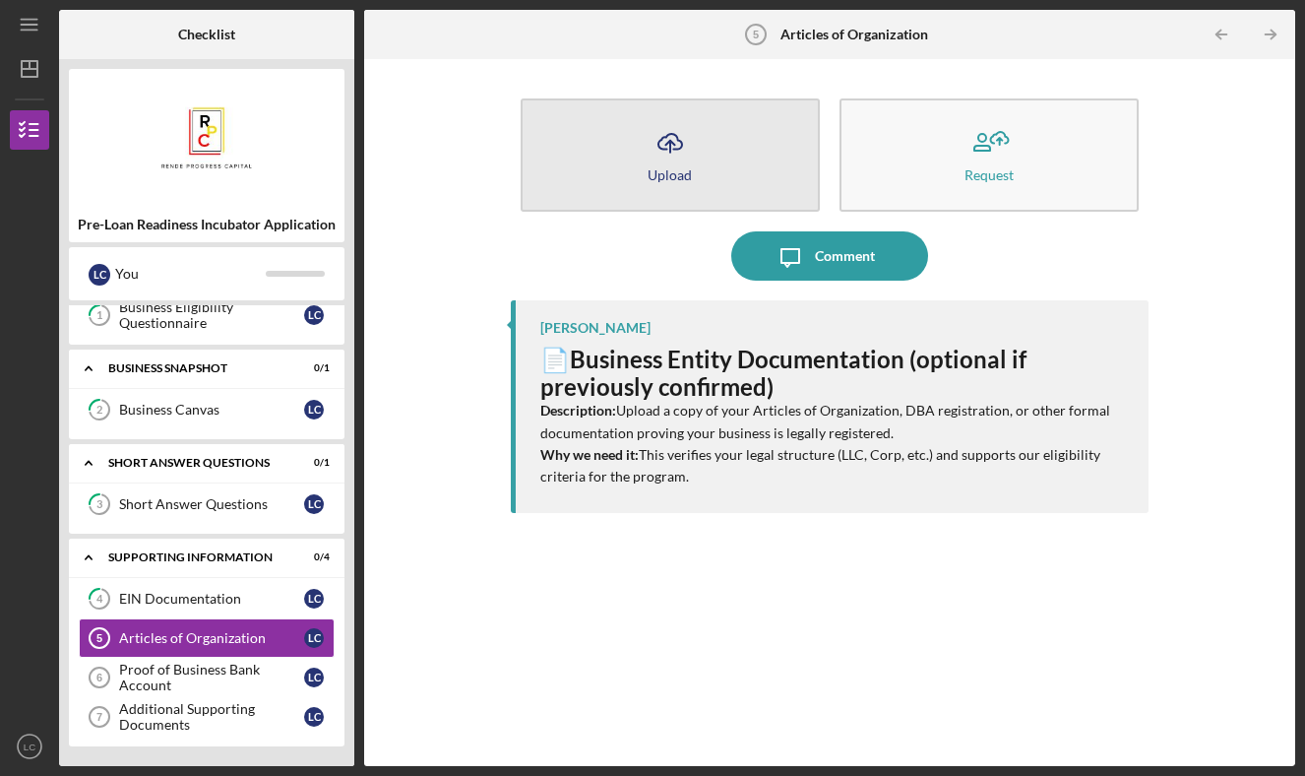
click at [685, 171] on div "Upload" at bounding box center [670, 174] width 44 height 15
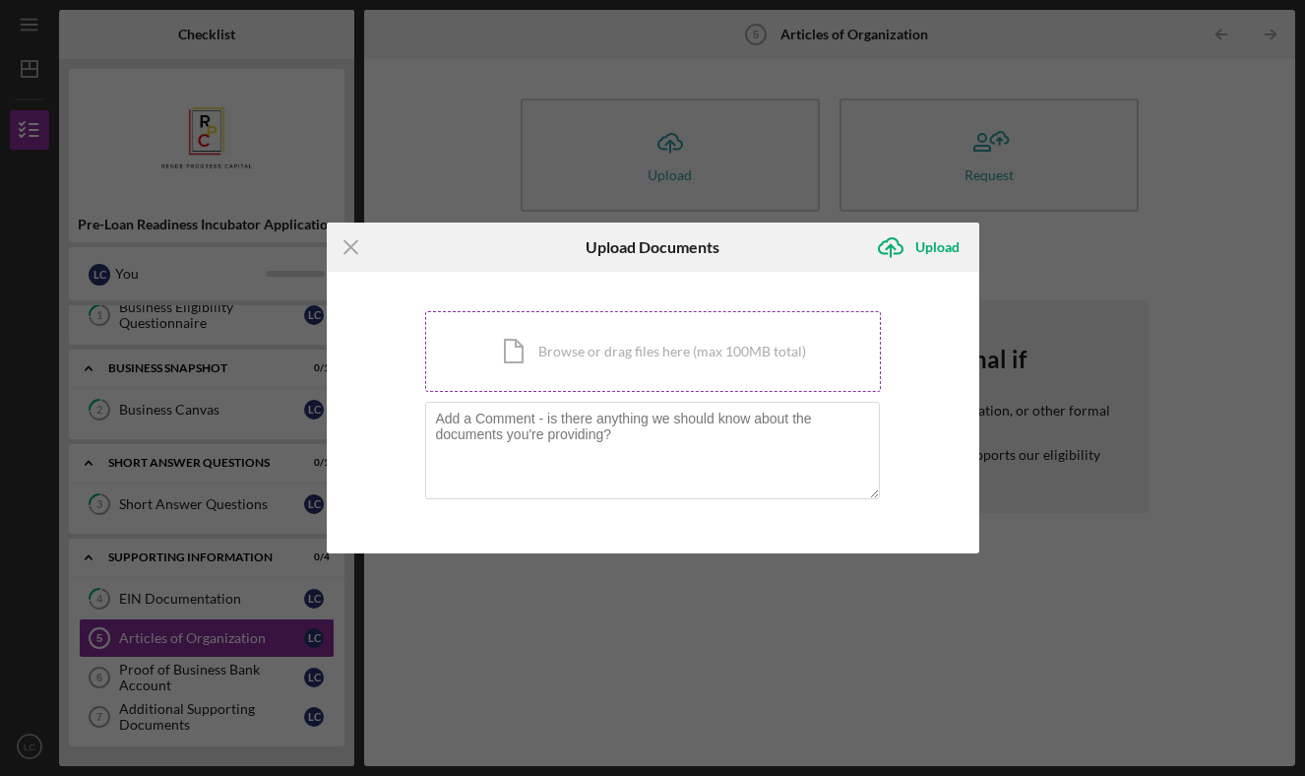
click at [555, 347] on div "Icon/Document Browse or drag files here (max 100MB total) Tap to choose files o…" at bounding box center [653, 351] width 456 height 81
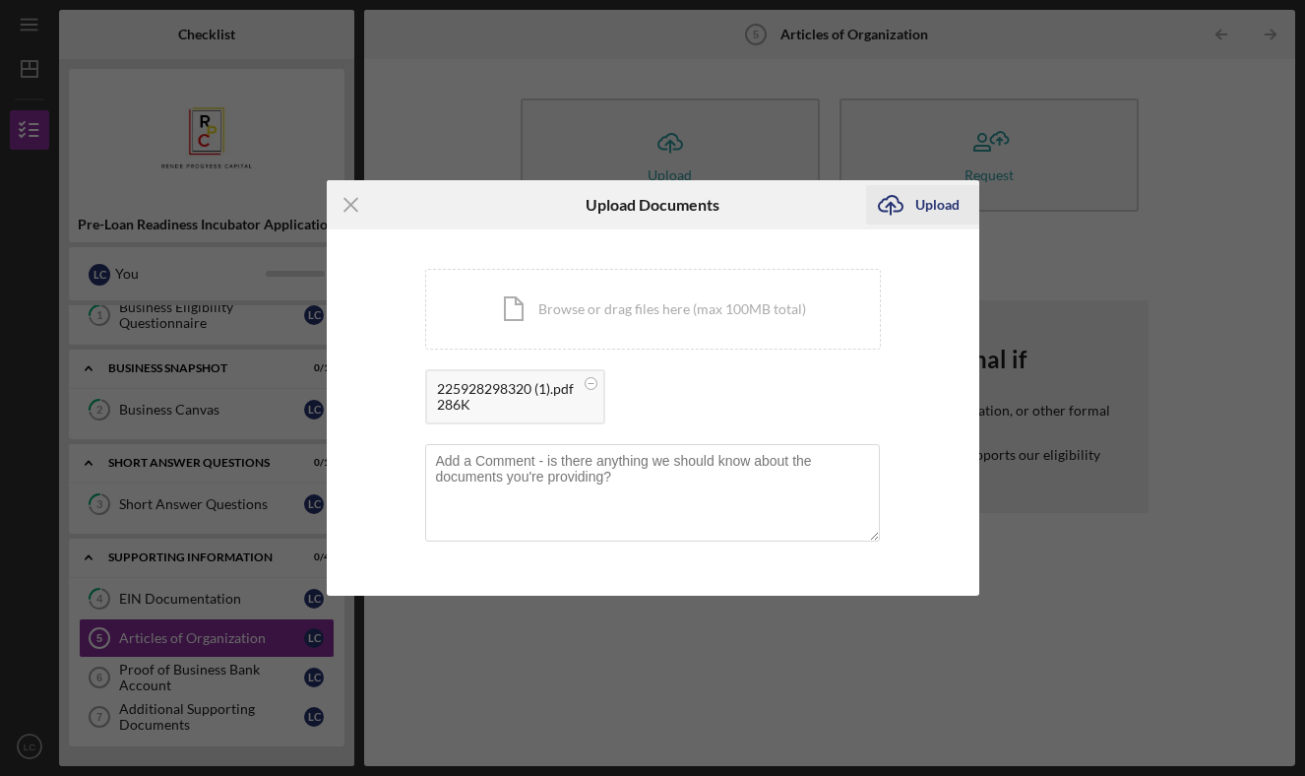
click at [891, 209] on line "submit" at bounding box center [891, 209] width 0 height 12
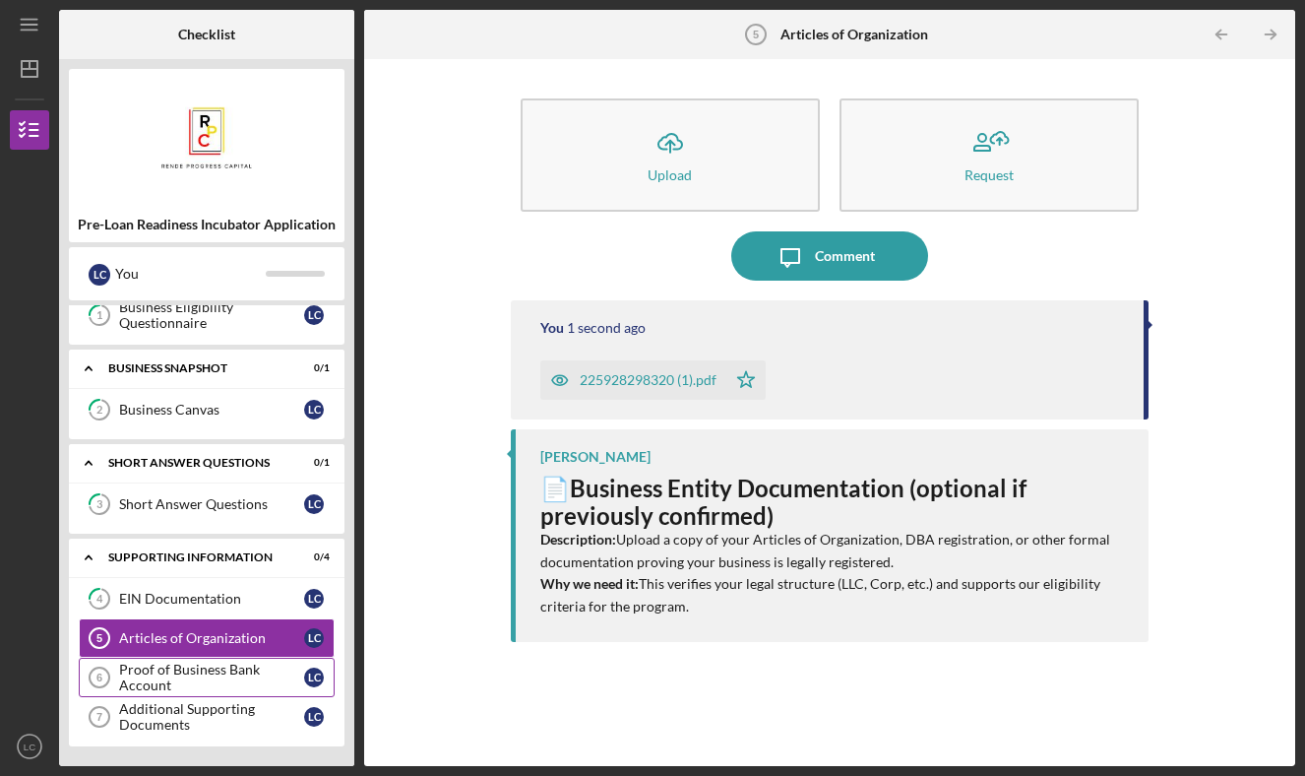
click at [235, 674] on div "Proof of Business Bank Account" at bounding box center [211, 676] width 185 height 31
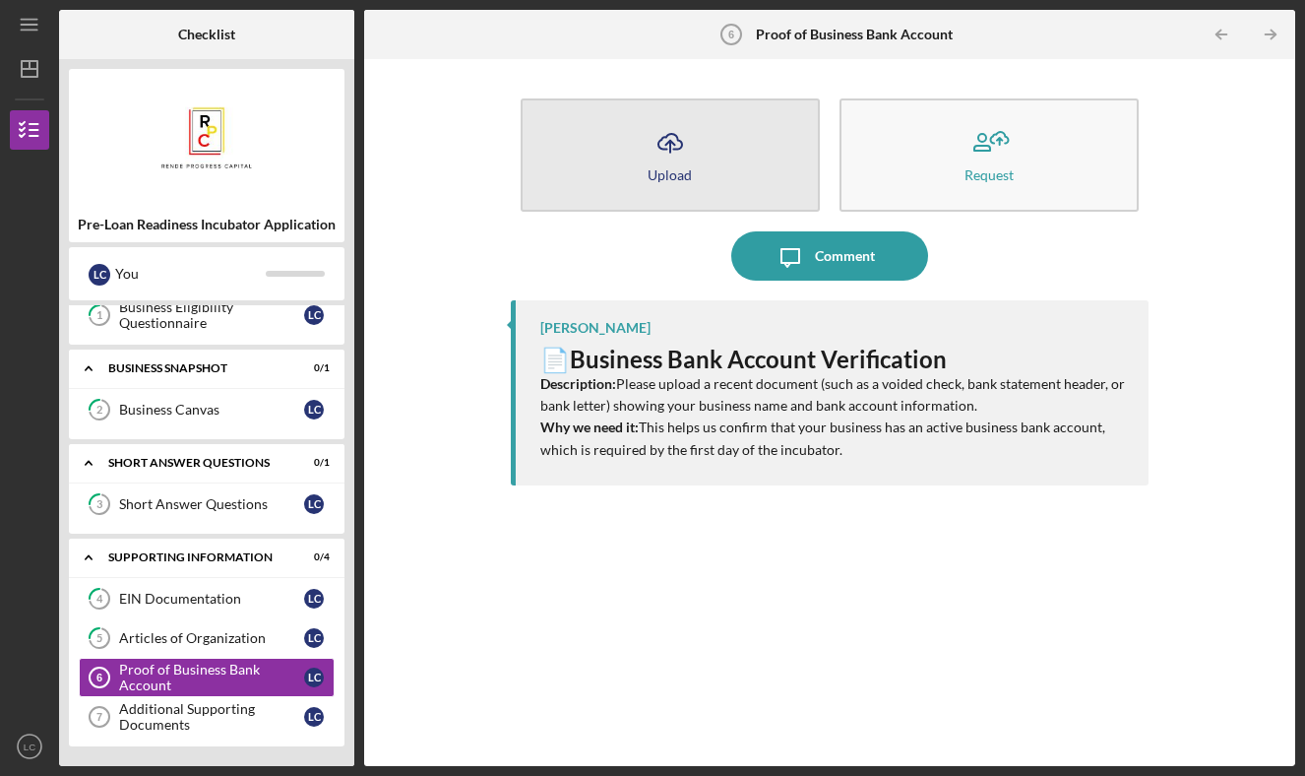
click at [665, 171] on div "Upload" at bounding box center [670, 174] width 44 height 15
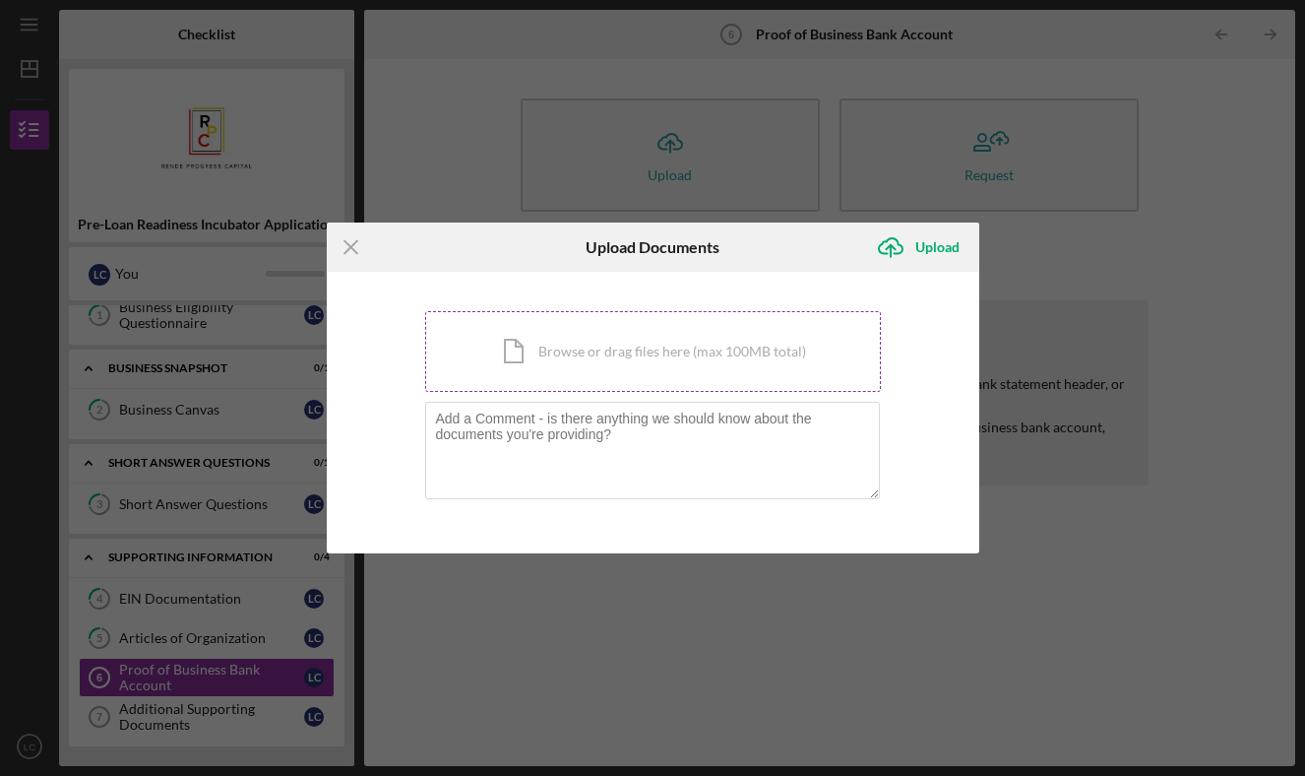
click at [592, 342] on div "Icon/Document Browse or drag files here (max 100MB total) Tap to choose files o…" at bounding box center [653, 351] width 456 height 81
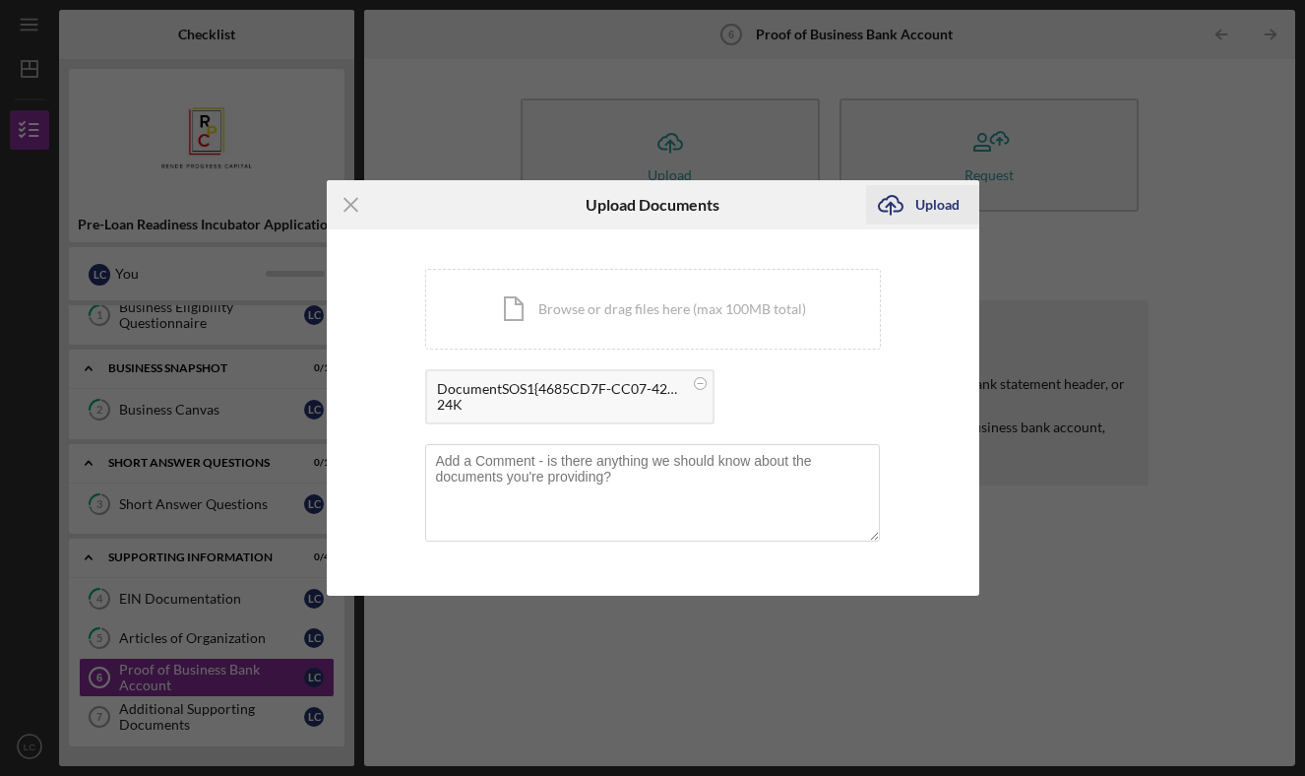
click at [933, 212] on div "Upload" at bounding box center [937, 204] width 44 height 39
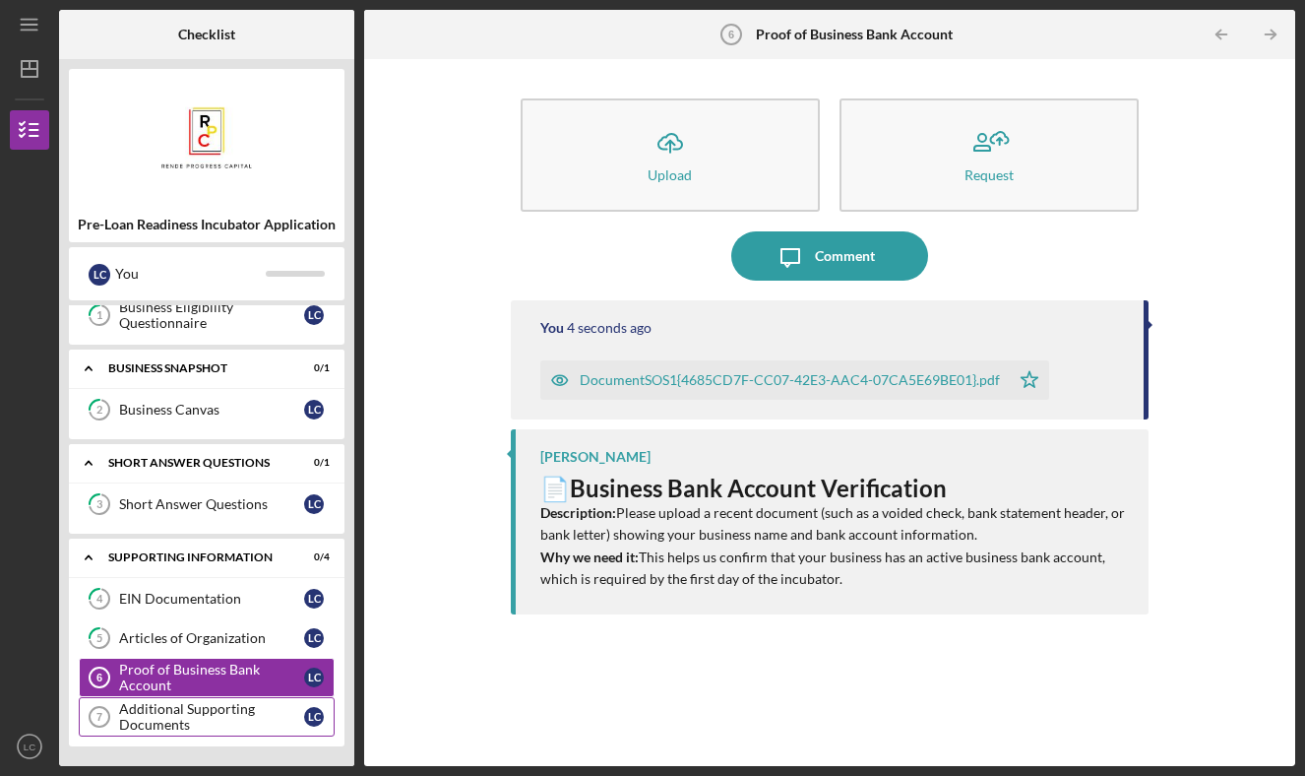
click at [210, 717] on div "Additional Supporting Documents" at bounding box center [211, 716] width 185 height 31
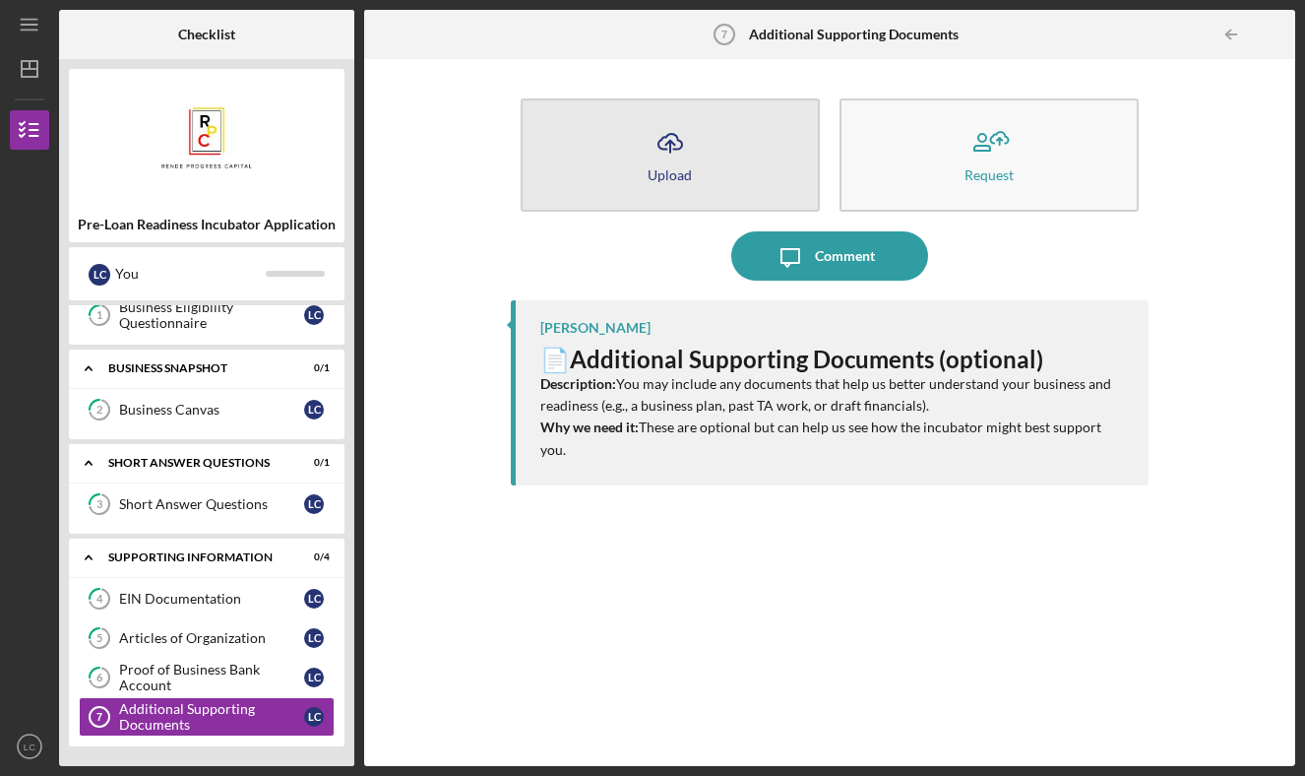
click at [661, 188] on button "Icon/Upload Upload" at bounding box center [670, 154] width 299 height 113
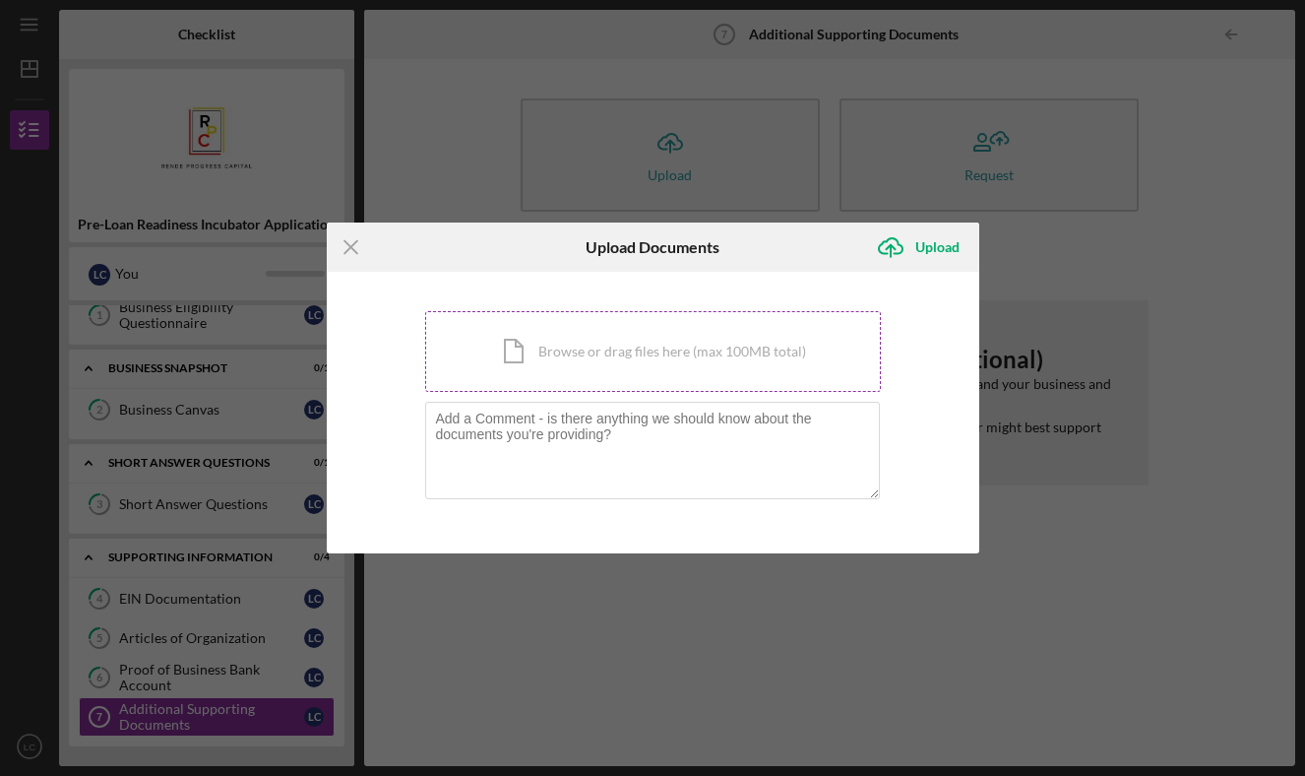
click at [664, 342] on div "Icon/Document Browse or drag files here (max 100MB total) Tap to choose files o…" at bounding box center [653, 351] width 456 height 81
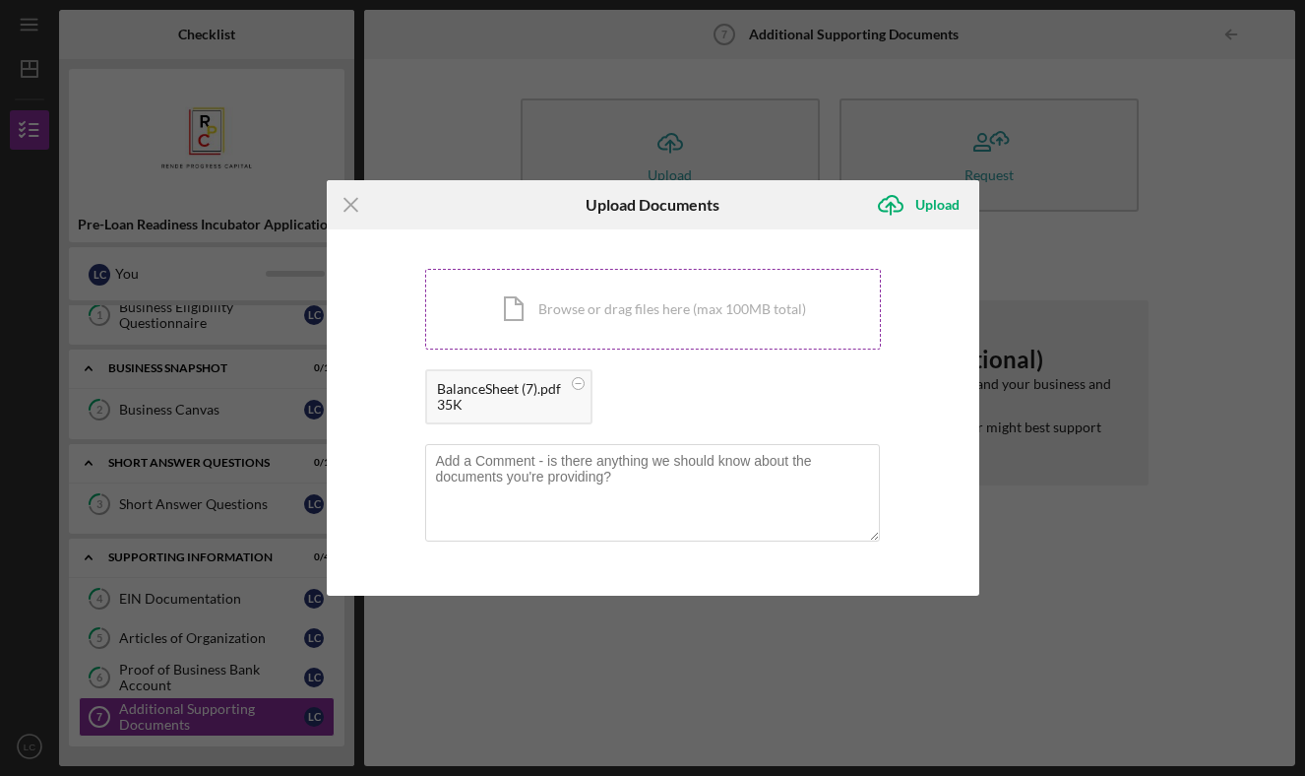
click at [548, 310] on div "Icon/Document Browse or drag files here (max 100MB total) Tap to choose files o…" at bounding box center [653, 309] width 456 height 81
click at [919, 205] on div "Upload" at bounding box center [937, 204] width 44 height 39
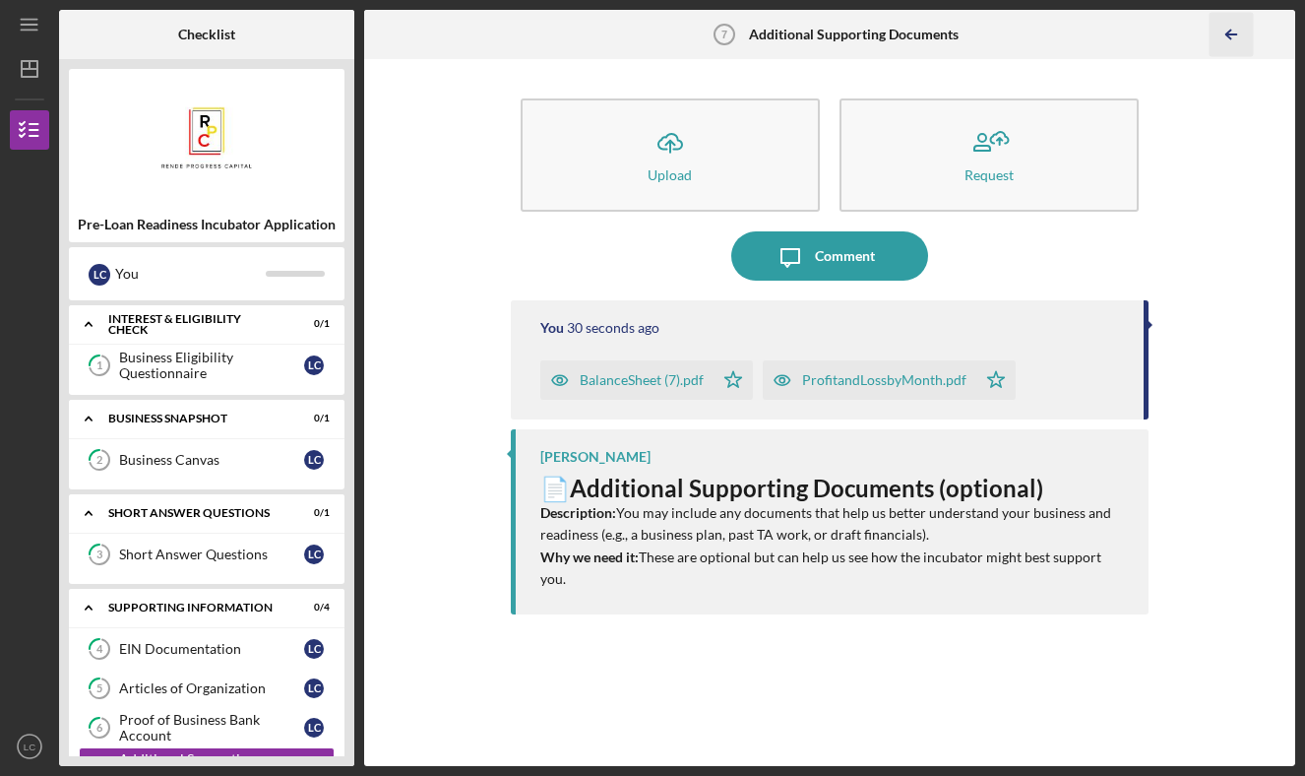
click at [1223, 26] on icon "Icon/Table Pagination Arrow" at bounding box center [1231, 35] width 44 height 44
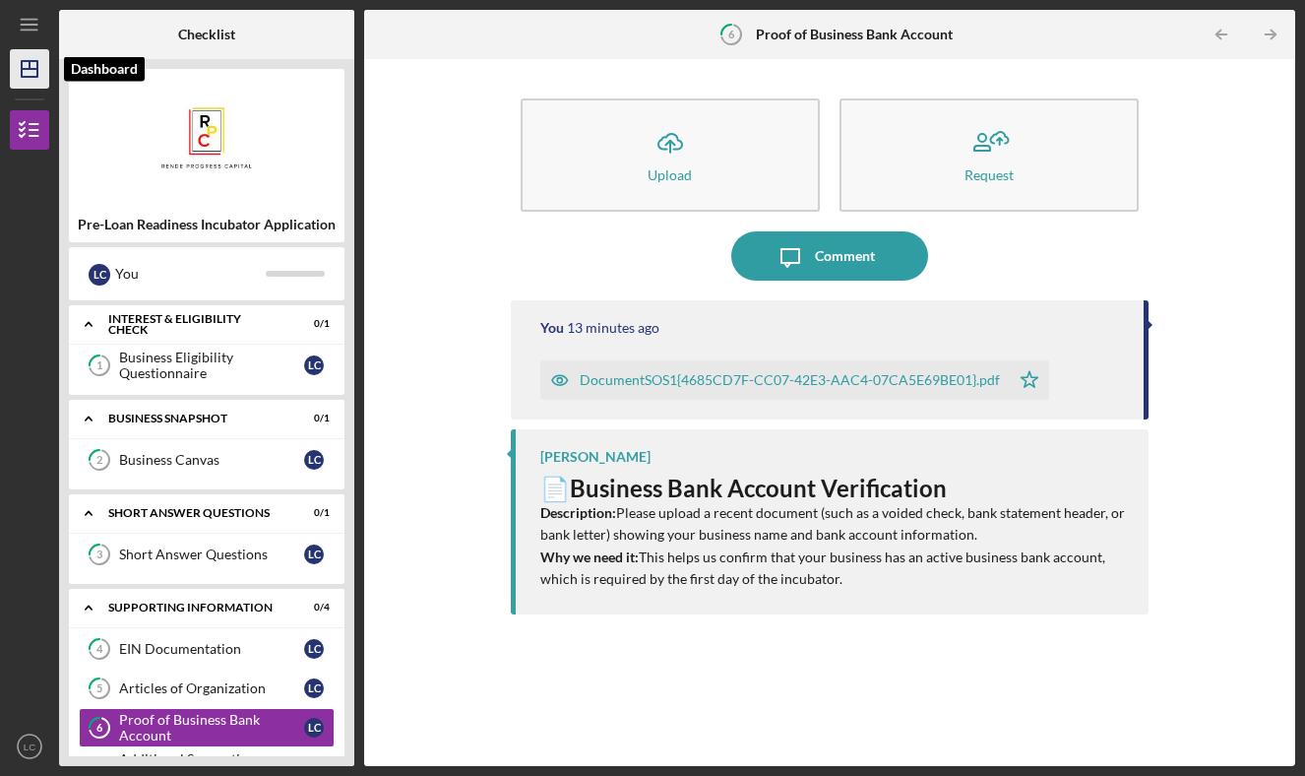
click at [31, 75] on icon "Icon/Dashboard" at bounding box center [29, 68] width 49 height 49
